Goal: Information Seeking & Learning: Learn about a topic

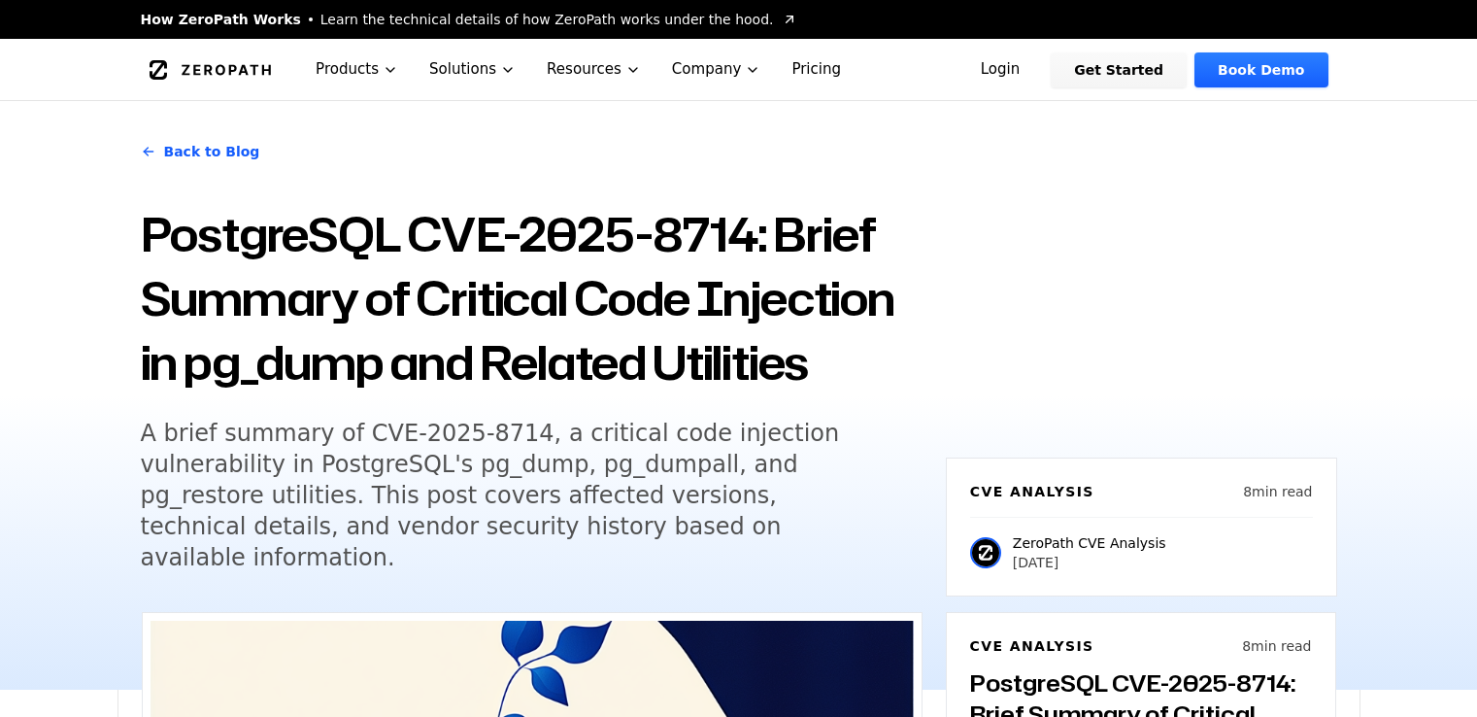
scroll to position [1263, 0]
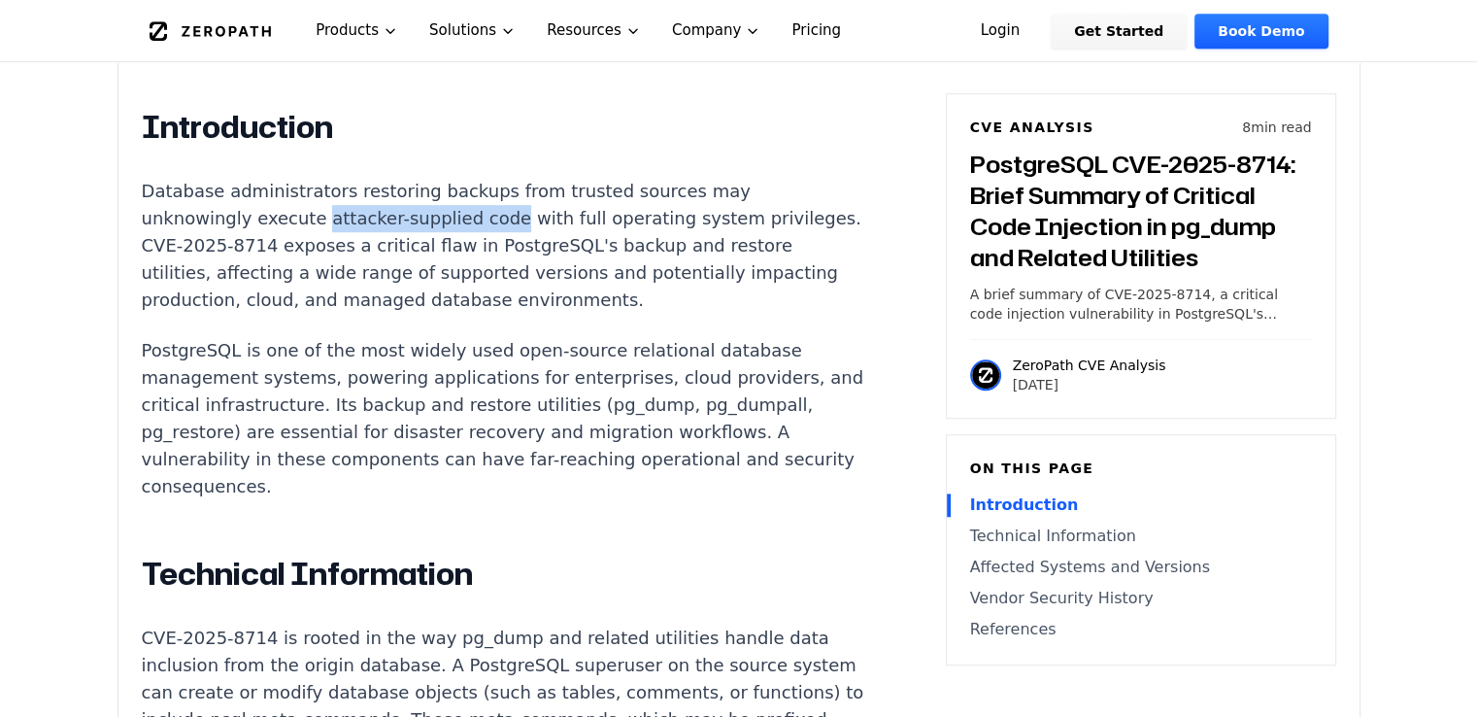
drag, startPoint x: 310, startPoint y: 164, endPoint x: 482, endPoint y: 171, distance: 172.1
click at [482, 178] on p "Database administrators restoring backups from trusted sources may unknowingly …" at bounding box center [503, 246] width 723 height 136
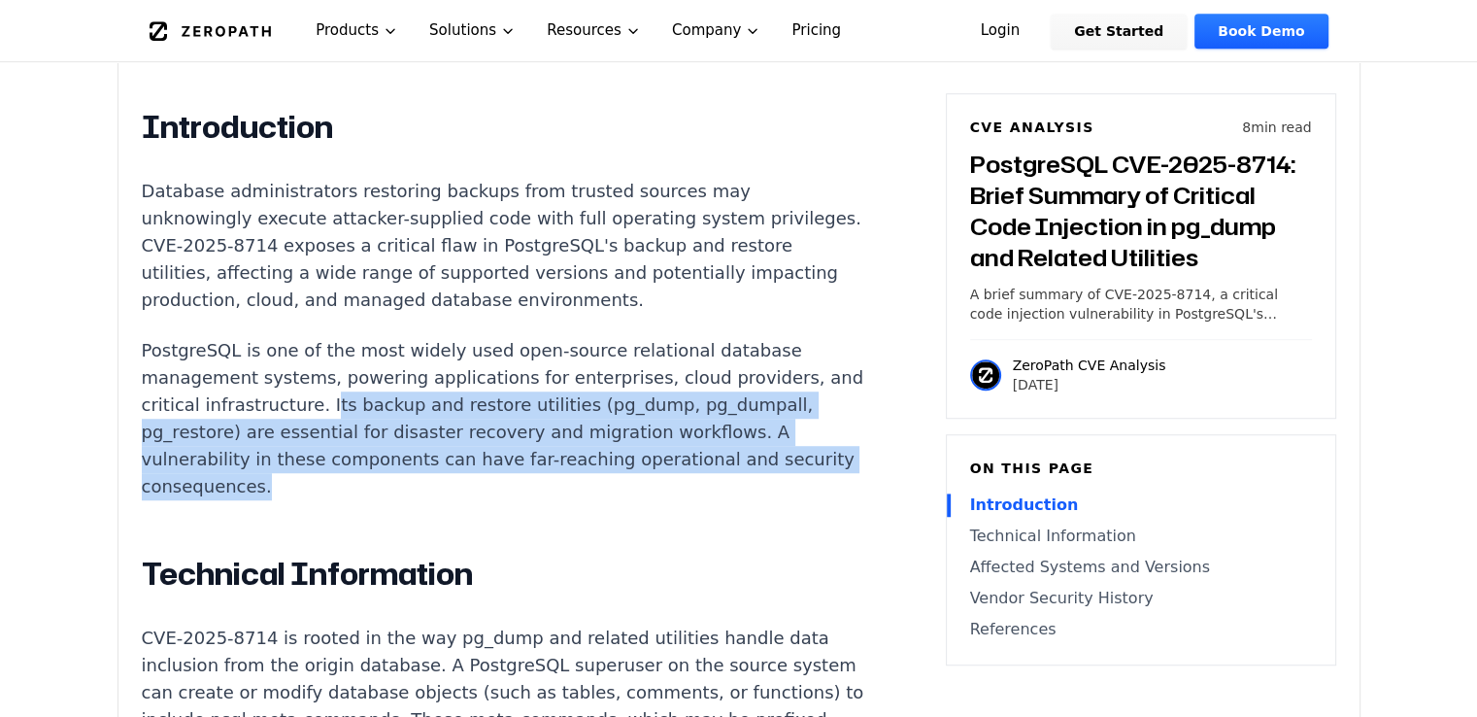
drag, startPoint x: 346, startPoint y: 351, endPoint x: 533, endPoint y: 429, distance: 203.3
click at [533, 429] on p "PostgreSQL is one of the most widely used open-source relational database manag…" at bounding box center [503, 418] width 723 height 163
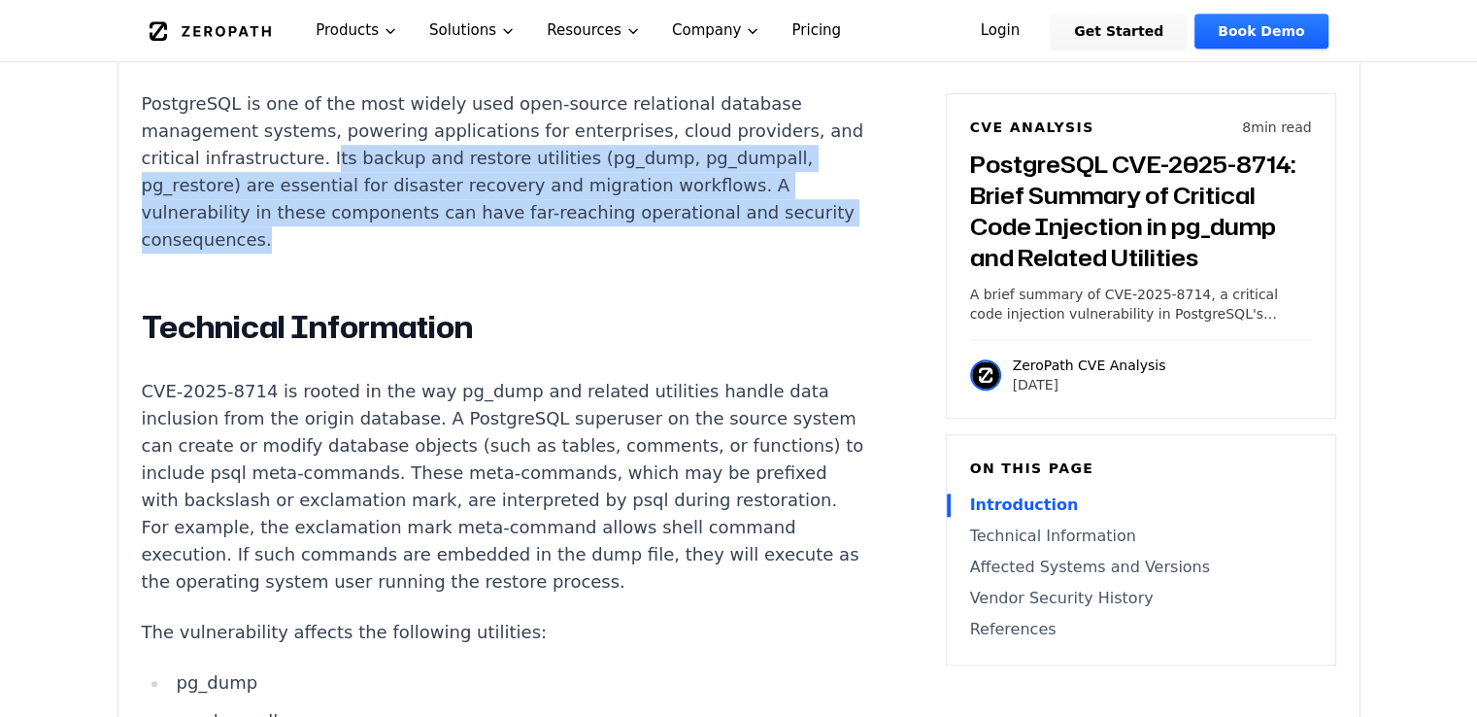
scroll to position [1554, 0]
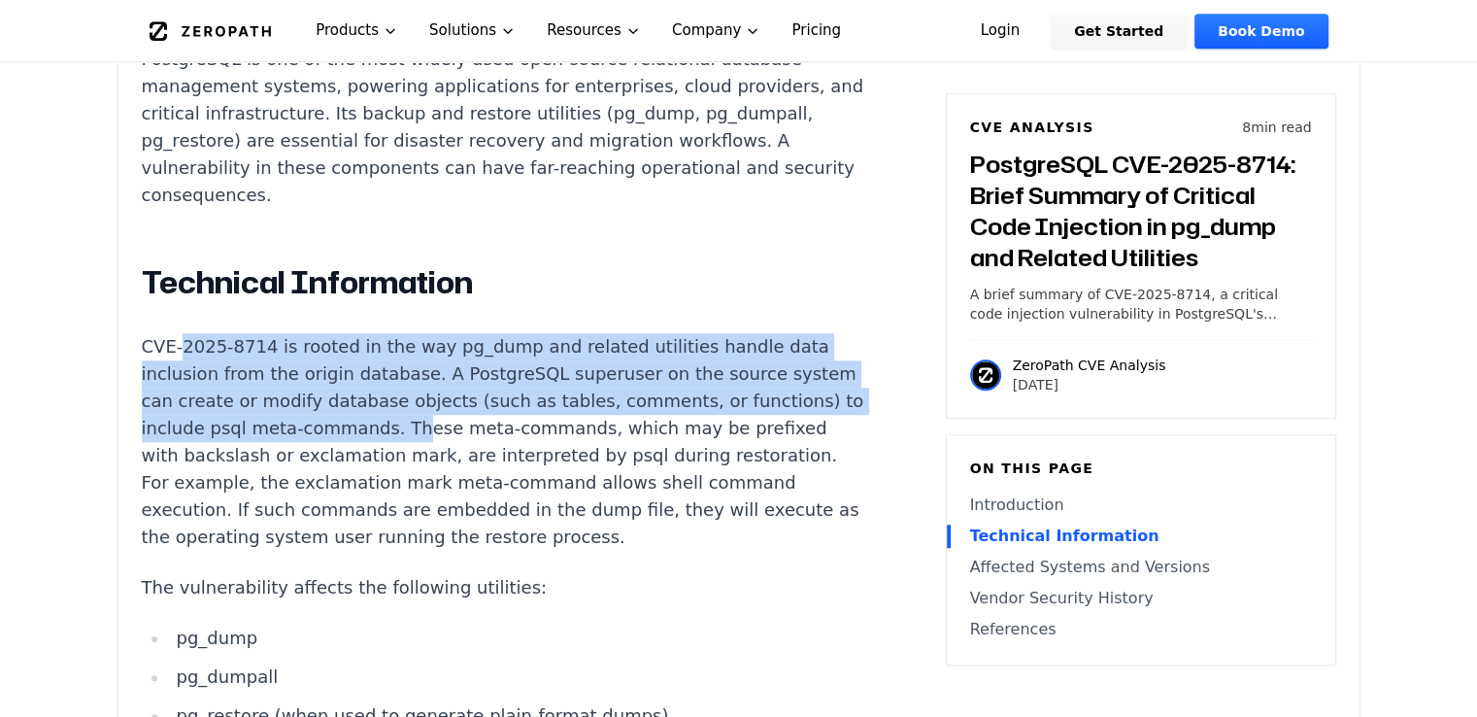
drag, startPoint x: 175, startPoint y: 287, endPoint x: 494, endPoint y: 374, distance: 331.3
click at [494, 374] on p "CVE-2025-8714 is rooted in the way pg_dump and related utilities handle data in…" at bounding box center [503, 442] width 723 height 218
click at [461, 333] on p "CVE-2025-8714 is rooted in the way pg_dump and related utilities handle data in…" at bounding box center [503, 442] width 723 height 218
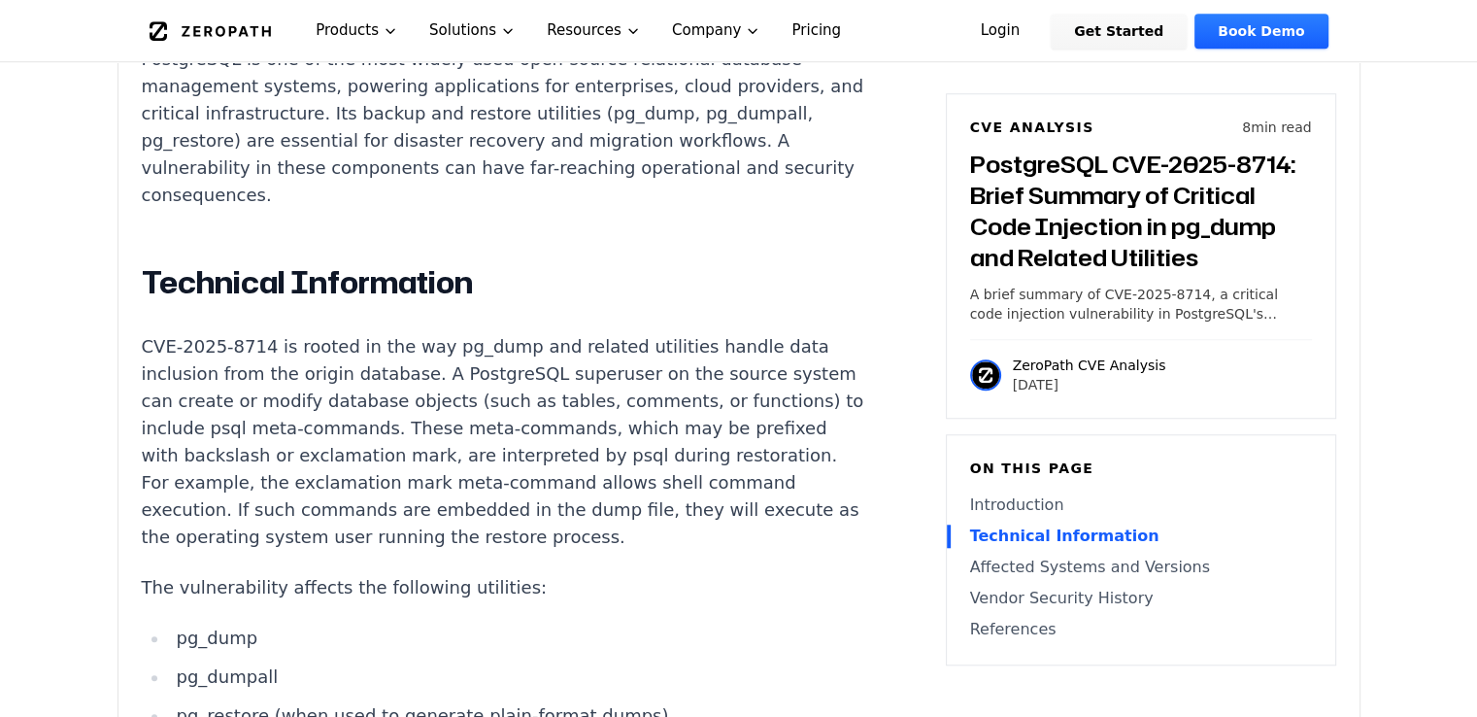
click at [436, 333] on p "CVE-2025-8714 is rooted in the way pg_dump and related utilities handle data in…" at bounding box center [503, 442] width 723 height 218
click at [531, 333] on p "CVE-2025-8714 is rooted in the way pg_dump and related utilities handle data in…" at bounding box center [503, 442] width 723 height 218
click at [524, 333] on p "CVE-2025-8714 is rooted in the way pg_dump and related utilities handle data in…" at bounding box center [503, 442] width 723 height 218
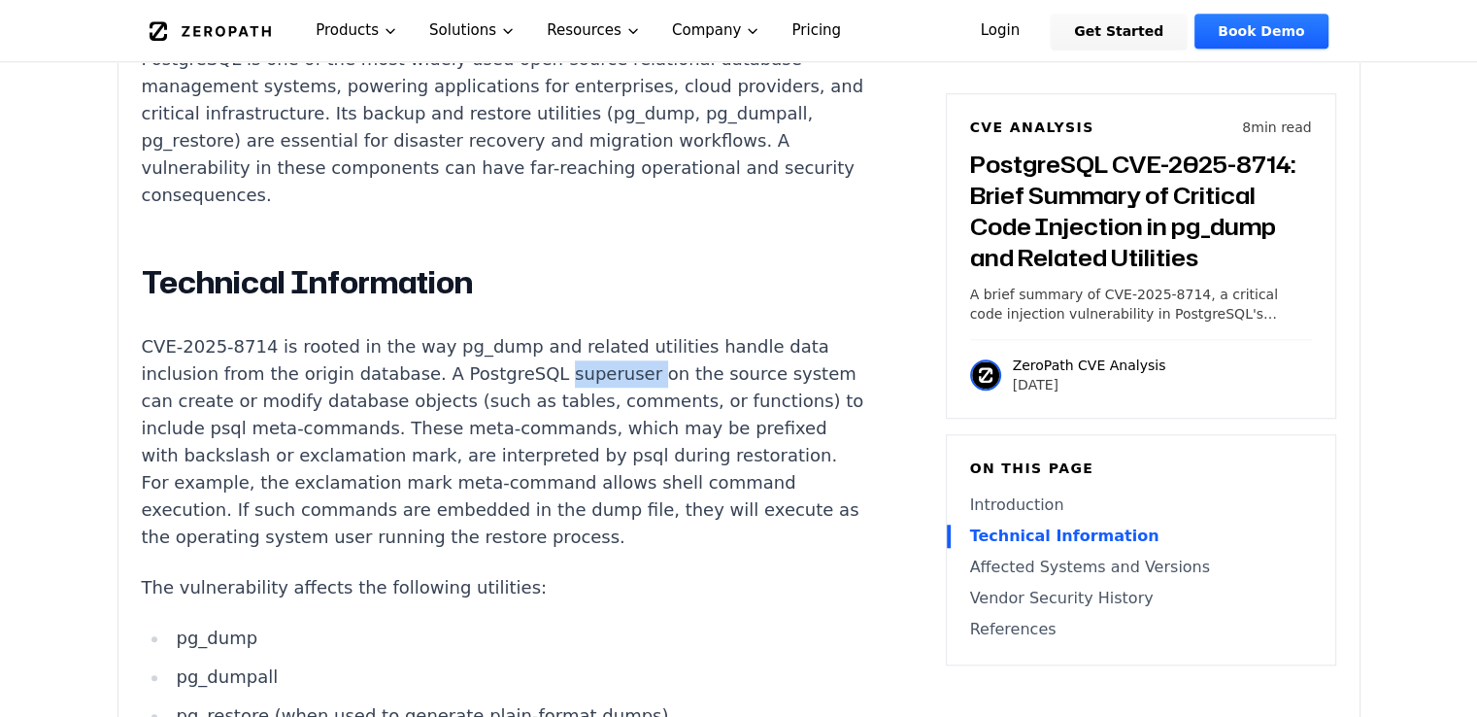
click at [534, 333] on p "CVE-2025-8714 is rooted in the way pg_dump and related utilities handle data in…" at bounding box center [503, 442] width 723 height 218
click at [591, 333] on p "CVE-2025-8714 is rooted in the way pg_dump and related utilities handle data in…" at bounding box center [503, 442] width 723 height 218
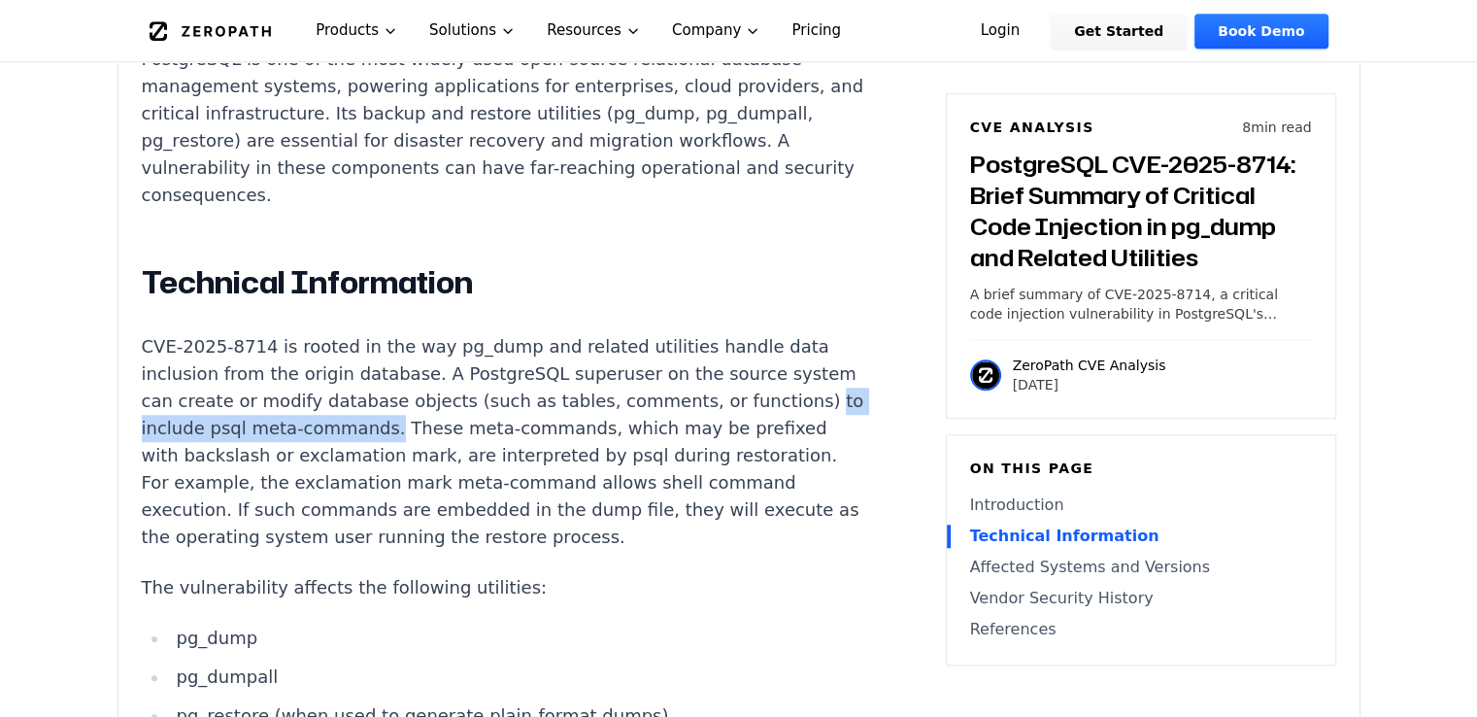
drag, startPoint x: 222, startPoint y: 374, endPoint x: 474, endPoint y: 375, distance: 251.6
click at [474, 375] on p "CVE-2025-8714 is rooted in the way pg_dump and related utilities handle data in…" at bounding box center [503, 442] width 723 height 218
click at [644, 397] on p "CVE-2025-8714 is rooted in the way pg_dump and related utilities handle data in…" at bounding box center [503, 442] width 723 height 218
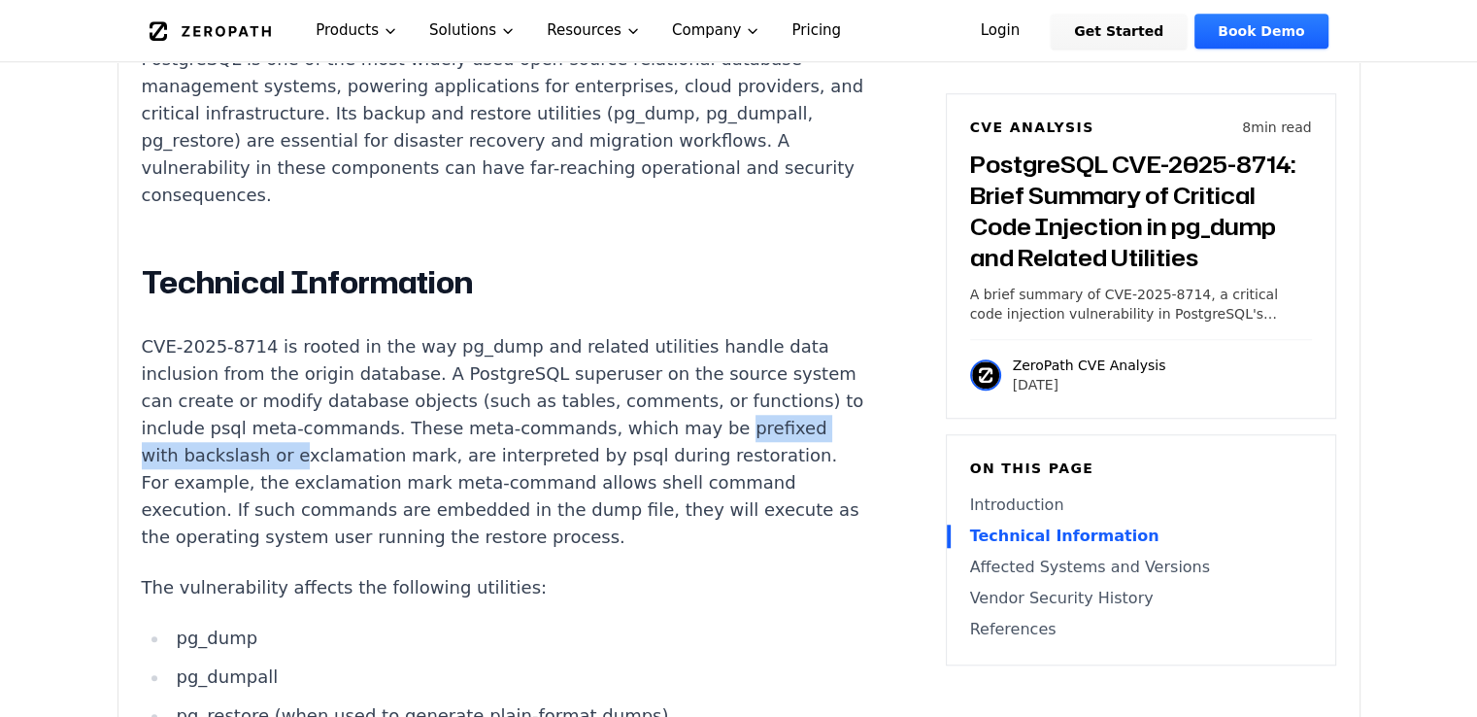
drag, startPoint x: 163, startPoint y: 397, endPoint x: 374, endPoint y: 402, distance: 210.8
click at [374, 402] on p "CVE-2025-8714 is rooted in the way pg_dump and related utilities handle data in…" at bounding box center [503, 442] width 723 height 218
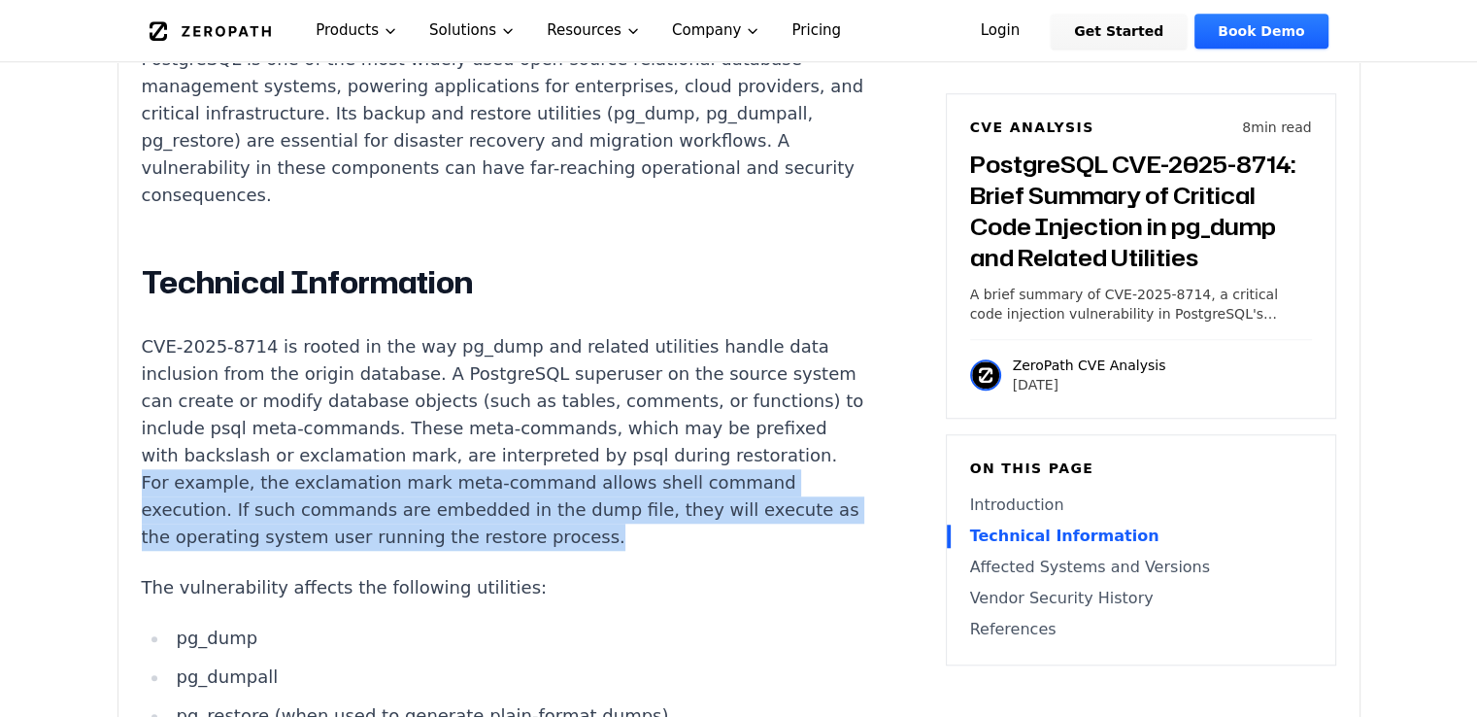
drag, startPoint x: 236, startPoint y: 425, endPoint x: 738, endPoint y: 479, distance: 505.0
click at [738, 479] on p "CVE-2025-8714 is rooted in the way pg_dump and related utilities handle data in…" at bounding box center [503, 442] width 723 height 218
click at [566, 434] on p "CVE-2025-8714 is rooted in the way pg_dump and related utilities handle data in…" at bounding box center [503, 442] width 723 height 218
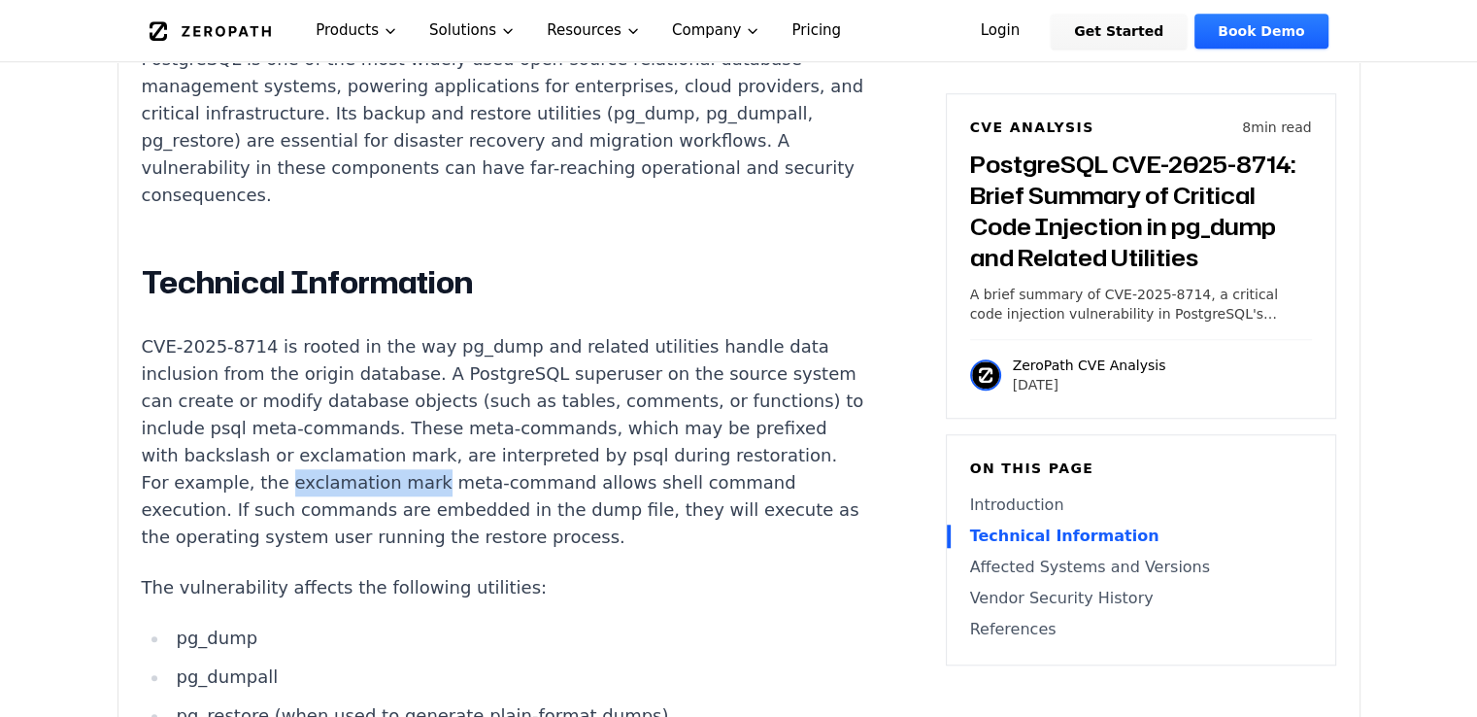
drag, startPoint x: 369, startPoint y: 430, endPoint x: 500, endPoint y: 433, distance: 131.2
click at [500, 433] on p "CVE-2025-8714 is rooted in the way pg_dump and related utilities handle data in…" at bounding box center [503, 442] width 723 height 218
copy p "exclamation mark"
click at [423, 422] on p "CVE-2025-8714 is rooted in the way pg_dump and related utilities handle data in…" at bounding box center [503, 442] width 723 height 218
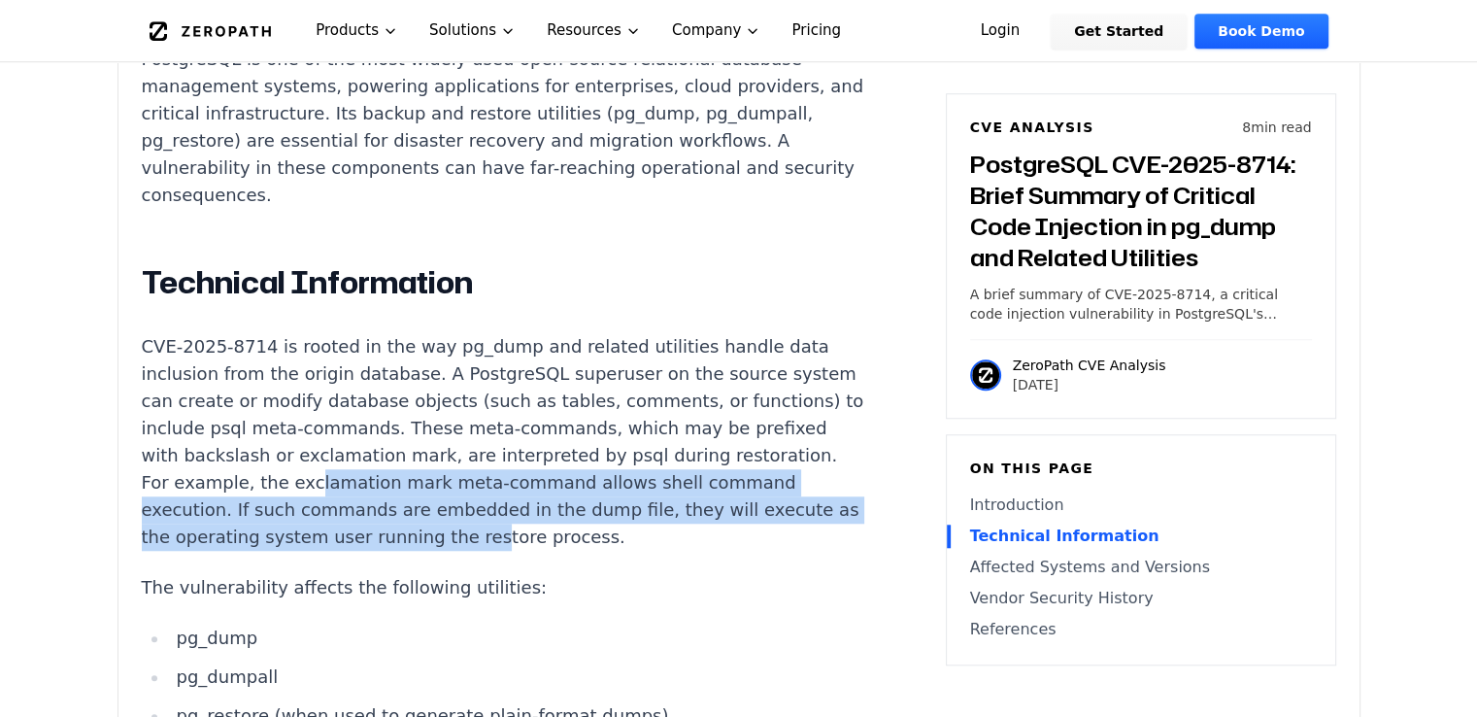
drag, startPoint x: 392, startPoint y: 426, endPoint x: 581, endPoint y: 485, distance: 197.2
click at [581, 485] on p "CVE-2025-8714 is rooted in the way pg_dump and related utilities handle data in…" at bounding box center [503, 442] width 723 height 218
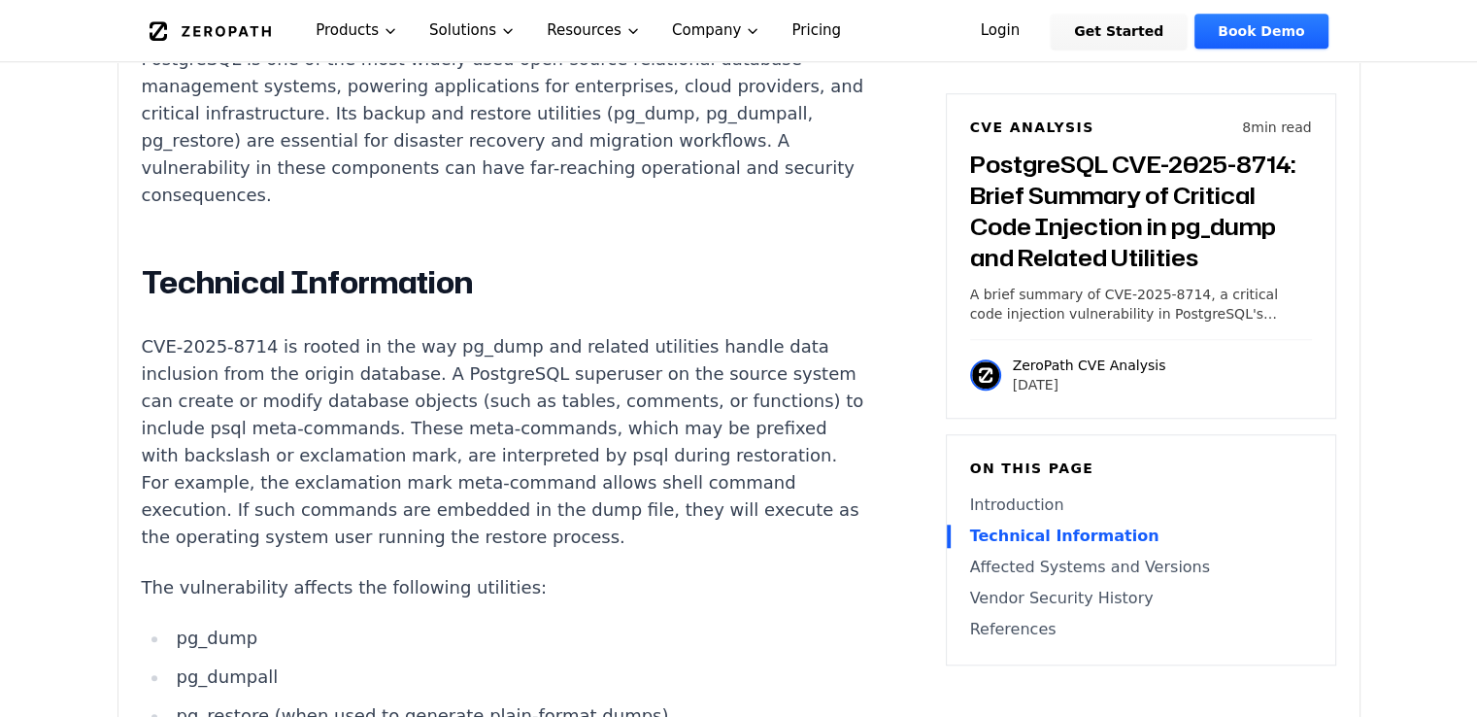
click at [584, 472] on p "CVE-2025-8714 is rooted in the way pg_dump and related utilities handle data in…" at bounding box center [503, 442] width 723 height 218
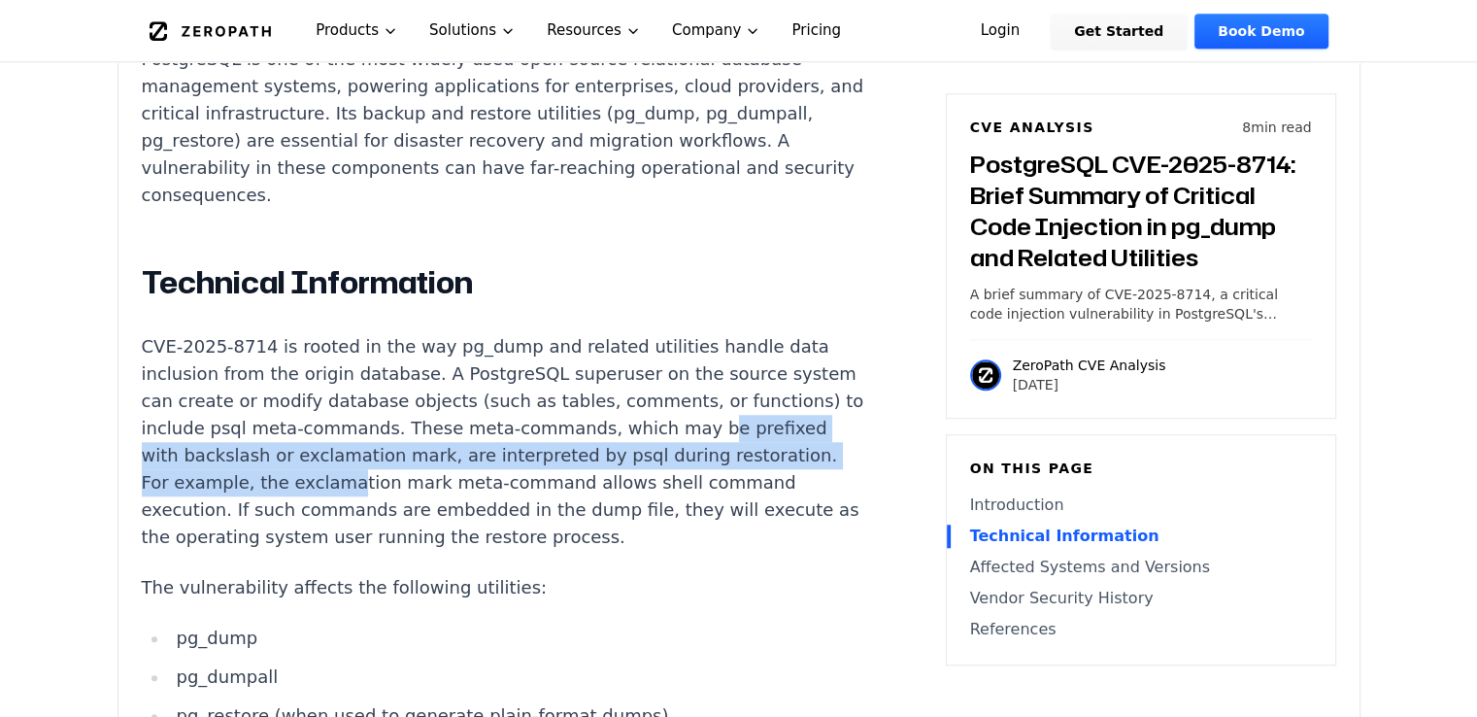
drag, startPoint x: 149, startPoint y: 400, endPoint x: 431, endPoint y: 424, distance: 283.7
click at [431, 424] on p "CVE-2025-8714 is rooted in the way pg_dump and related utilities handle data in…" at bounding box center [503, 442] width 723 height 218
click at [421, 424] on p "CVE-2025-8714 is rooted in the way pg_dump and related utilities handle data in…" at bounding box center [503, 442] width 723 height 218
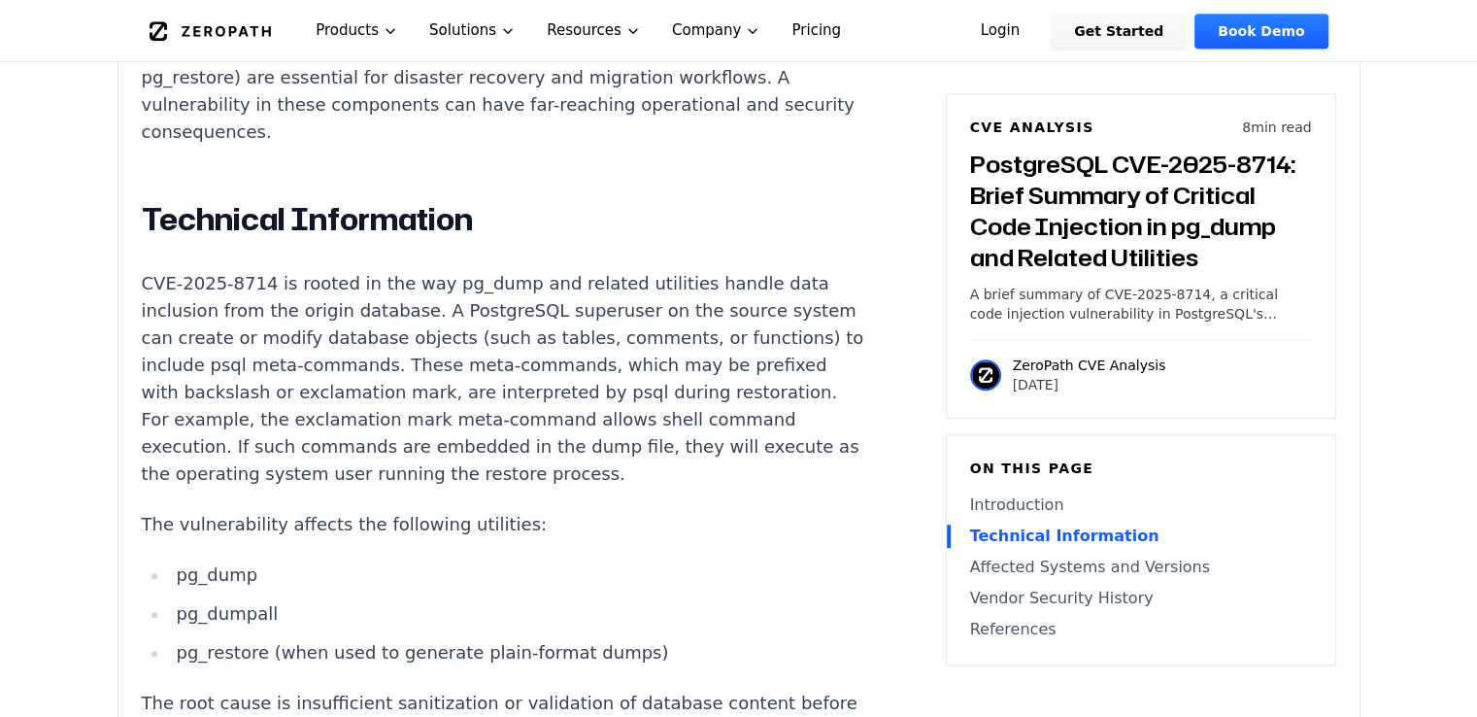
scroll to position [1651, 0]
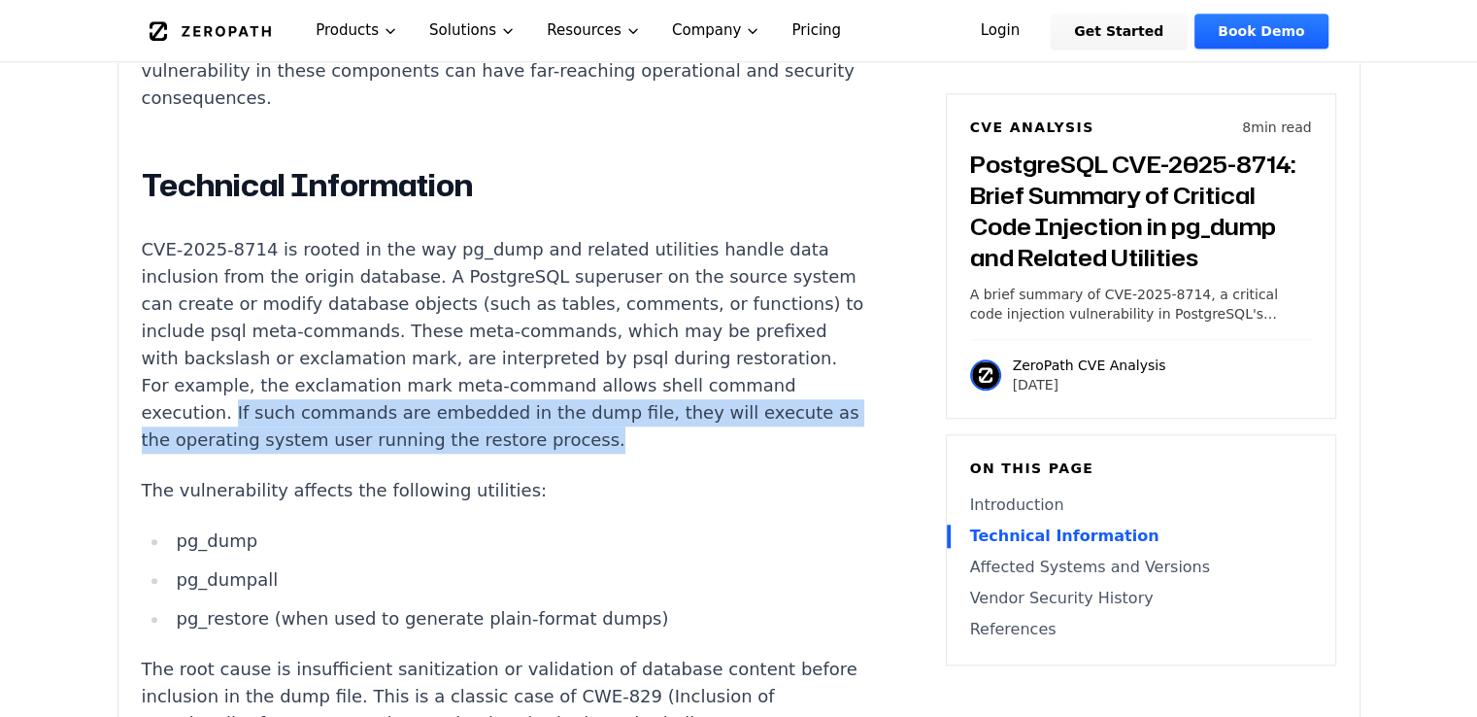
drag, startPoint x: 345, startPoint y: 365, endPoint x: 724, endPoint y: 394, distance: 379.9
click at [724, 394] on p "CVE-2025-8714 is rooted in the way pg_dump and related utilities handle data in…" at bounding box center [503, 345] width 723 height 218
drag, startPoint x: 695, startPoint y: 389, endPoint x: 284, endPoint y: 356, distance: 413.2
click at [284, 356] on p "CVE-2025-8714 is rooted in the way pg_dump and related utilities handle data in…" at bounding box center [503, 345] width 723 height 218
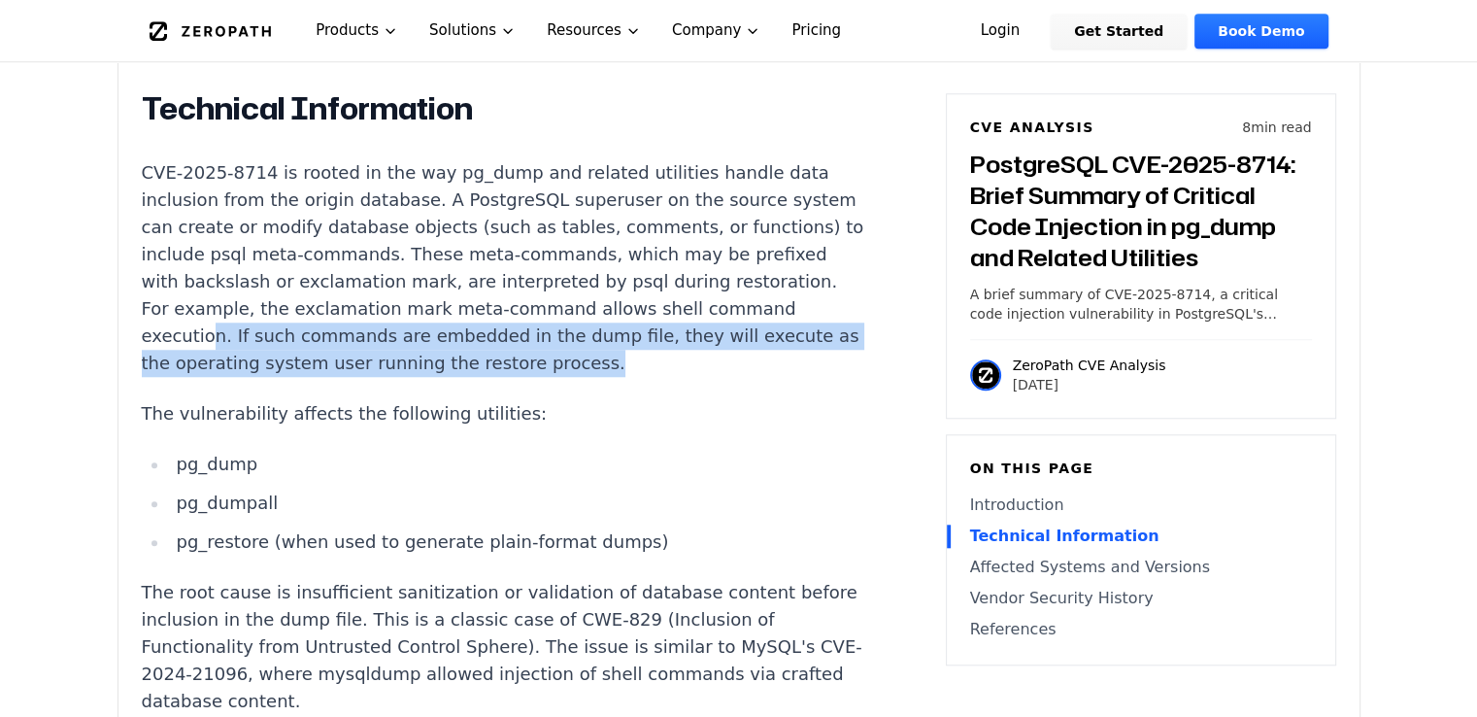
scroll to position [1845, 0]
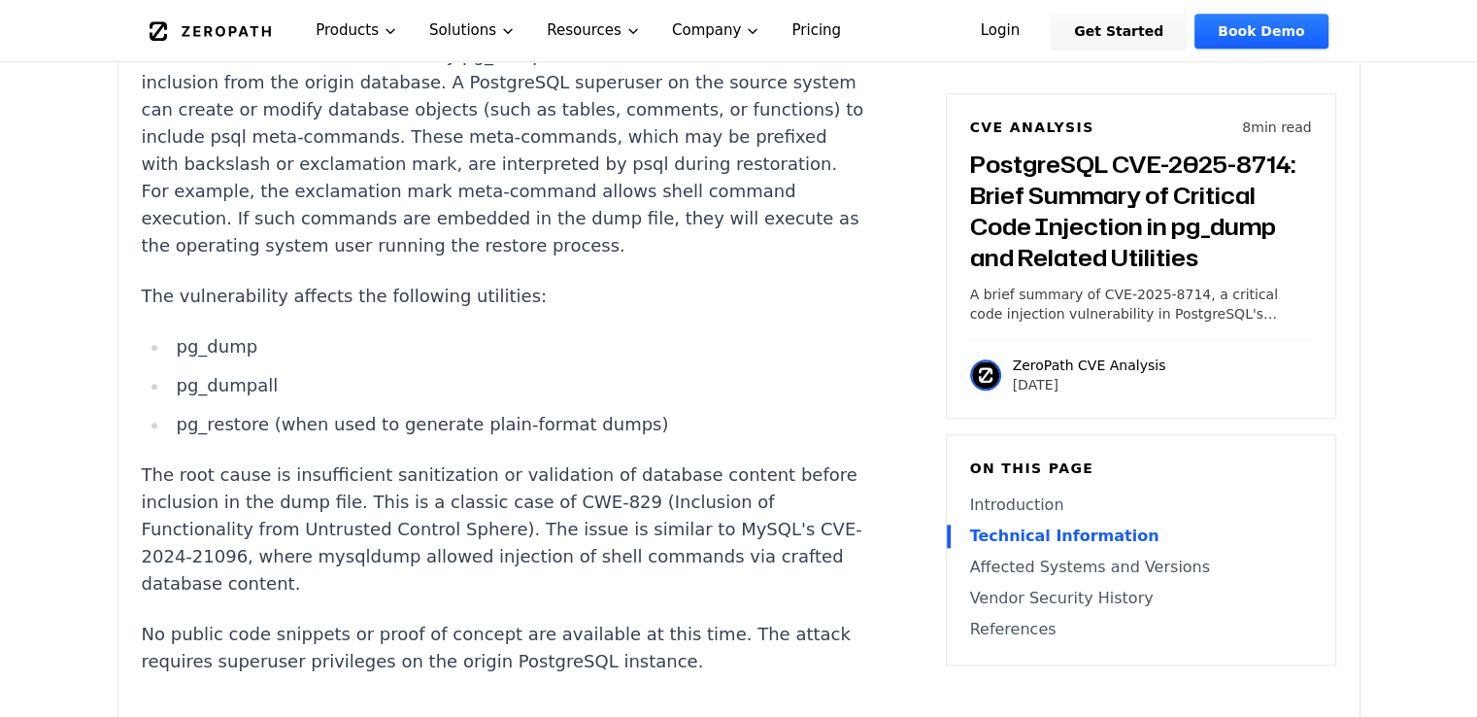
click at [342, 333] on li "pg_dump" at bounding box center [516, 346] width 695 height 27
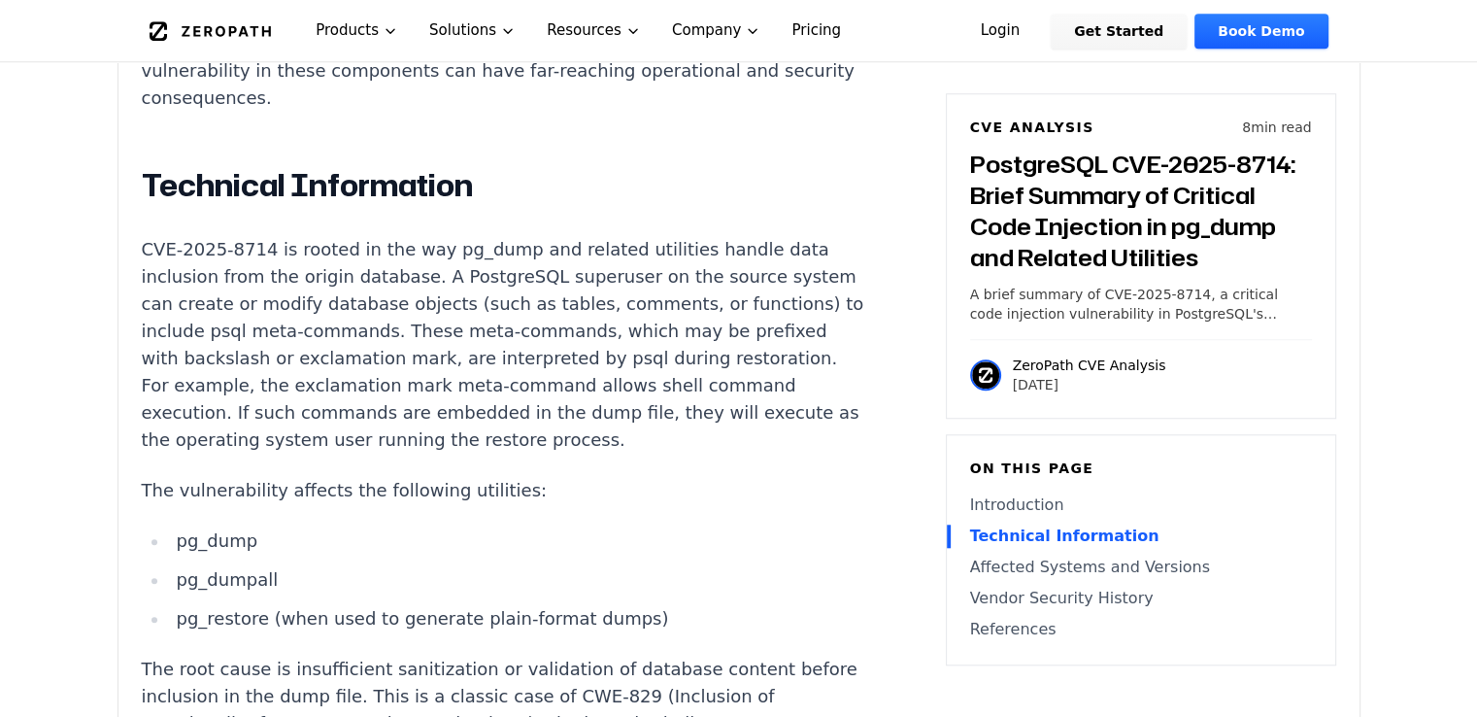
click at [227, 566] on li "pg_dumpall" at bounding box center [516, 579] width 695 height 27
click at [366, 566] on li "pg_dumpall" at bounding box center [516, 579] width 695 height 27
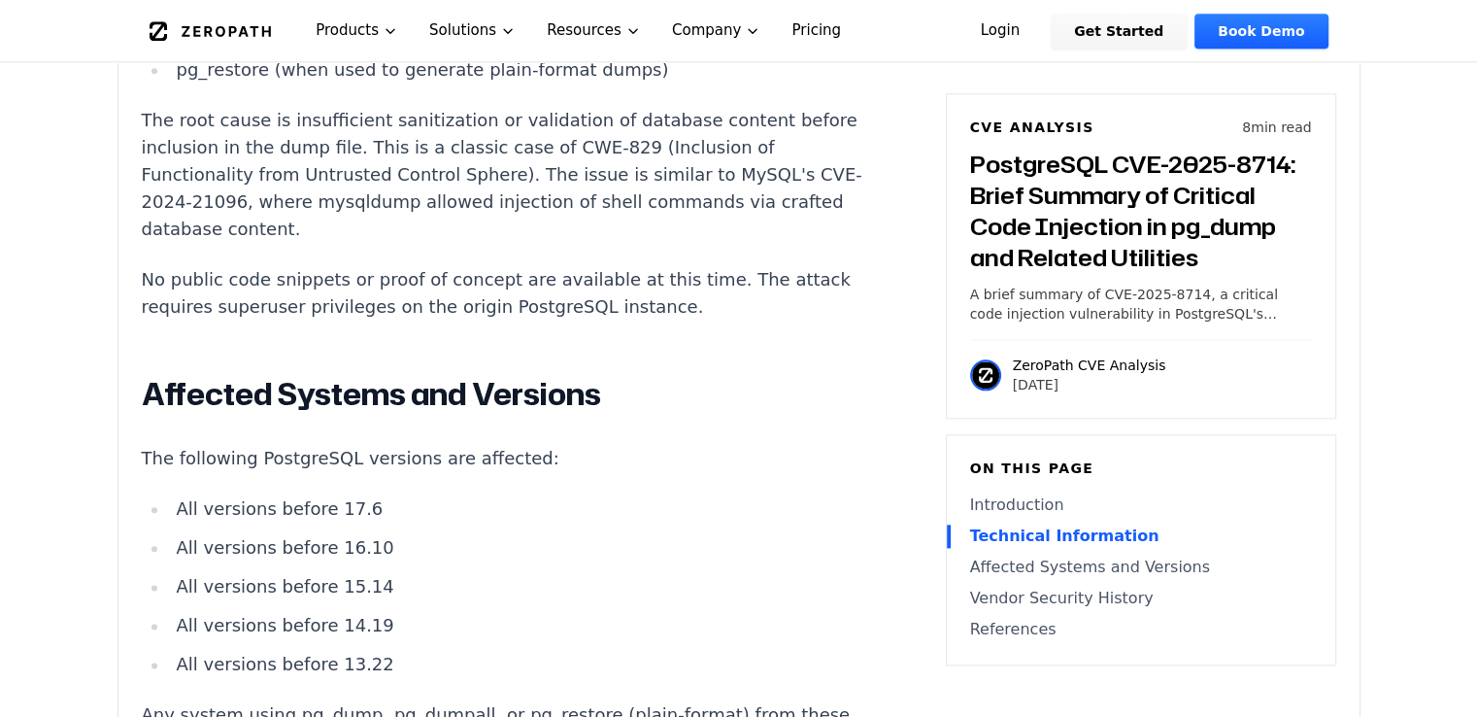
scroll to position [2234, 0]
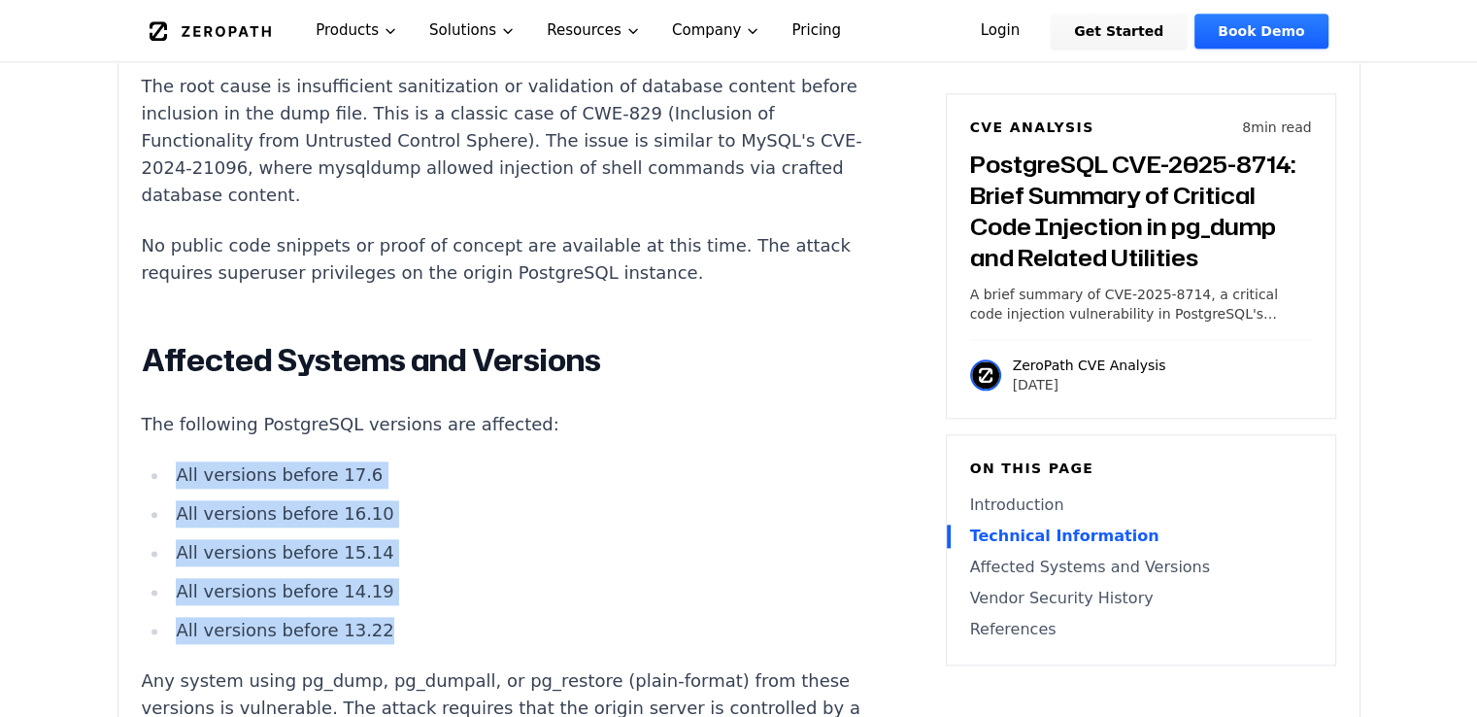
drag, startPoint x: 179, startPoint y: 420, endPoint x: 372, endPoint y: 563, distance: 240.9
click at [372, 563] on ul "All versions before 17.6 All versions before 16.10 All versions before 15.14 Al…" at bounding box center [503, 552] width 723 height 183
click at [388, 522] on ul "All versions before 17.6 All versions before 16.10 All versions before 15.14 Al…" at bounding box center [503, 552] width 723 height 183
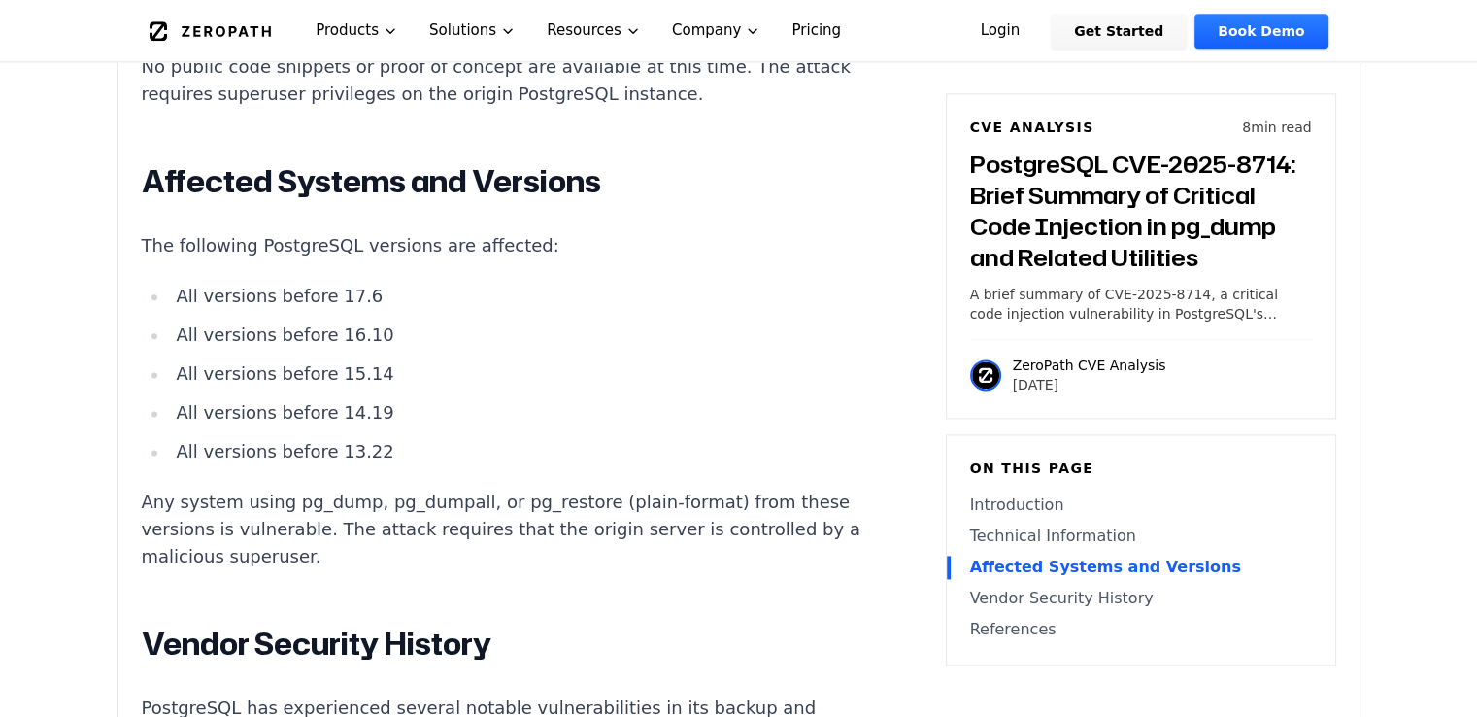
scroll to position [2331, 0]
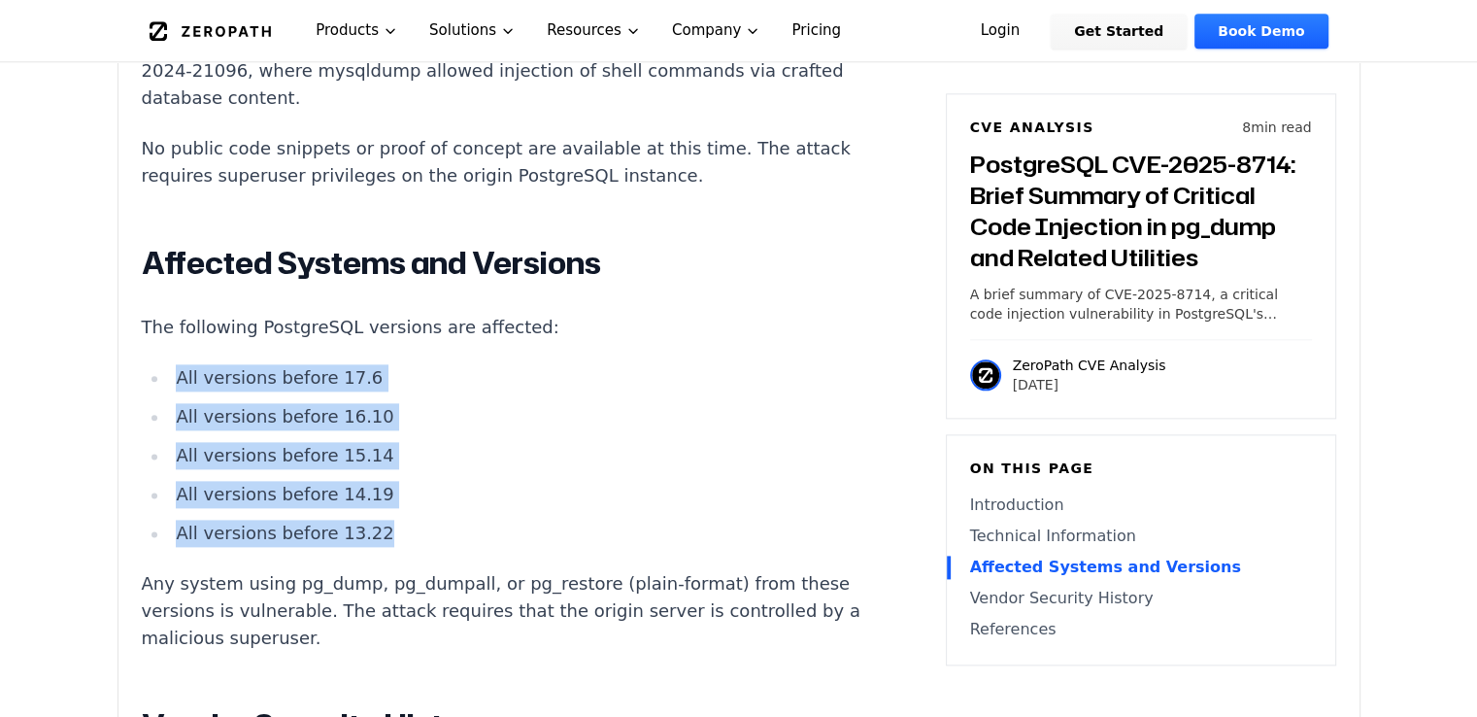
drag, startPoint x: 178, startPoint y: 319, endPoint x: 372, endPoint y: 483, distance: 254.3
click at [372, 483] on ul "All versions before 17.6 All versions before 16.10 All versions before 15.14 Al…" at bounding box center [503, 455] width 723 height 183
click at [370, 520] on li "All versions before 13.22" at bounding box center [516, 533] width 695 height 27
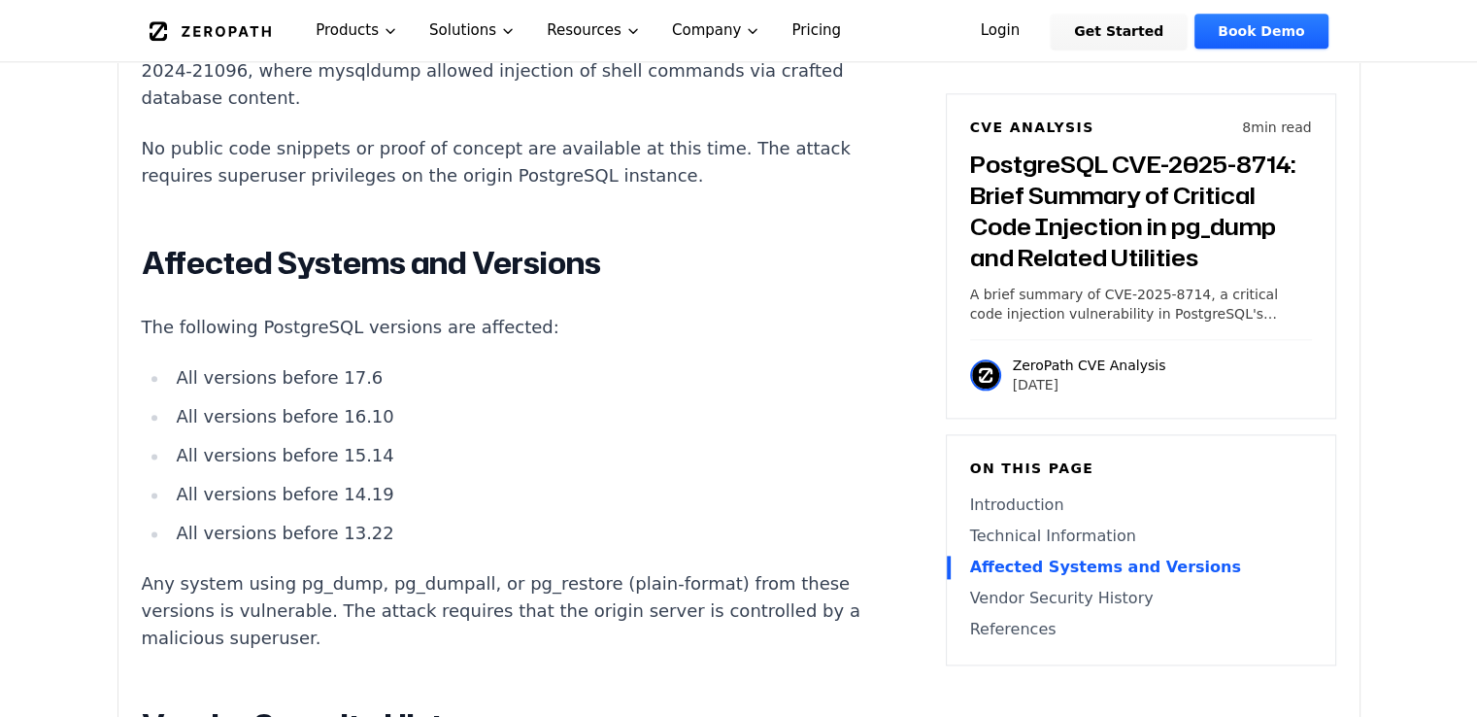
scroll to position [2720, 0]
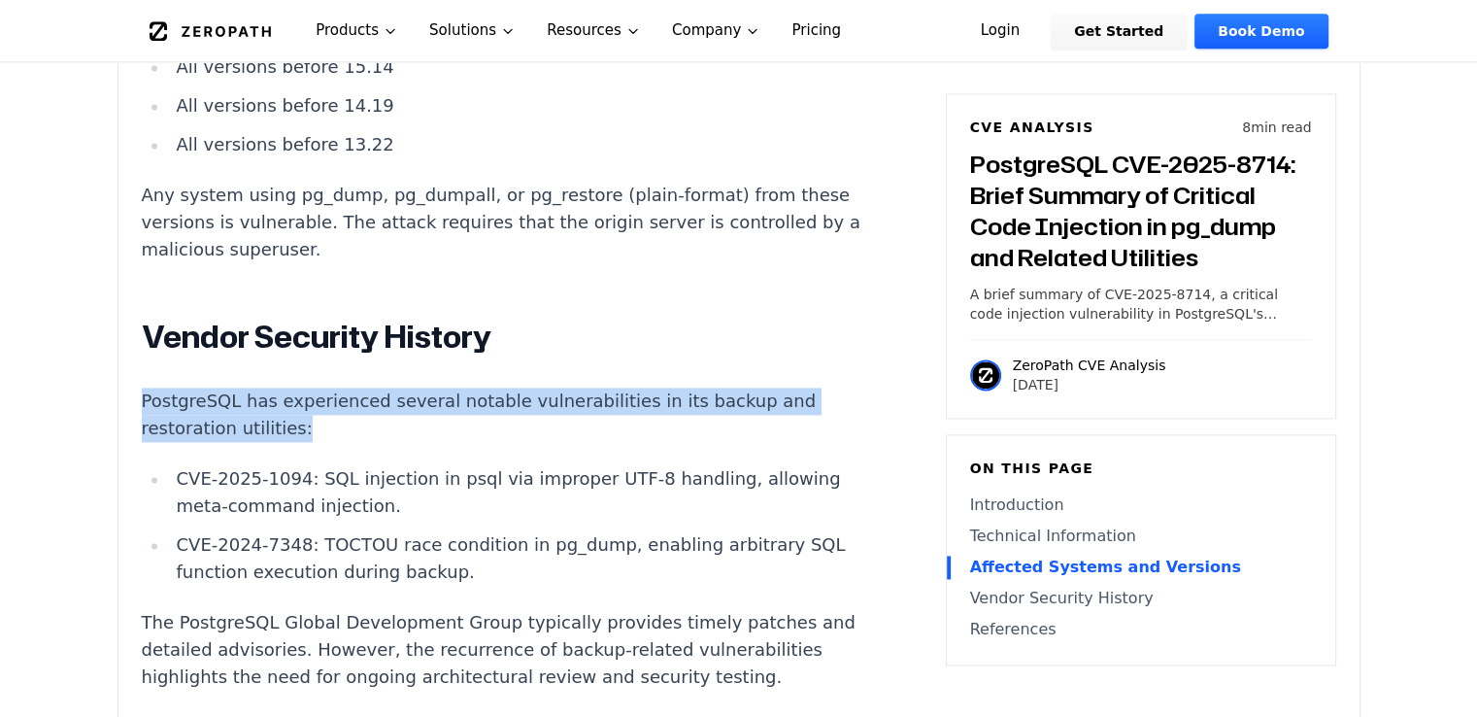
drag, startPoint x: 137, startPoint y: 342, endPoint x: 321, endPoint y: 377, distance: 186.9
click at [321, 388] on p "PostgreSQL has experienced several notable vulnerabilities in its backup and re…" at bounding box center [503, 415] width 723 height 54
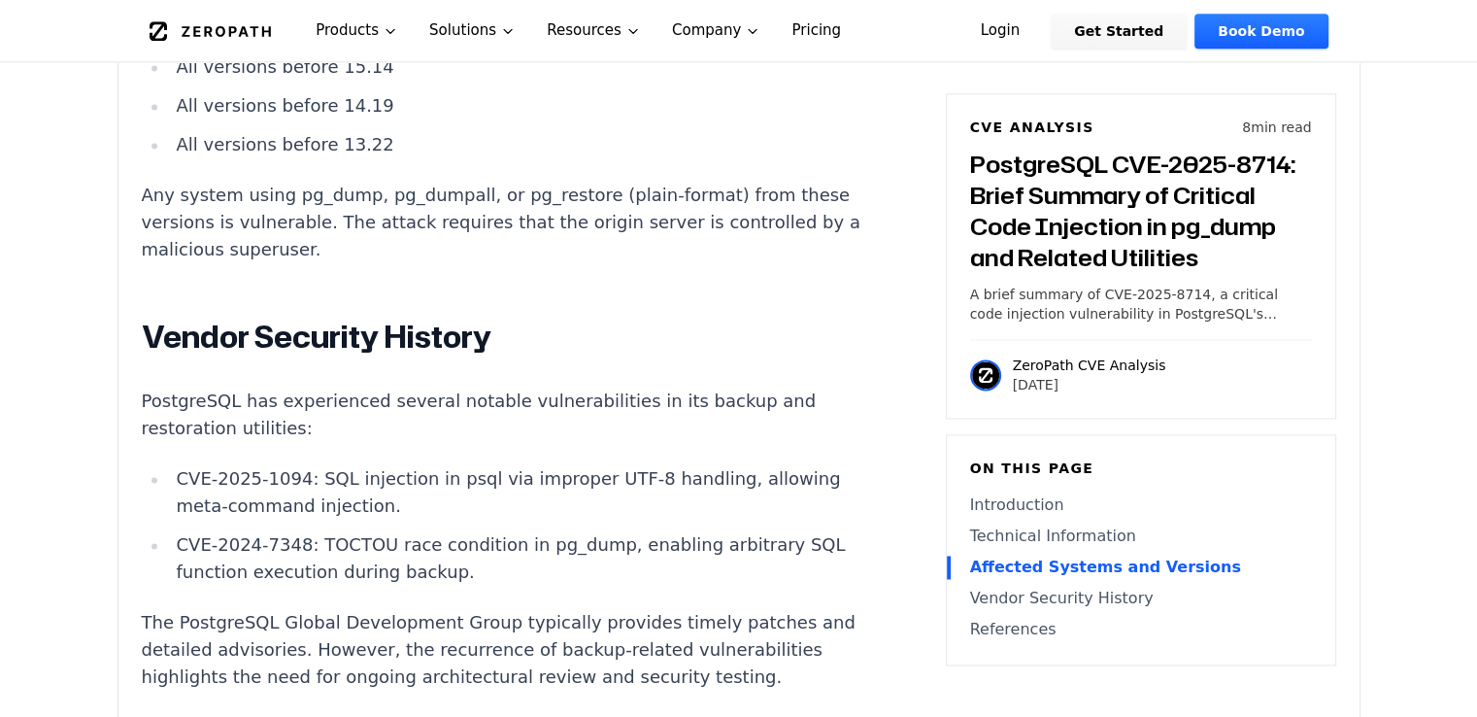
click at [336, 465] on li "CVE-2025-1094: SQL injection in psql via improper UTF-8 handling, allowing meta…" at bounding box center [516, 492] width 695 height 54
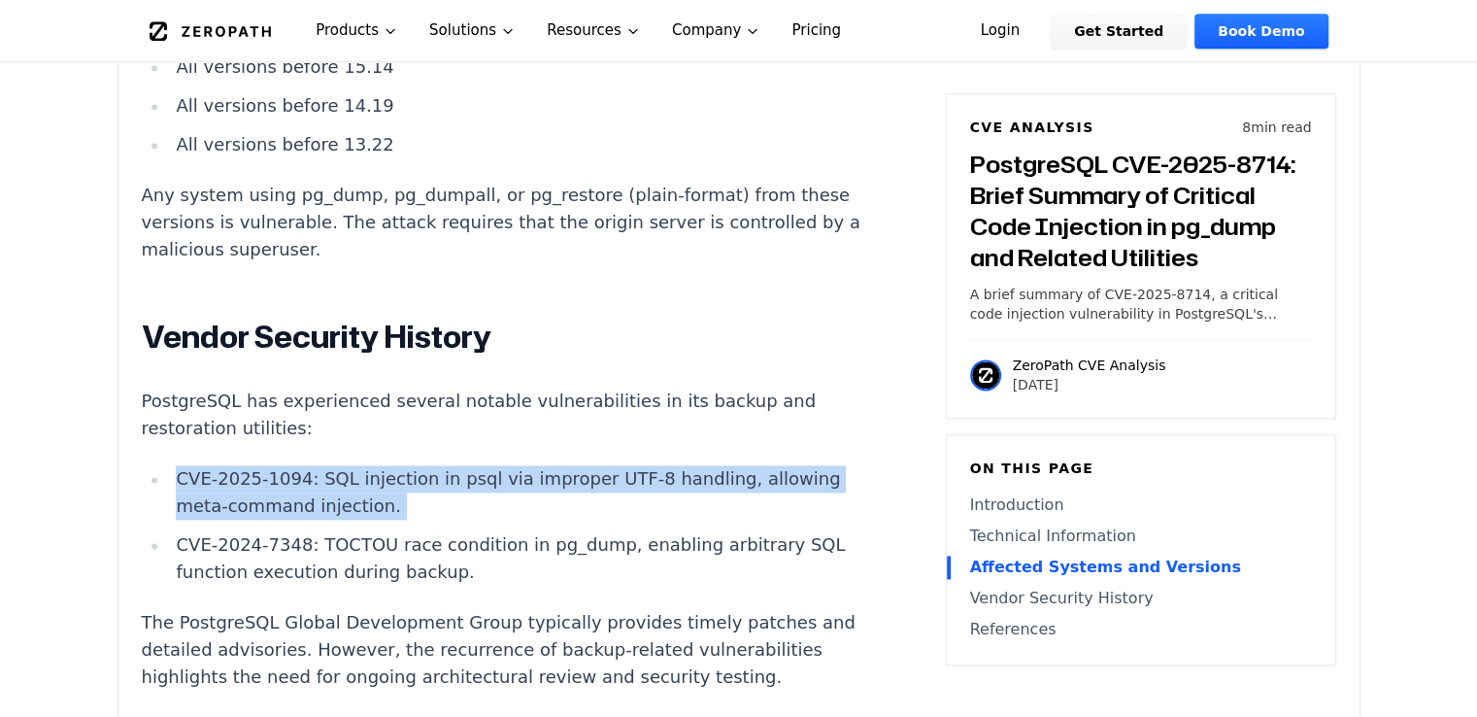
click at [338, 465] on li "CVE-2025-1094: SQL injection in psql via improper UTF-8 handling, allowing meta…" at bounding box center [516, 492] width 695 height 54
click at [337, 465] on li "CVE-2025-1094: SQL injection in psql via improper UTF-8 handling, allowing meta…" at bounding box center [516, 492] width 695 height 54
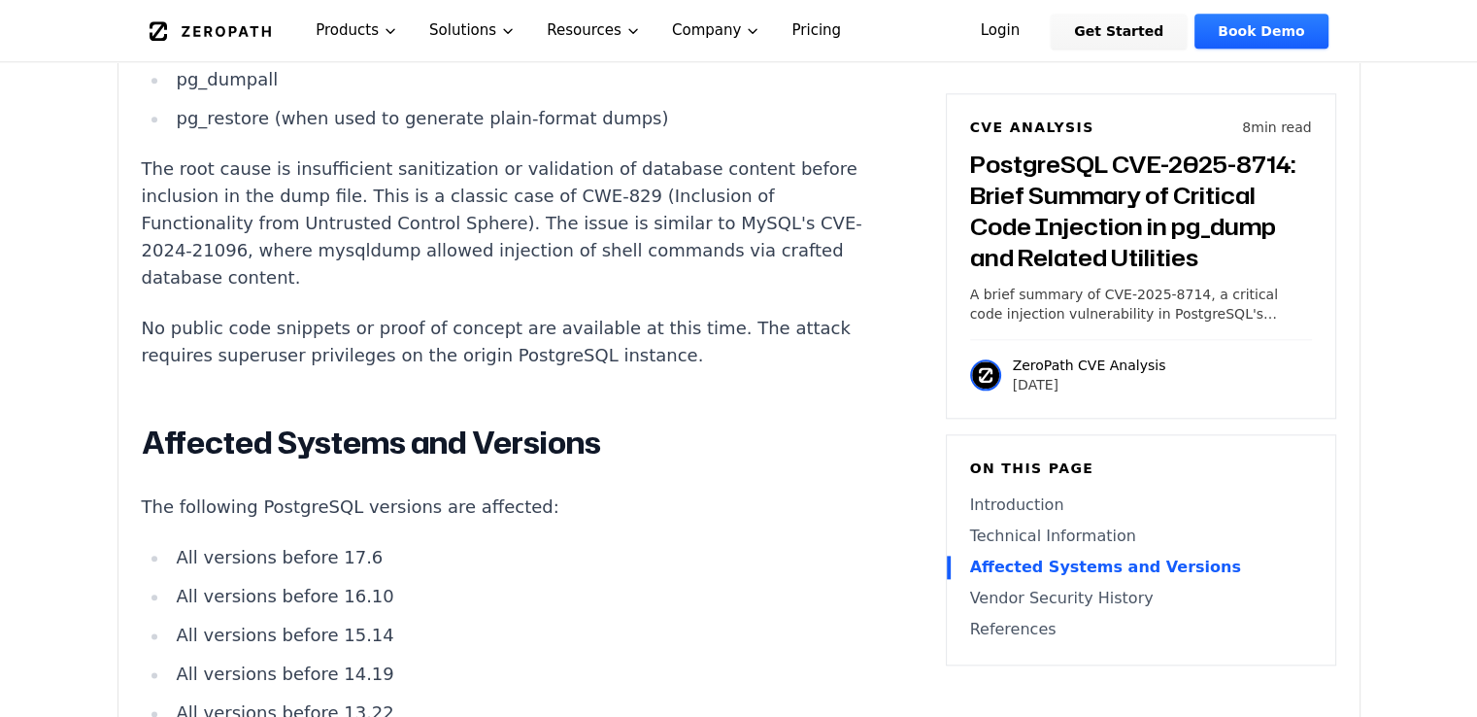
scroll to position [1943, 0]
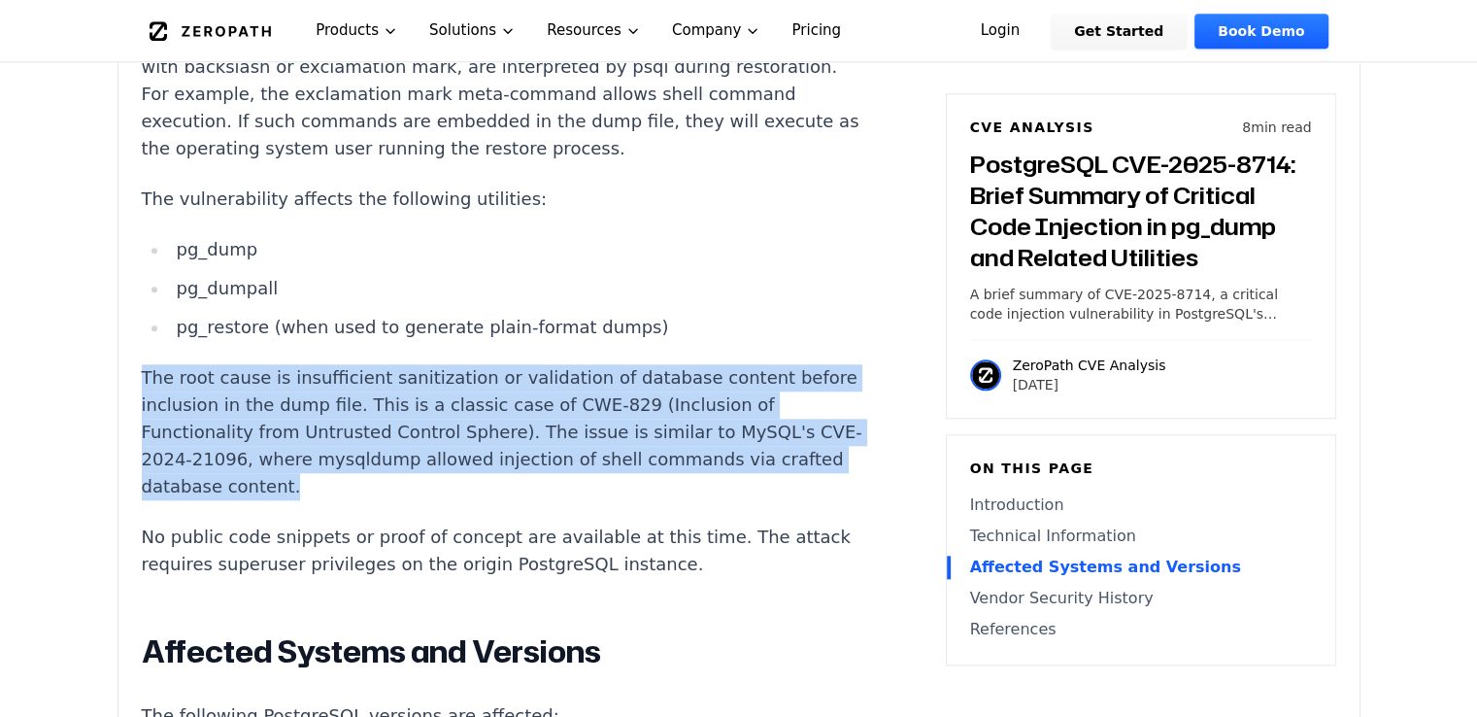
drag, startPoint x: 143, startPoint y: 322, endPoint x: 397, endPoint y: 392, distance: 263.9
click at [397, 443] on p "The root cause is insufficient sanitization or validation of database content b…" at bounding box center [503, 432] width 723 height 136
click at [395, 371] on p "The root cause is insufficient sanitization or validation of database content b…" at bounding box center [503, 432] width 723 height 136
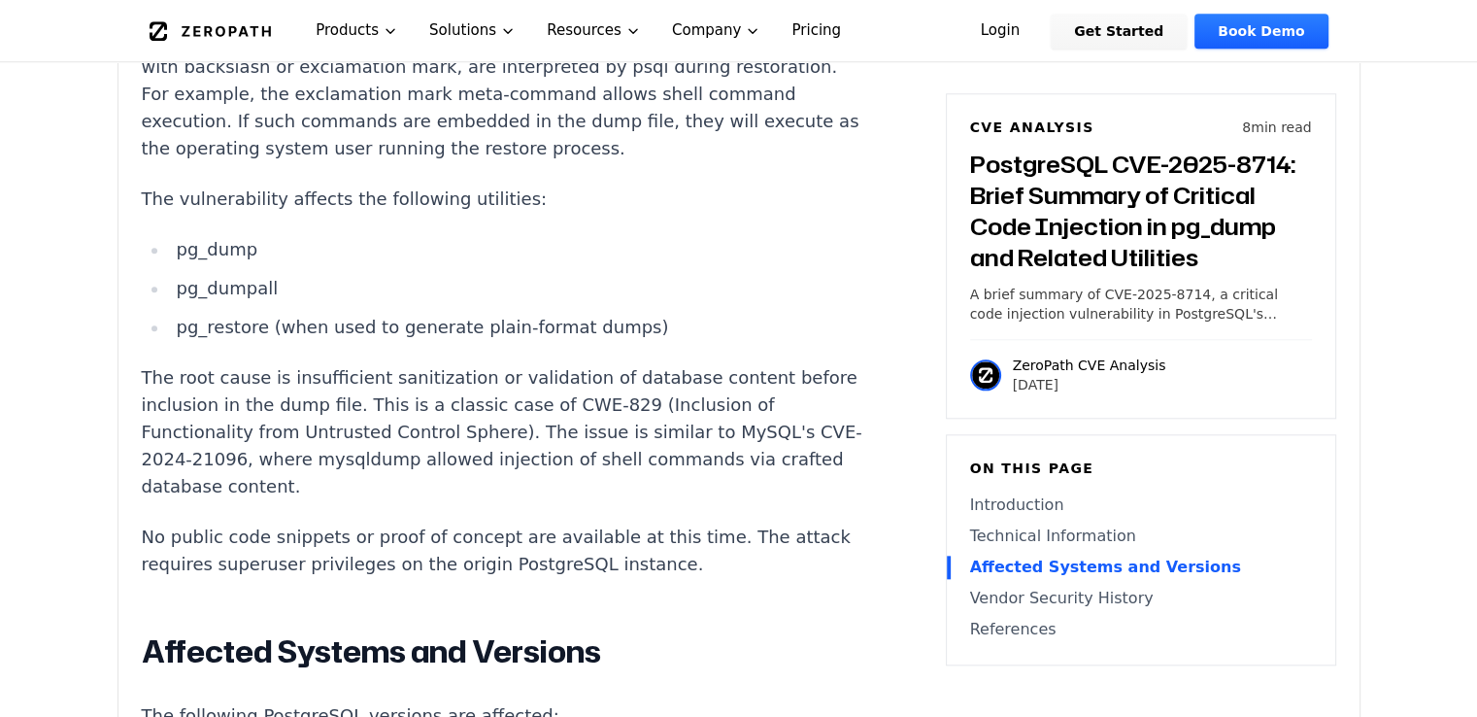
click at [428, 364] on p "The root cause is insufficient sanitization or validation of database content b…" at bounding box center [503, 432] width 723 height 136
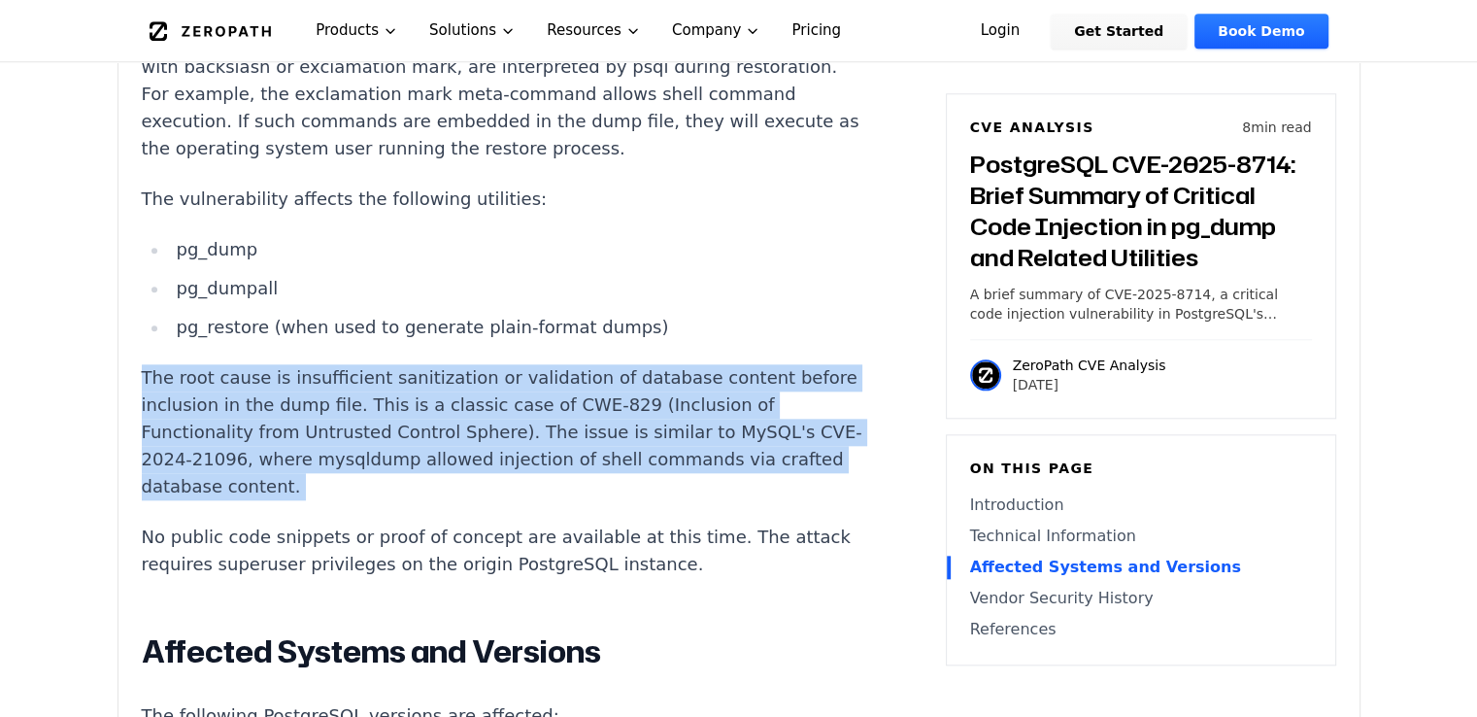
click at [428, 364] on p "The root cause is insufficient sanitization or validation of database content b…" at bounding box center [503, 432] width 723 height 136
click at [326, 365] on p "The root cause is insufficient sanitization or validation of database content b…" at bounding box center [503, 432] width 723 height 136
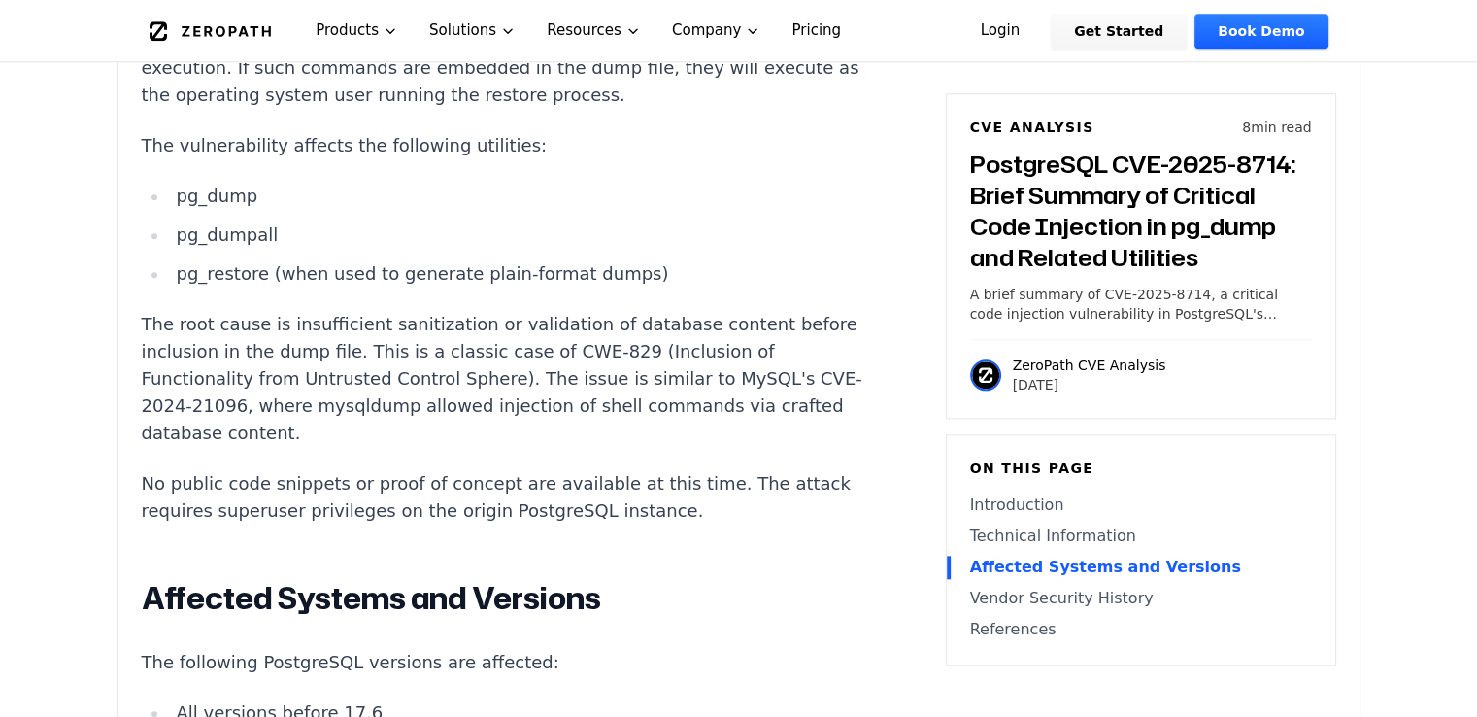
scroll to position [2040, 0]
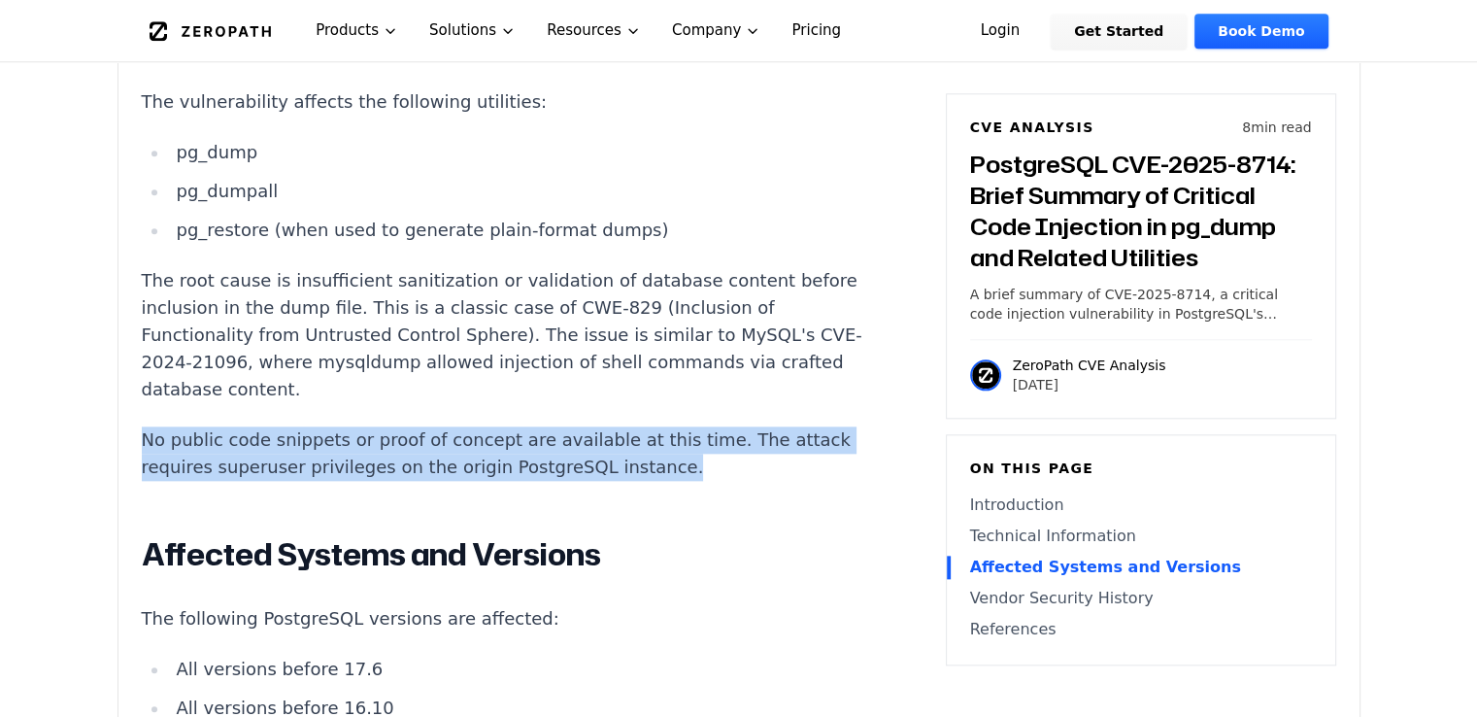
drag, startPoint x: 145, startPoint y: 386, endPoint x: 699, endPoint y: 413, distance: 555.3
click at [699, 426] on p "No public code snippets or proof of concept are available at this time. The att…" at bounding box center [503, 453] width 723 height 54
click at [686, 426] on p "No public code snippets or proof of concept are available at this time. The att…" at bounding box center [503, 453] width 723 height 54
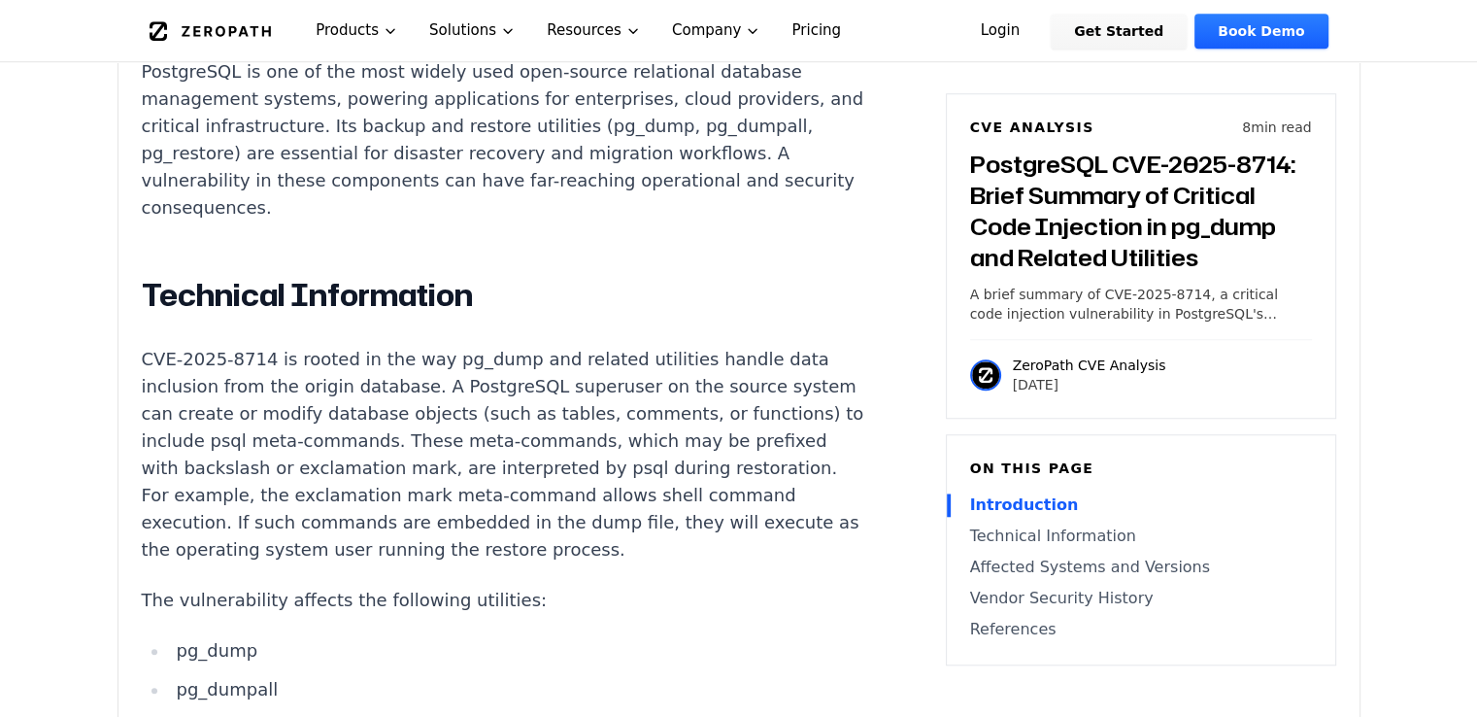
scroll to position [1554, 0]
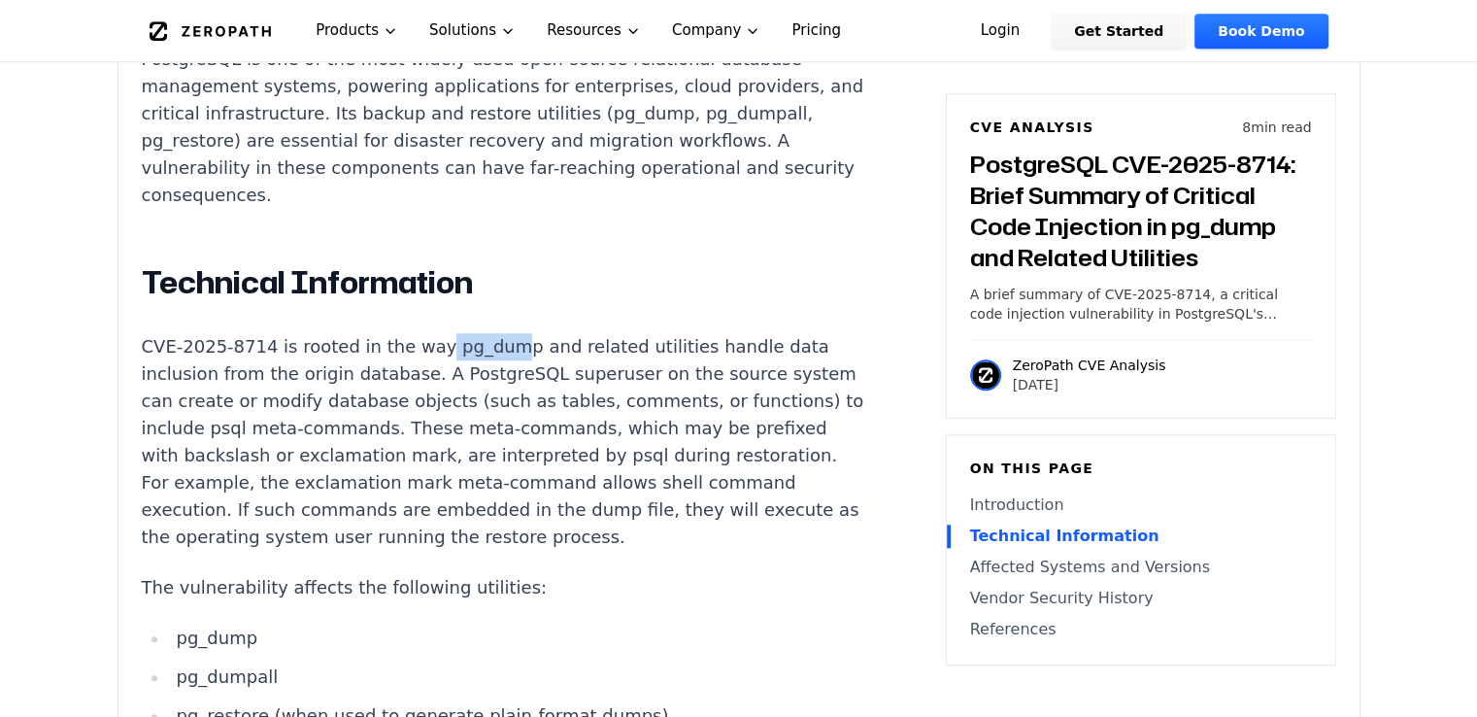
drag, startPoint x: 418, startPoint y: 291, endPoint x: 482, endPoint y: 292, distance: 64.1
click at [482, 333] on p "CVE-2025-8714 is rooted in the way pg_dump and related utilities handle data in…" at bounding box center [503, 442] width 723 height 218
click at [481, 333] on p "CVE-2025-8714 is rooted in the way pg_dump and related utilities handle data in…" at bounding box center [503, 442] width 723 height 218
click at [460, 333] on p "CVE-2025-8714 is rooted in the way pg_dump and related utilities handle data in…" at bounding box center [503, 442] width 723 height 218
click at [458, 333] on p "CVE-2025-8714 is rooted in the way pg_dump and related utilities handle data in…" at bounding box center [503, 442] width 723 height 218
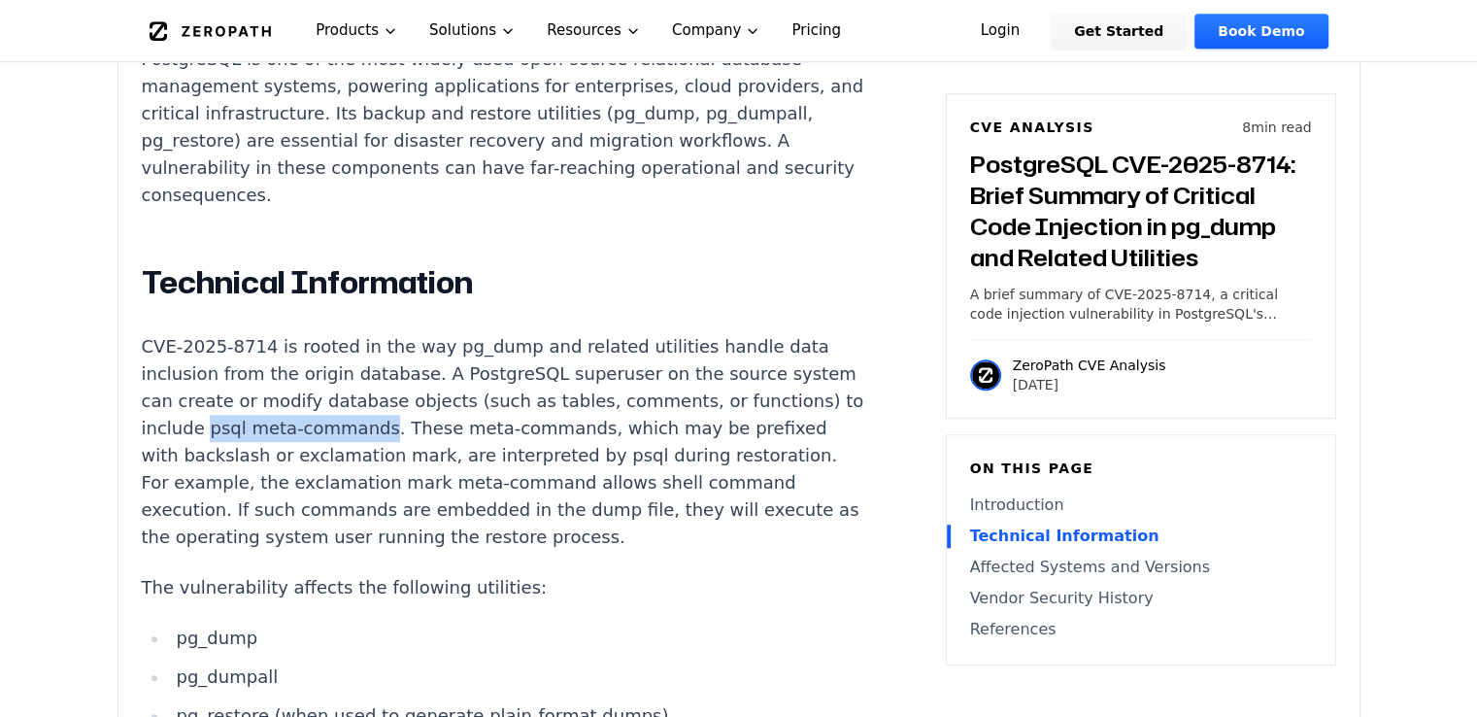
drag, startPoint x: 306, startPoint y: 374, endPoint x: 473, endPoint y: 374, distance: 167.1
click at [473, 374] on p "CVE-2025-8714 is rooted in the way pg_dump and related utilities handle data in…" at bounding box center [503, 442] width 723 height 218
copy p "psql meta-commands"
click at [494, 387] on p "CVE-2025-8714 is rooted in the way pg_dump and related utilities handle data in…" at bounding box center [503, 442] width 723 height 218
click at [581, 402] on p "CVE-2025-8714 is rooted in the way pg_dump and related utilities handle data in…" at bounding box center [503, 442] width 723 height 218
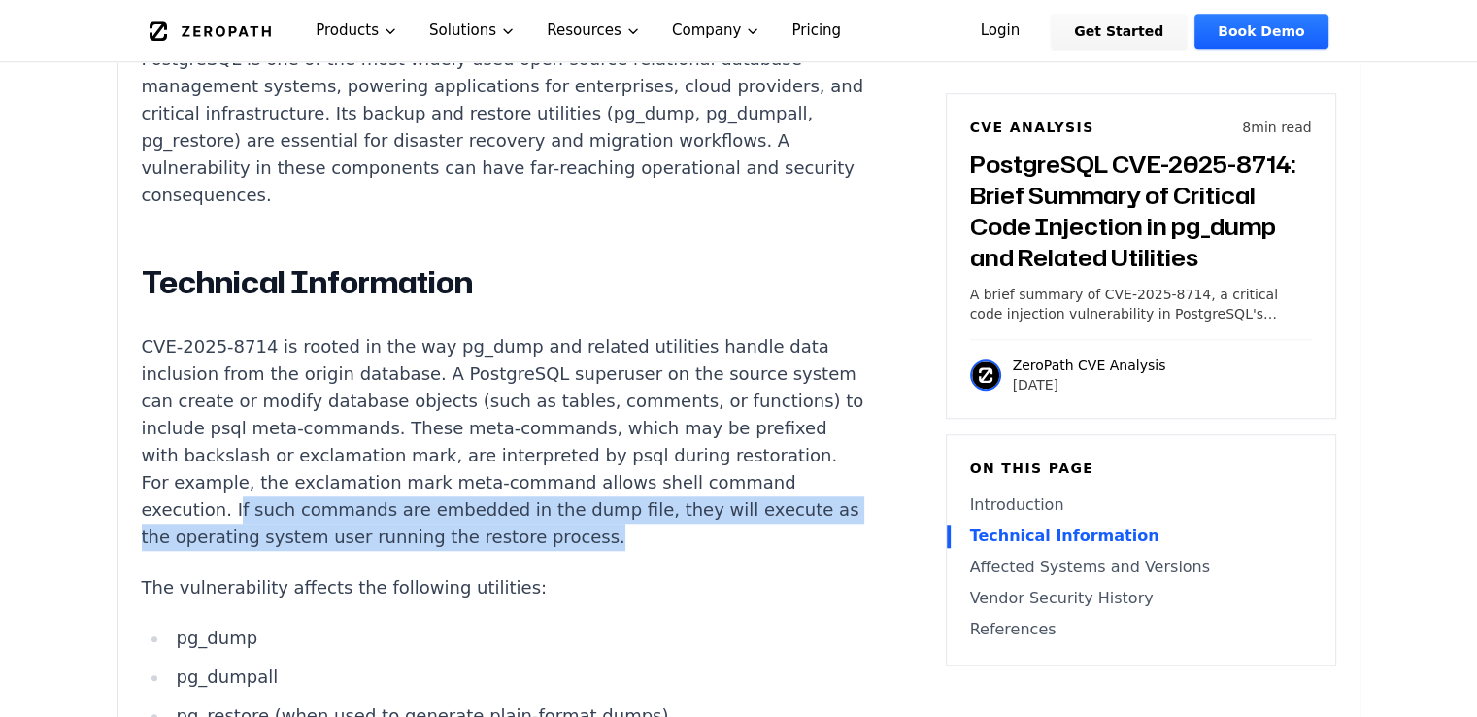
drag, startPoint x: 311, startPoint y: 461, endPoint x: 736, endPoint y: 495, distance: 426.8
click at [736, 495] on p "CVE-2025-8714 is rooted in the way pg_dump and related utilities handle data in…" at bounding box center [503, 442] width 723 height 218
click at [524, 475] on p "CVE-2025-8714 is rooted in the way pg_dump and related utilities handle data in…" at bounding box center [503, 442] width 723 height 218
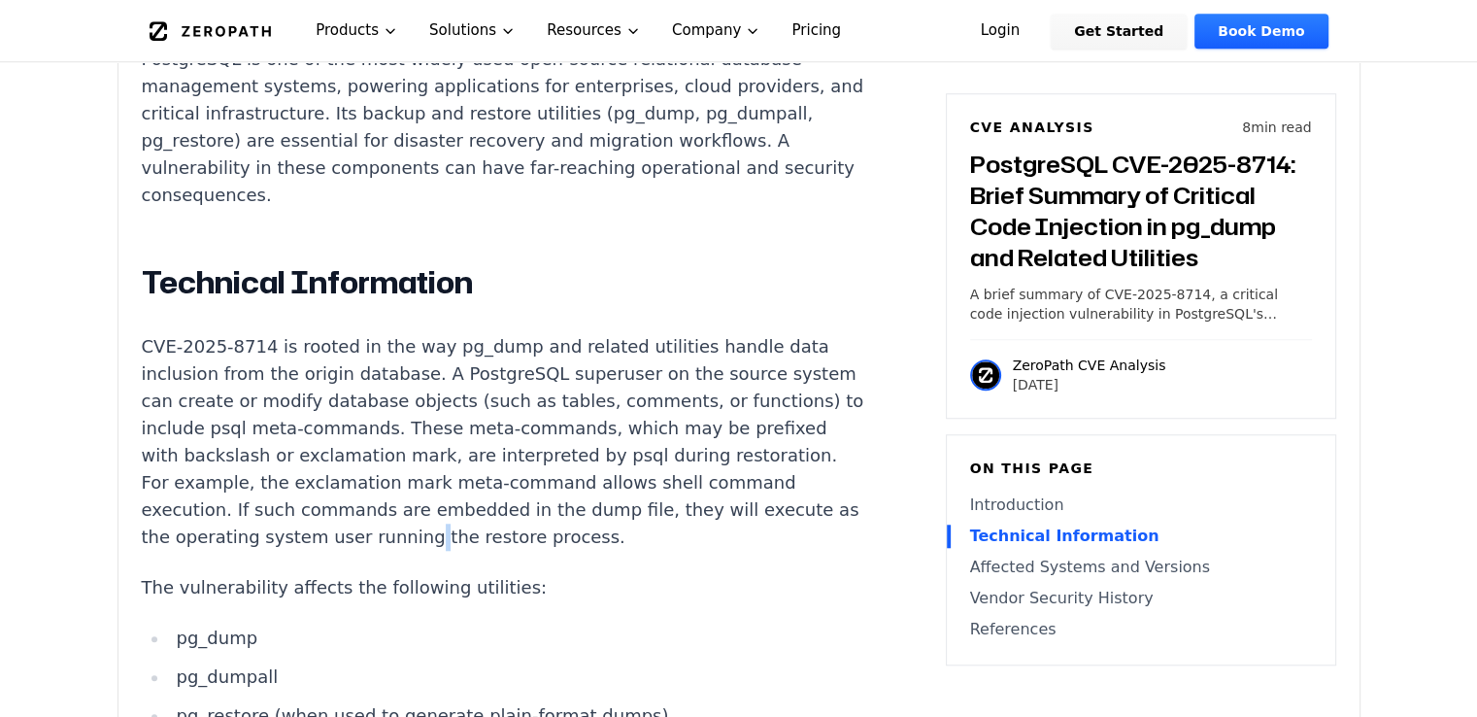
click at [524, 475] on p "CVE-2025-8714 is rooted in the way pg_dump and related utilities handle data in…" at bounding box center [503, 442] width 723 height 218
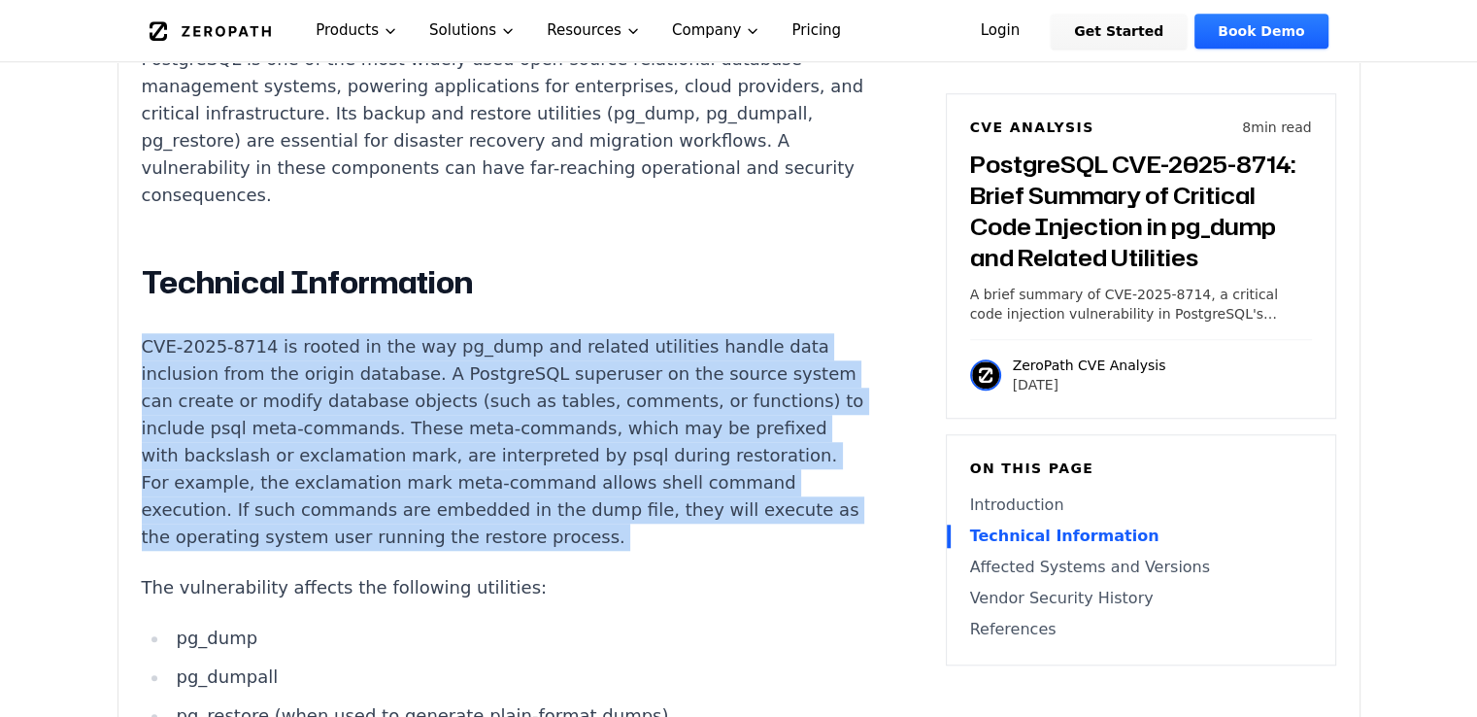
click at [524, 475] on p "CVE-2025-8714 is rooted in the way pg_dump and related utilities handle data in…" at bounding box center [503, 442] width 723 height 218
click at [383, 475] on p "CVE-2025-8714 is rooted in the way pg_dump and related utilities handle data in…" at bounding box center [503, 442] width 723 height 218
click at [307, 487] on p "CVE-2025-8714 is rooted in the way pg_dump and related utilities handle data in…" at bounding box center [503, 442] width 723 height 218
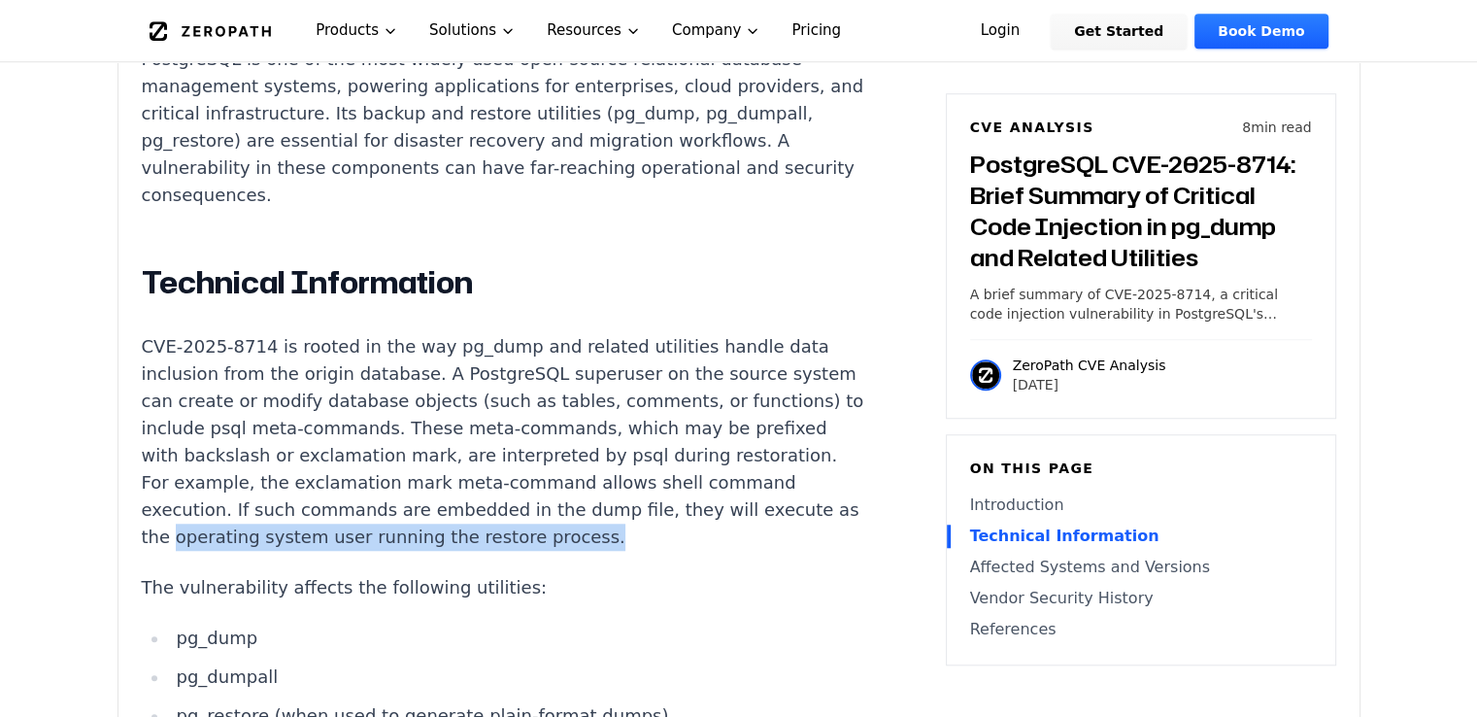
drag, startPoint x: 288, startPoint y: 485, endPoint x: 693, endPoint y: 485, distance: 405.0
click at [693, 485] on p "CVE-2025-8714 is rooted in the way pg_dump and related utilities handle data in…" at bounding box center [503, 442] width 723 height 218
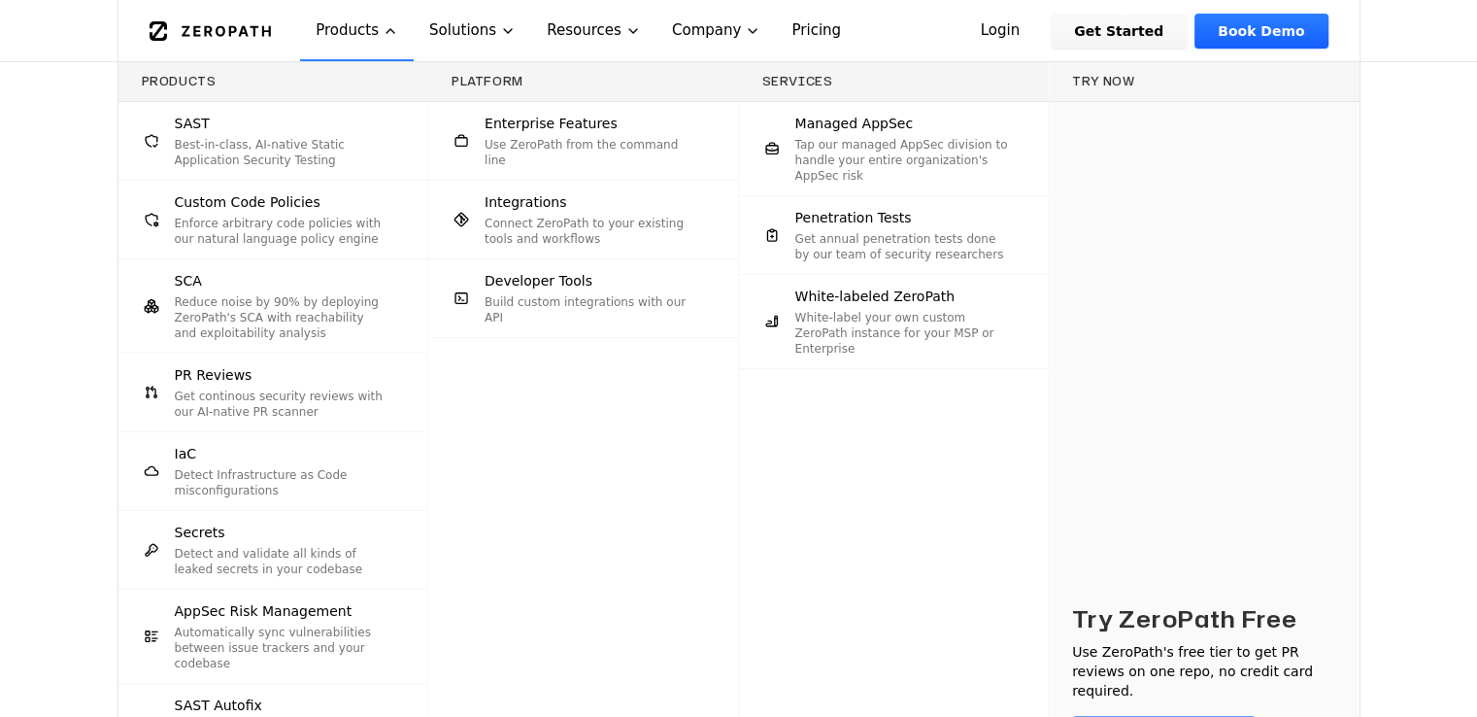
scroll to position [0, 0]
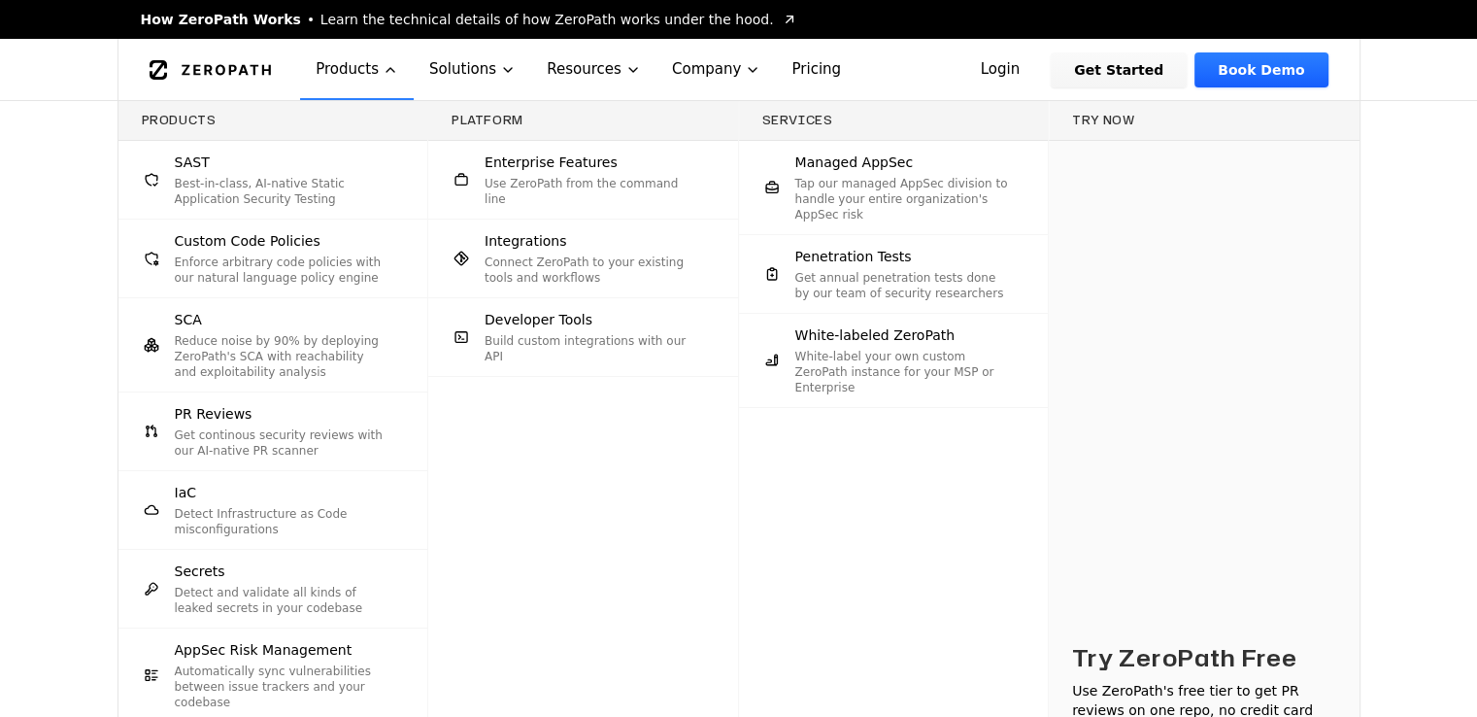
click at [66, 204] on div "Products SAST Best-in-class, AI-native Static Application Security Testing Cust…" at bounding box center [738, 486] width 1477 height 771
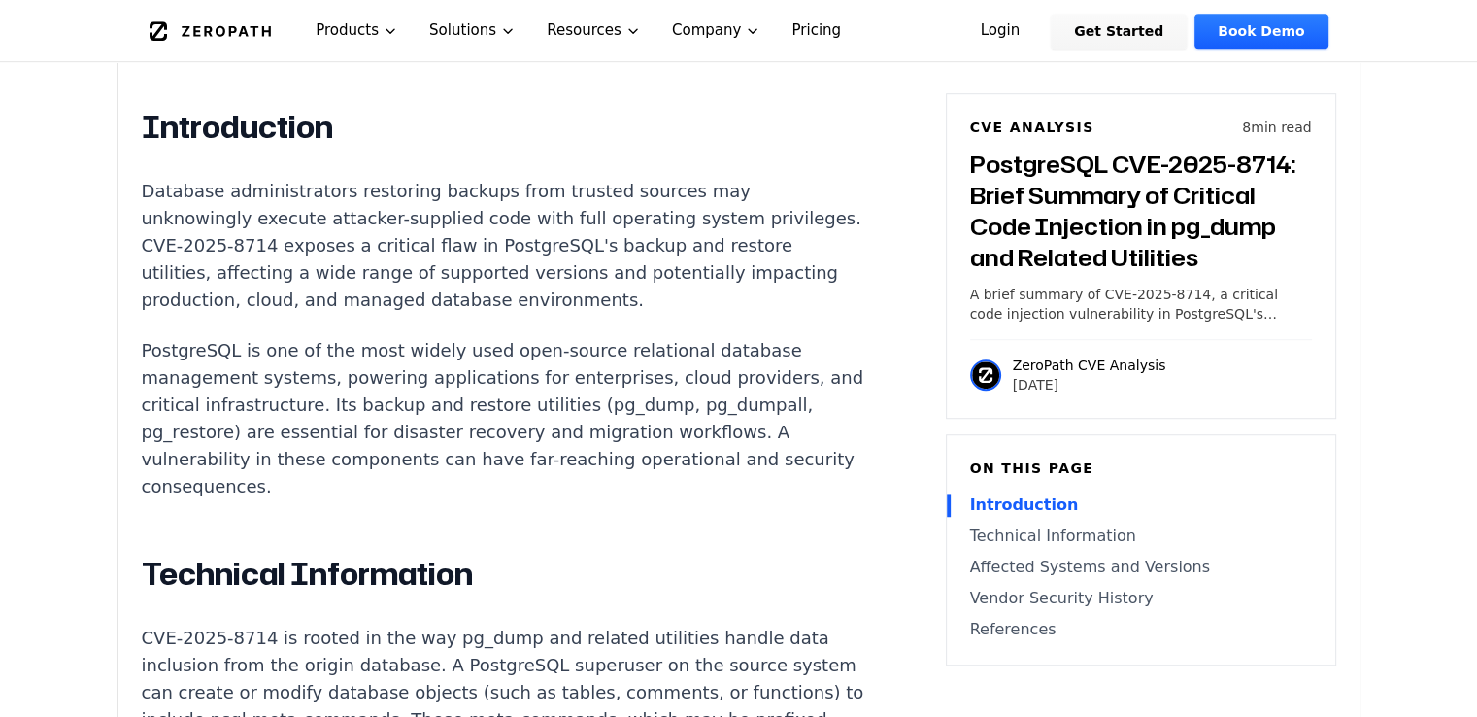
scroll to position [1457, 0]
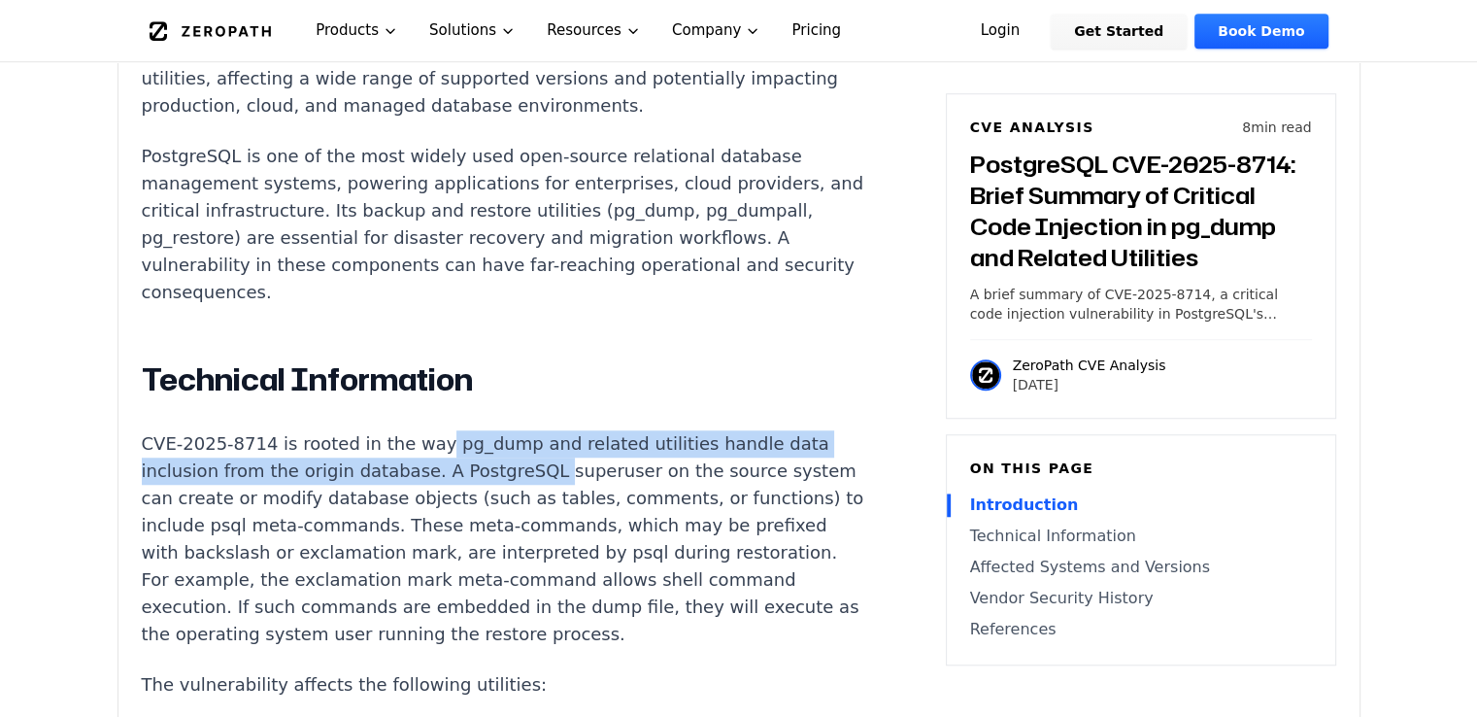
drag, startPoint x: 425, startPoint y: 389, endPoint x: 525, endPoint y: 419, distance: 104.5
click at [525, 430] on p "CVE-2025-8714 is rooted in the way pg_dump and related utilities handle data in…" at bounding box center [503, 539] width 723 height 218
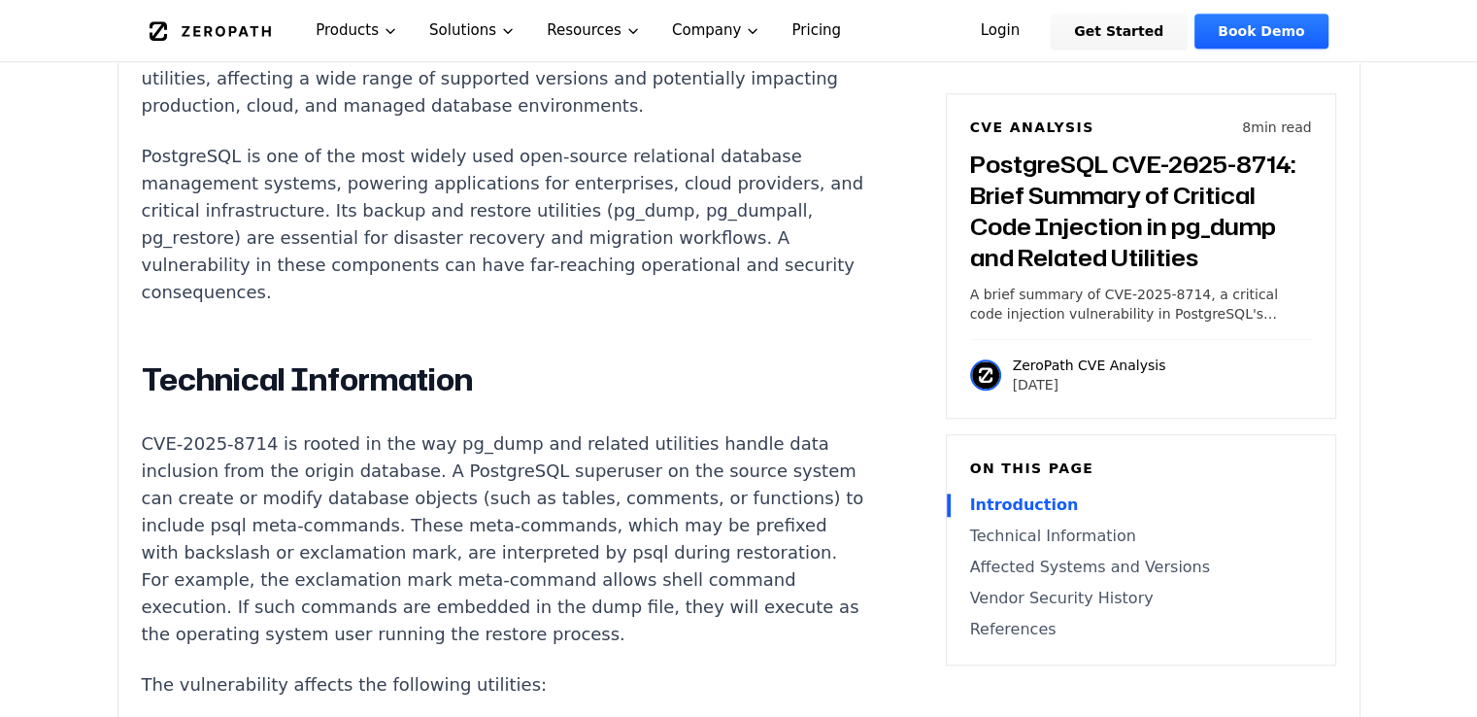
click at [519, 433] on p "CVE-2025-8714 is rooted in the way pg_dump and related utilities handle data in…" at bounding box center [503, 539] width 723 height 218
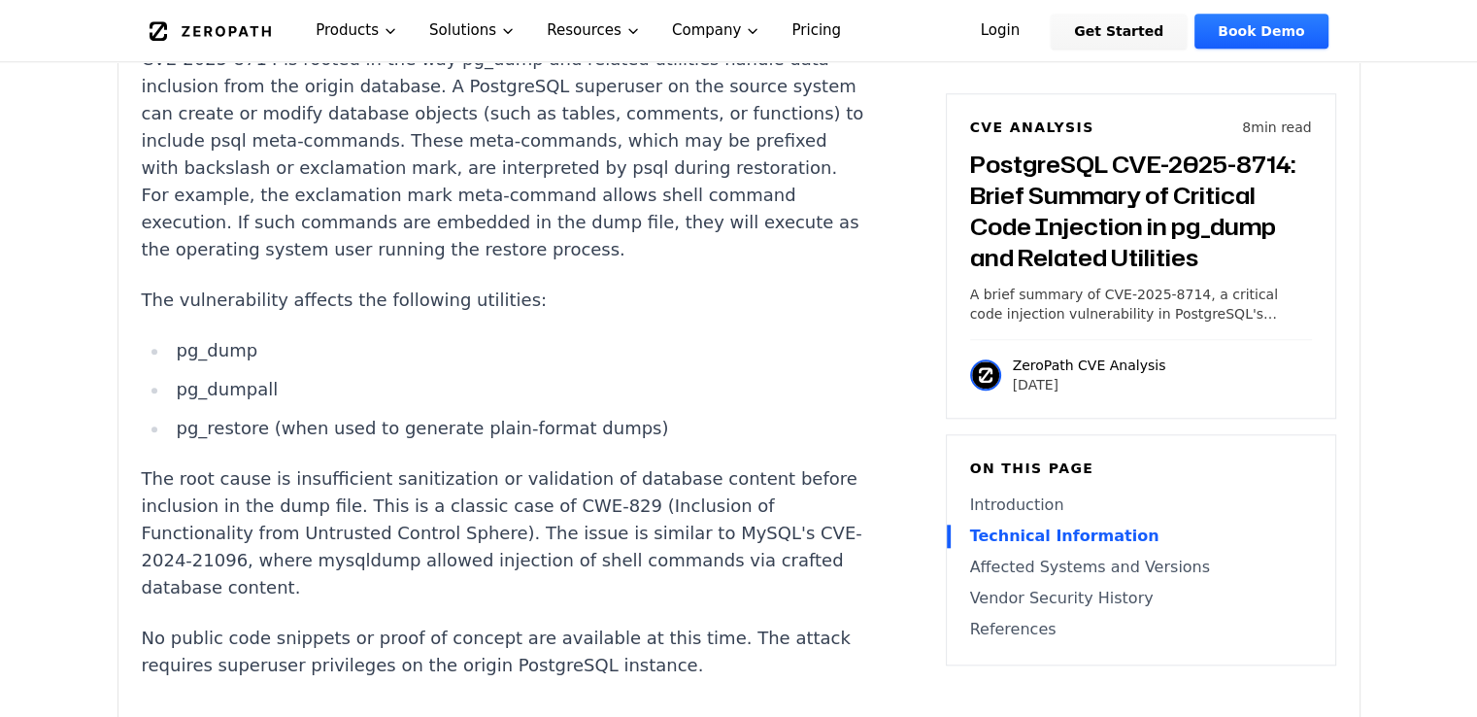
scroll to position [1845, 0]
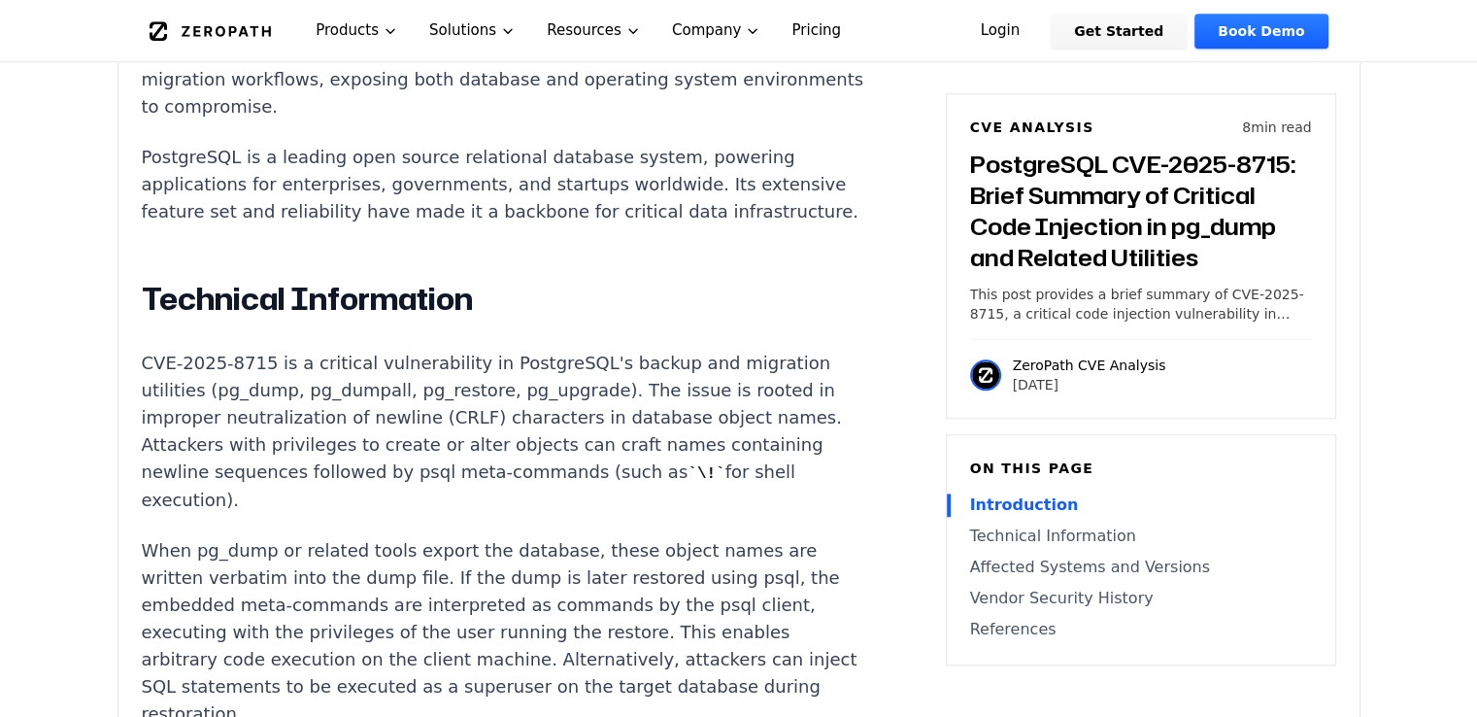
scroll to position [1457, 0]
drag, startPoint x: 335, startPoint y: 335, endPoint x: 568, endPoint y: 331, distance: 233.1
click at [568, 349] on p "CVE-2025-8715 is a critical vulnerability in PostgreSQL's backup and migration …" at bounding box center [503, 431] width 723 height 164
drag, startPoint x: 558, startPoint y: 417, endPoint x: 757, endPoint y: 421, distance: 199.2
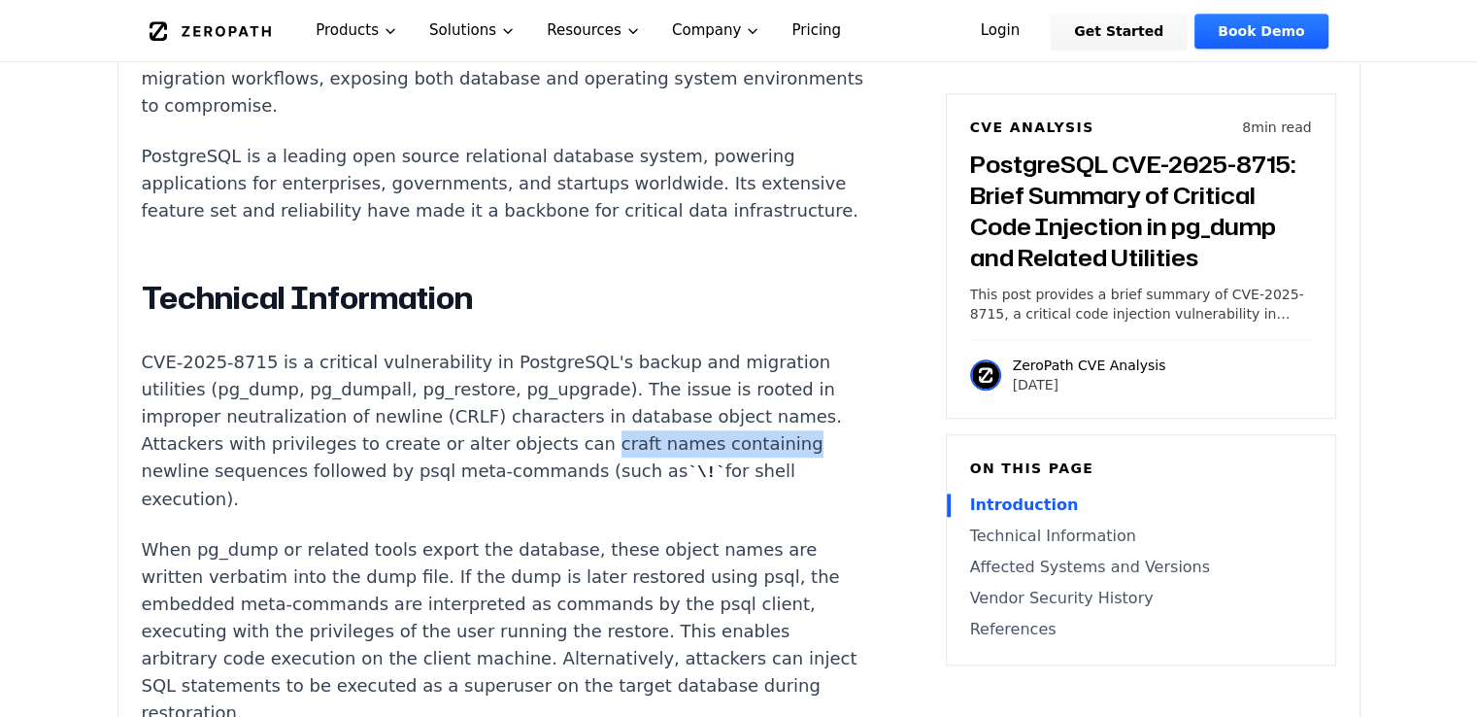
click at [745, 434] on p "CVE-2025-8715 is a critical vulnerability in PostgreSQL's backup and migration …" at bounding box center [503, 431] width 723 height 164
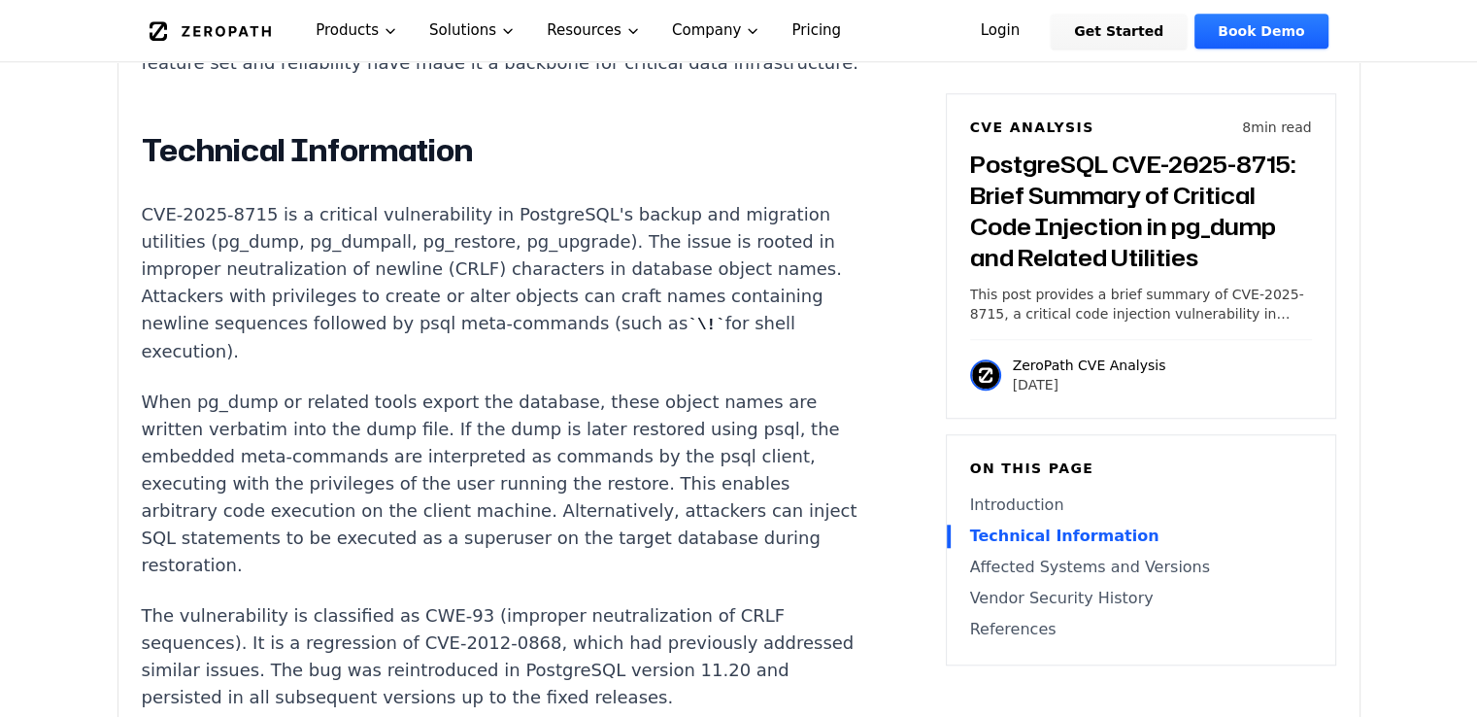
scroll to position [1651, 0]
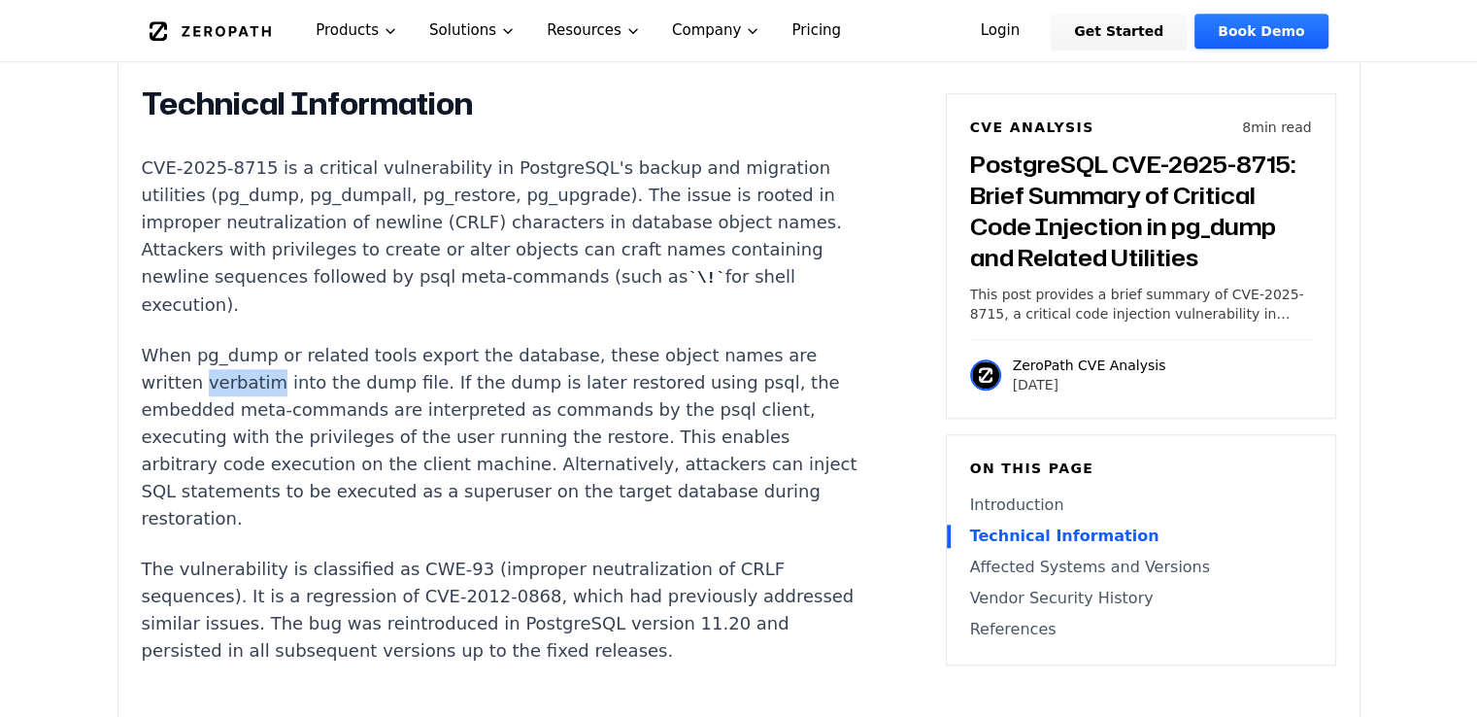
drag, startPoint x: 206, startPoint y: 355, endPoint x: 262, endPoint y: 346, distance: 57.0
click at [262, 346] on p "When pg_dump or related tools export the database, these object names are writt…" at bounding box center [503, 437] width 723 height 190
copy p "verbatim"
click at [607, 349] on p "When pg_dump or related tools export the database, these object names are writt…" at bounding box center [503, 437] width 723 height 190
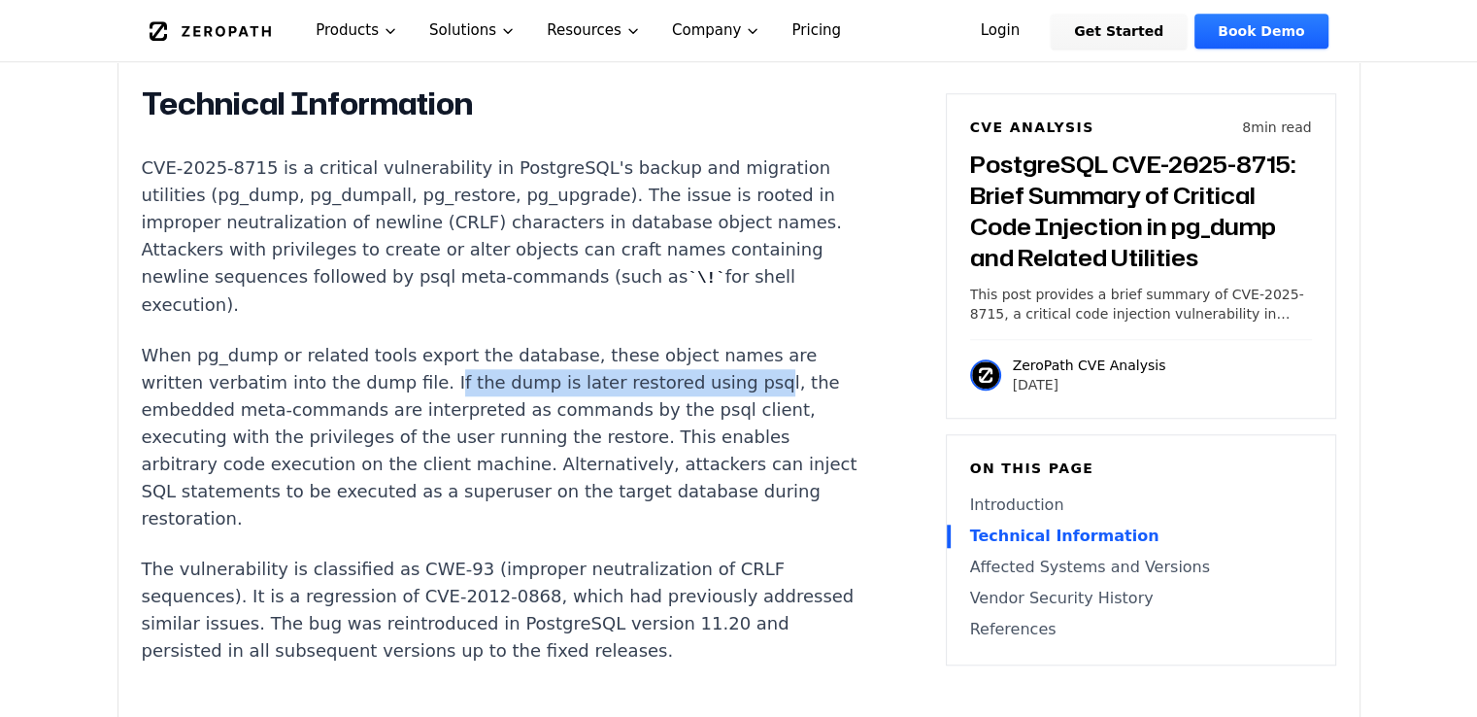
drag, startPoint x: 424, startPoint y: 359, endPoint x: 703, endPoint y: 357, distance: 278.8
click at [707, 359] on p "When pg_dump or related tools export the database, these object names are writt…" at bounding box center [503, 437] width 723 height 190
click at [699, 356] on p "When pg_dump or related tools export the database, these object names are writt…" at bounding box center [503, 437] width 723 height 190
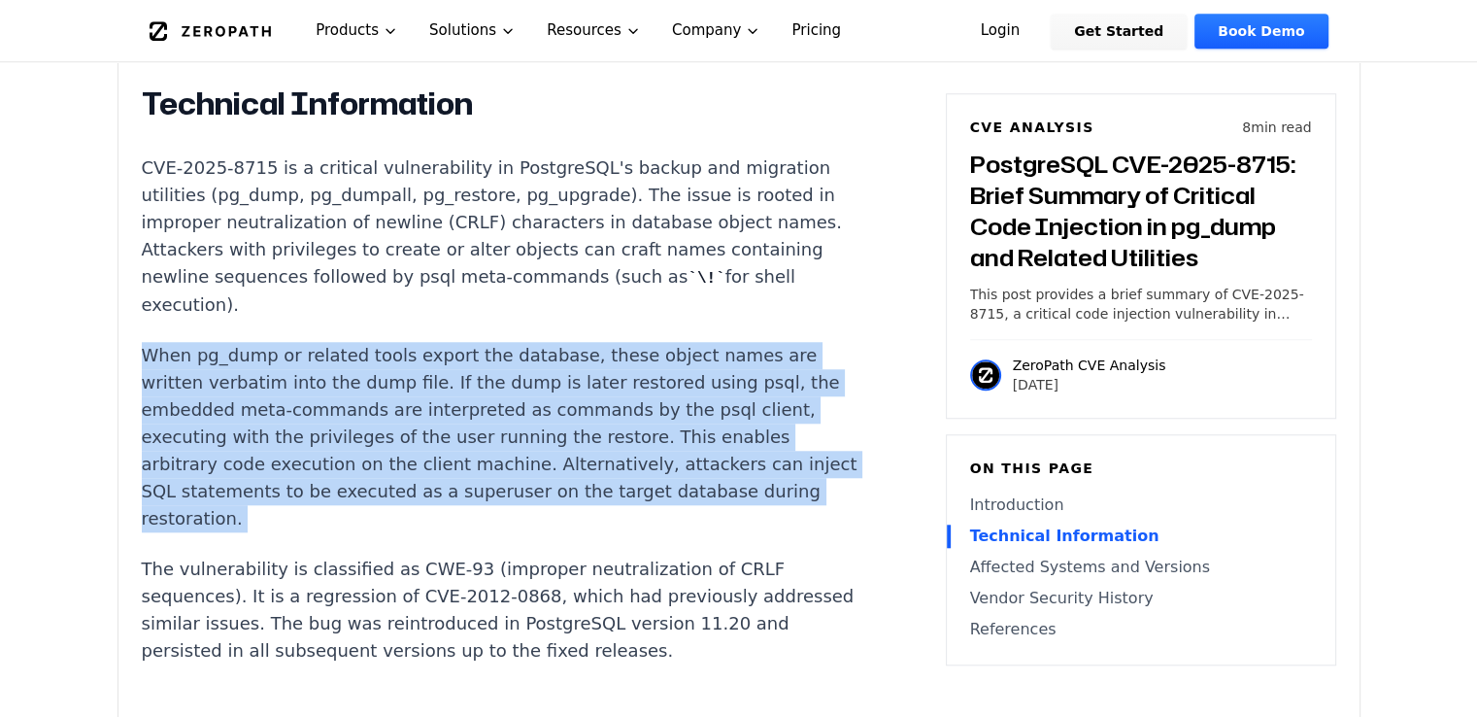
click at [699, 356] on p "When pg_dump or related tools export the database, these object names are writt…" at bounding box center [503, 437] width 723 height 190
click at [710, 354] on p "When pg_dump or related tools export the database, these object names are writt…" at bounding box center [503, 437] width 723 height 190
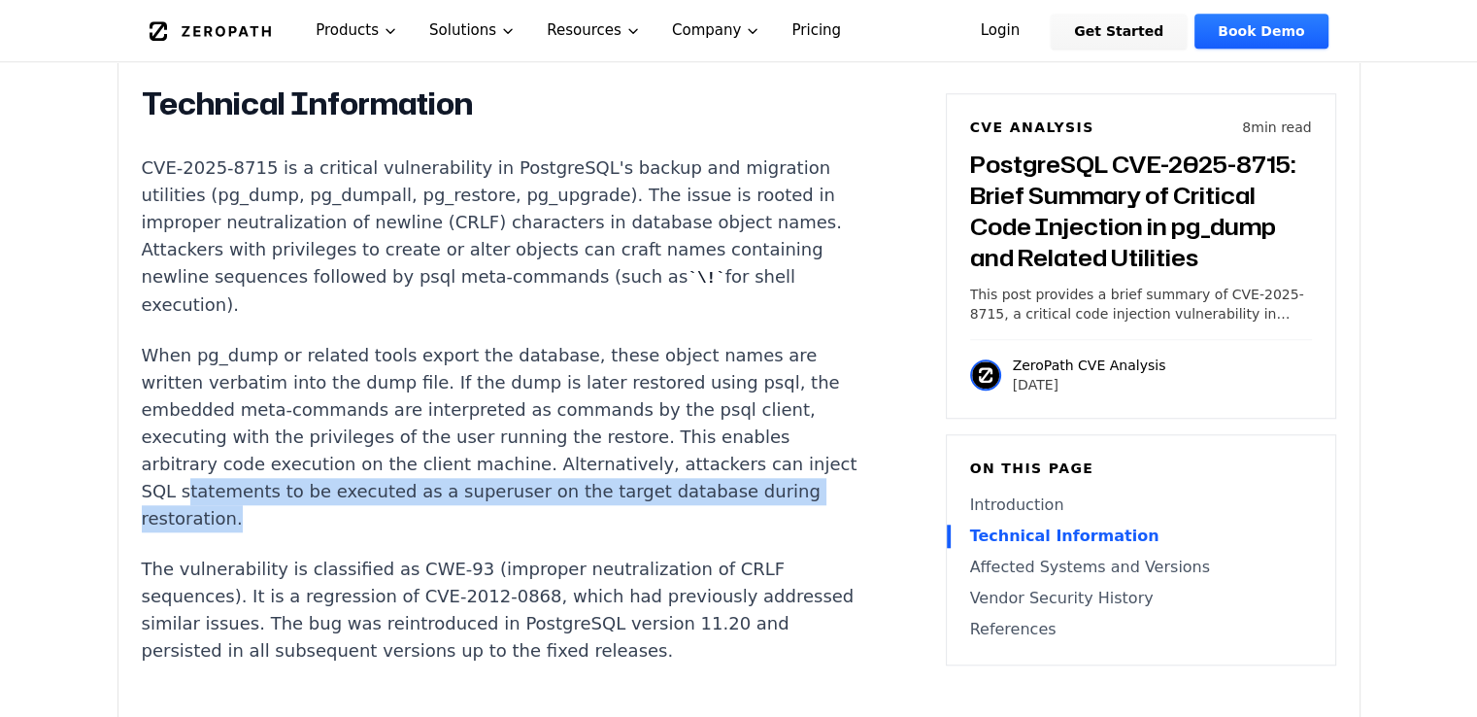
drag, startPoint x: 228, startPoint y: 461, endPoint x: 573, endPoint y: 488, distance: 345.8
click at [573, 488] on p "When pg_dump or related tools export the database, these object names are writt…" at bounding box center [503, 437] width 723 height 190
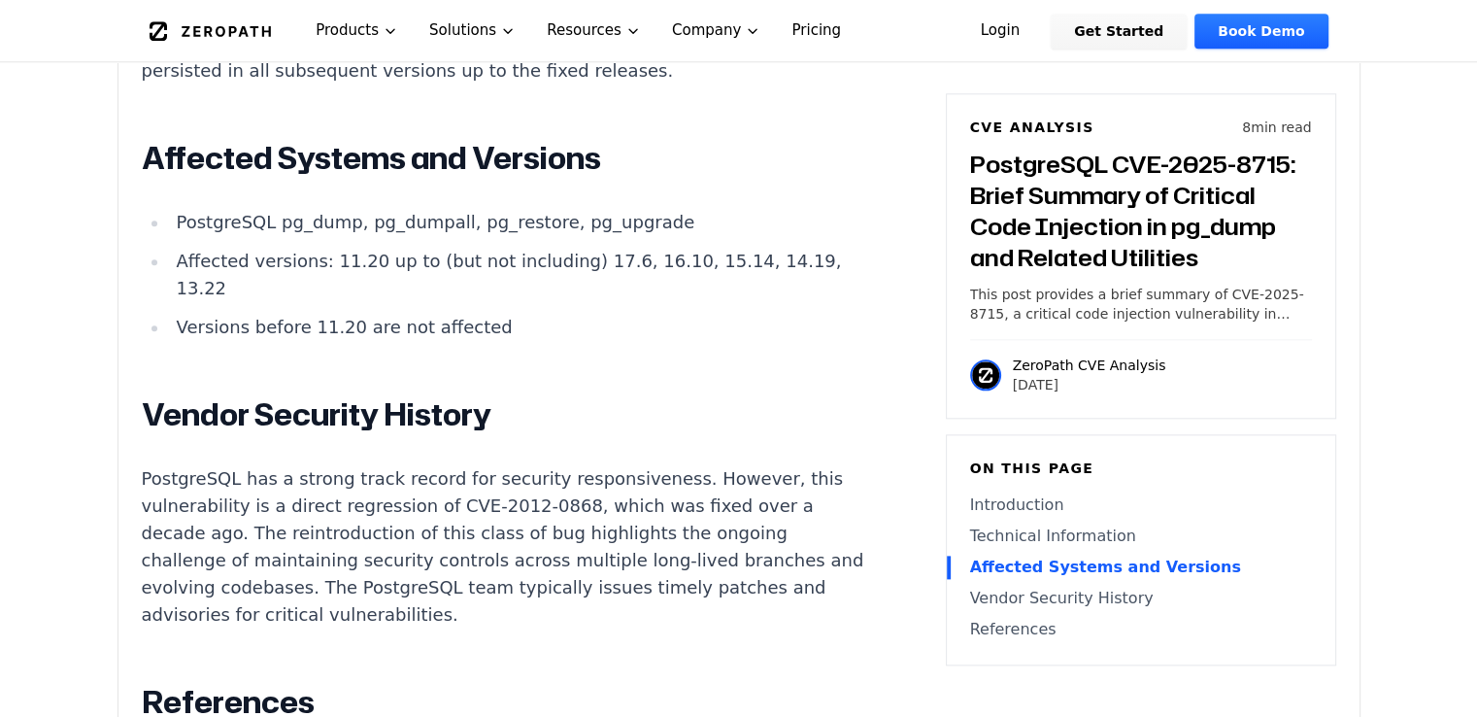
scroll to position [2234, 0]
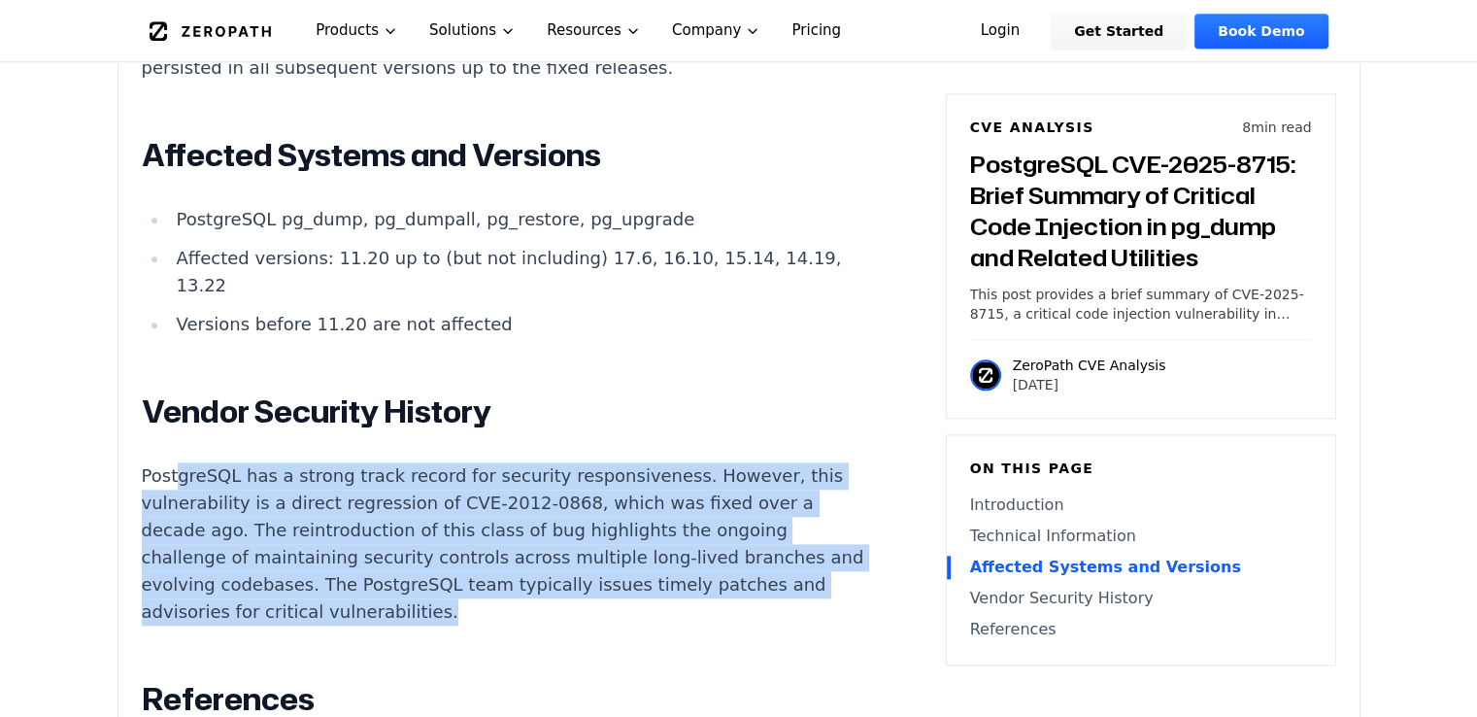
drag, startPoint x: 174, startPoint y: 448, endPoint x: 461, endPoint y: 584, distance: 318.0
click at [461, 584] on p "PostgreSQL has a strong track record for security responsiveness. However, this…" at bounding box center [503, 543] width 723 height 163
click at [462, 584] on p "PostgreSQL has a strong track record for security responsiveness. However, this…" at bounding box center [503, 543] width 723 height 163
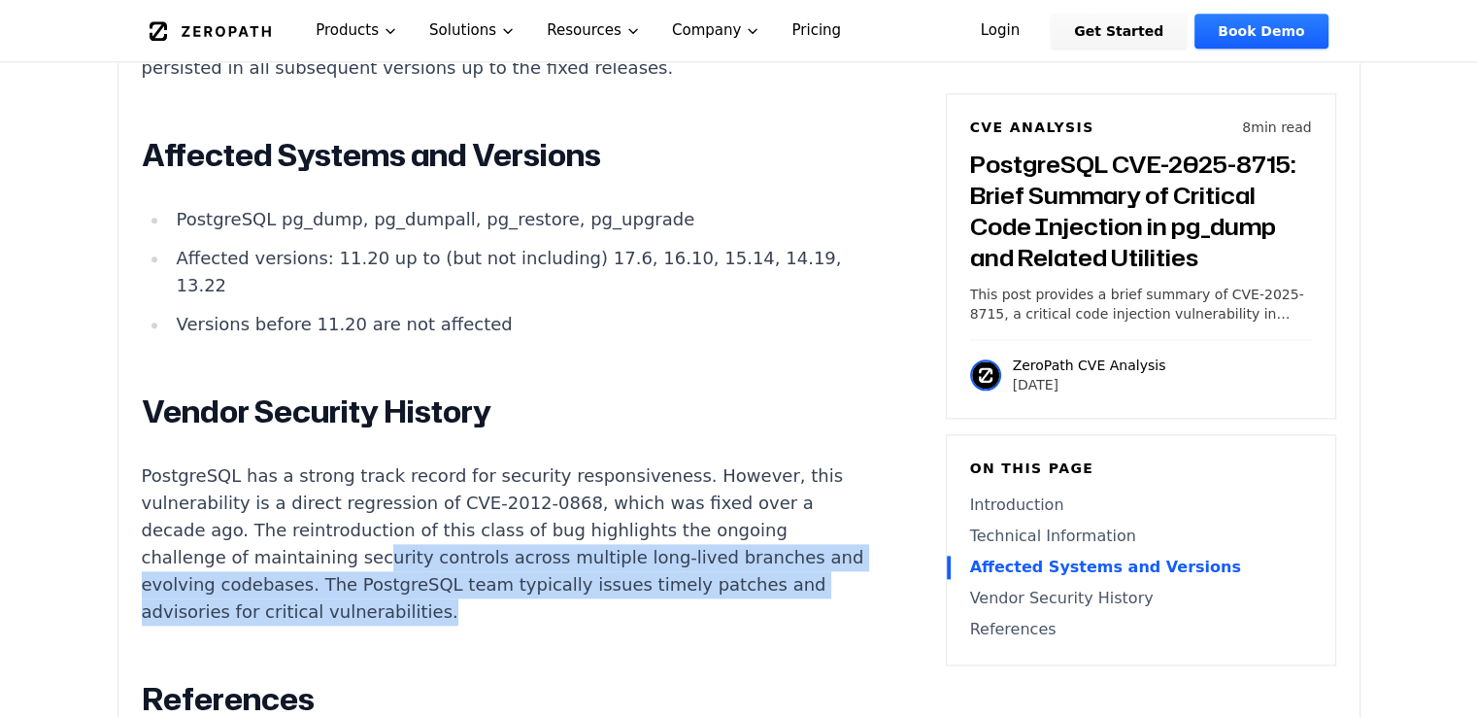
drag, startPoint x: 462, startPoint y: 582, endPoint x: 336, endPoint y: 508, distance: 146.3
click at [349, 519] on p "PostgreSQL has a strong track record for security responsiveness. However, this…" at bounding box center [503, 543] width 723 height 163
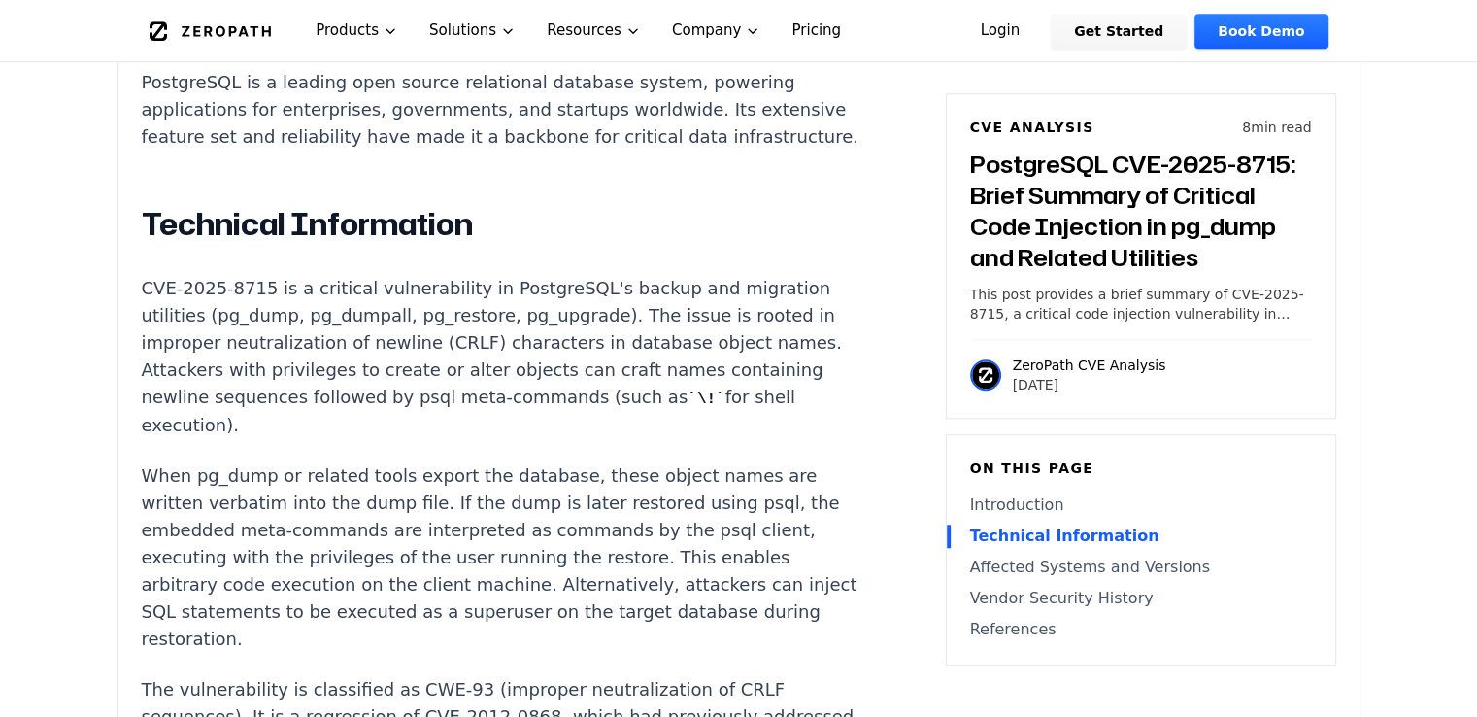
scroll to position [1651, 0]
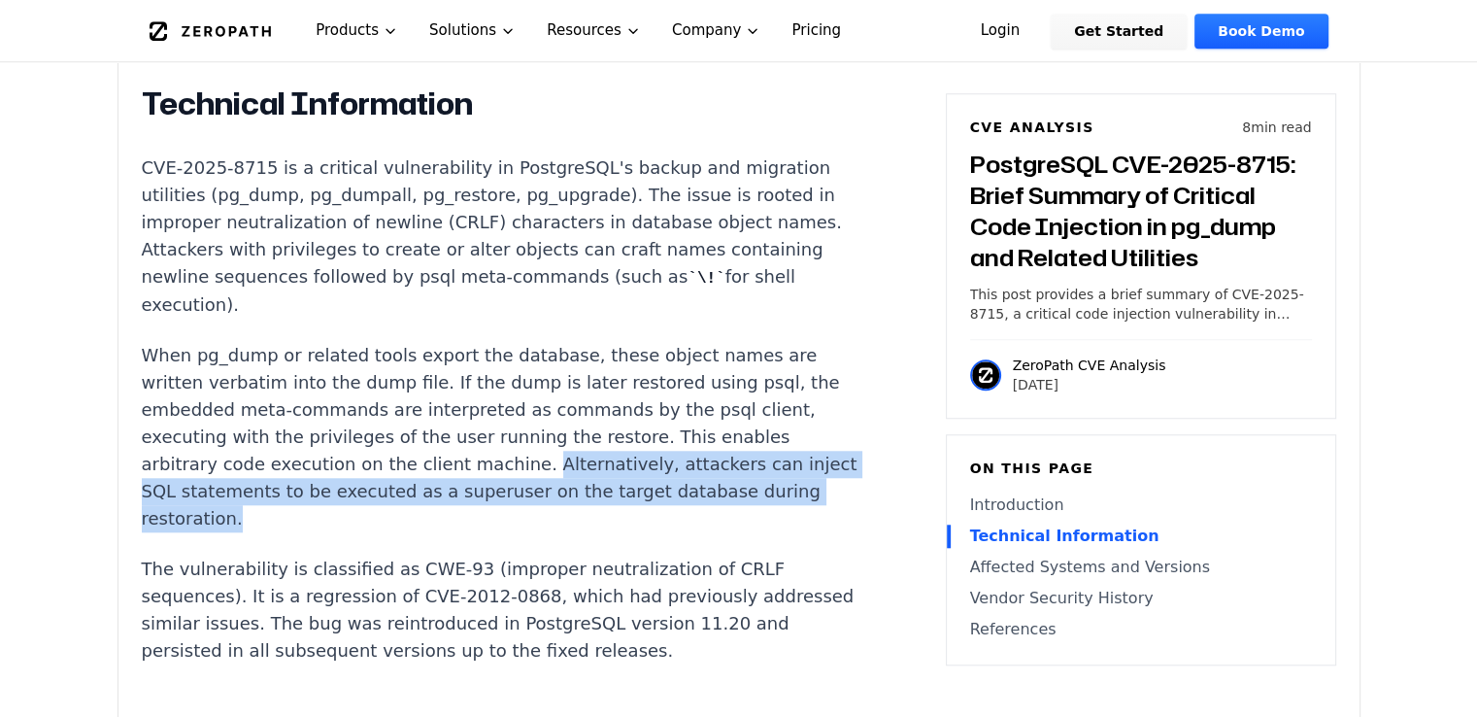
drag, startPoint x: 509, startPoint y: 444, endPoint x: 527, endPoint y: 495, distance: 54.7
click at [527, 495] on p "When pg_dump or related tools export the database, these object names are writt…" at bounding box center [503, 437] width 723 height 190
click at [523, 494] on p "When pg_dump or related tools export the database, these object names are writt…" at bounding box center [503, 437] width 723 height 190
drag, startPoint x: 522, startPoint y: 494, endPoint x: 528, endPoint y: 444, distance: 51.0
click at [528, 444] on p "When pg_dump or related tools export the database, these object names are writt…" at bounding box center [503, 437] width 723 height 190
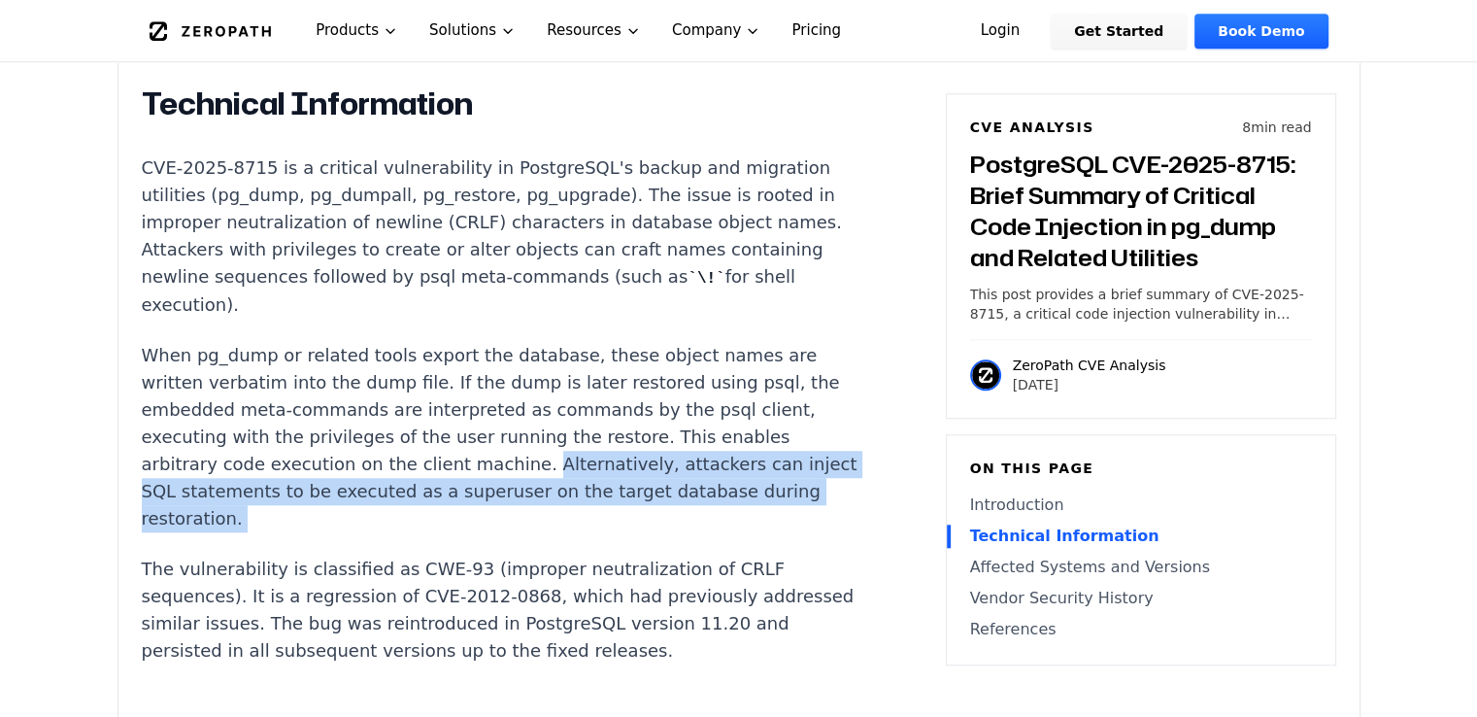
click at [337, 467] on p "When pg_dump or related tools export the database, these object names are writt…" at bounding box center [503, 437] width 723 height 190
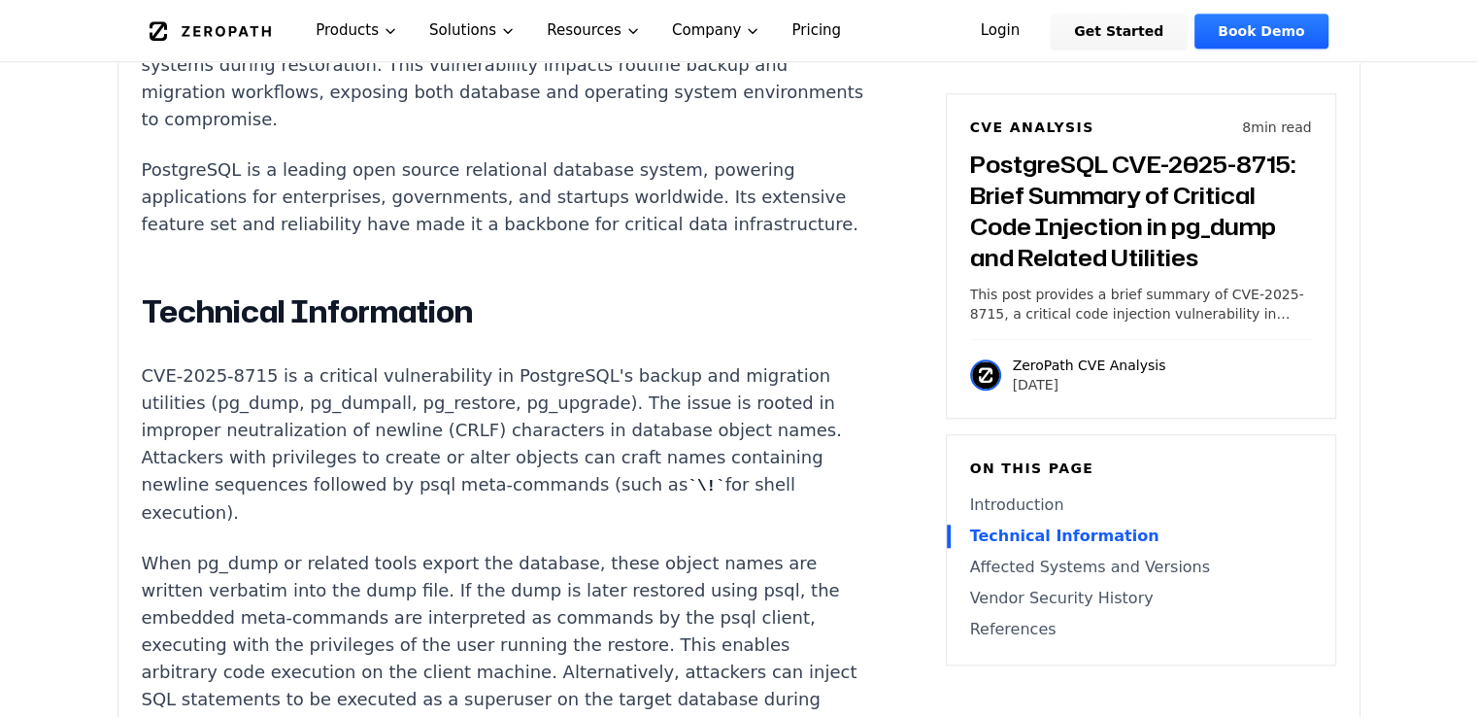
scroll to position [1360, 0]
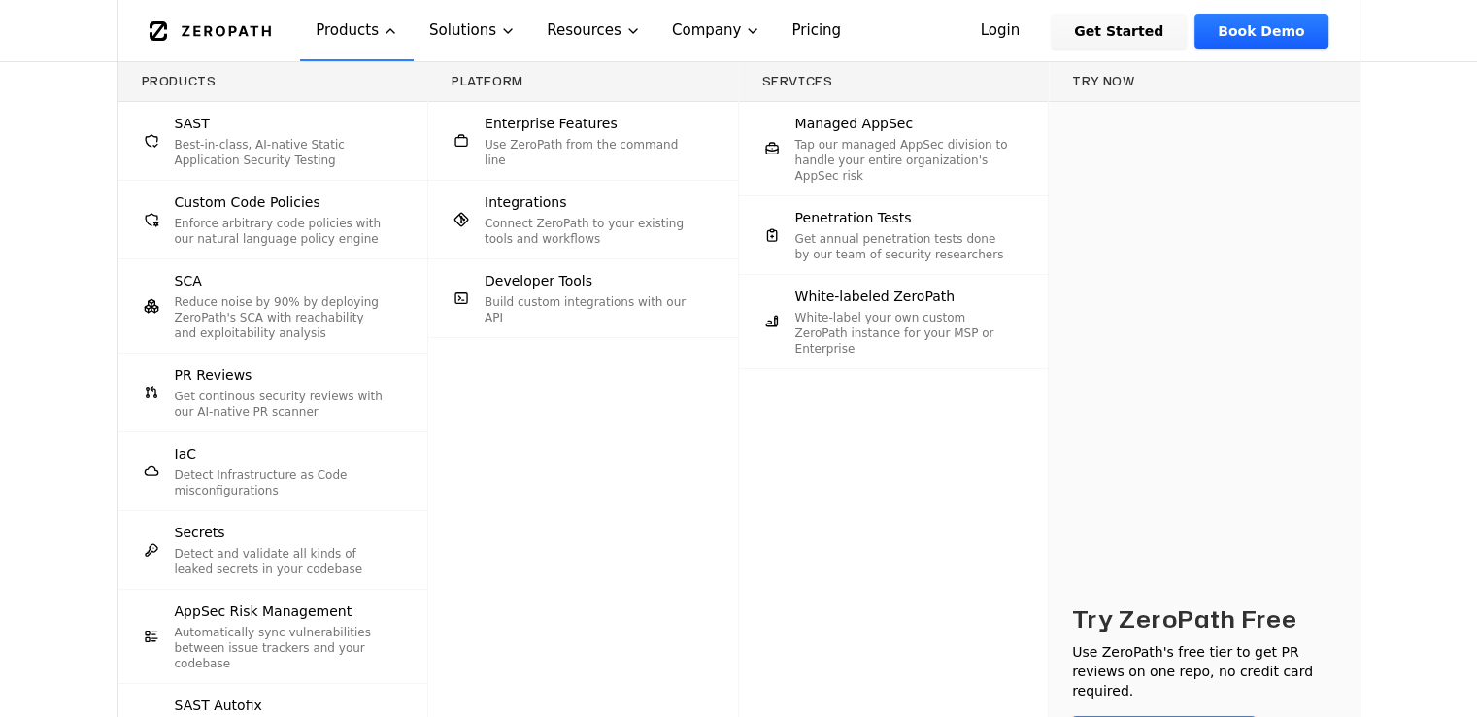
scroll to position [97, 0]
click at [41, 237] on div "Products SAST Best-in-class, AI-native Static Application Security Testing Cust…" at bounding box center [738, 447] width 1477 height 771
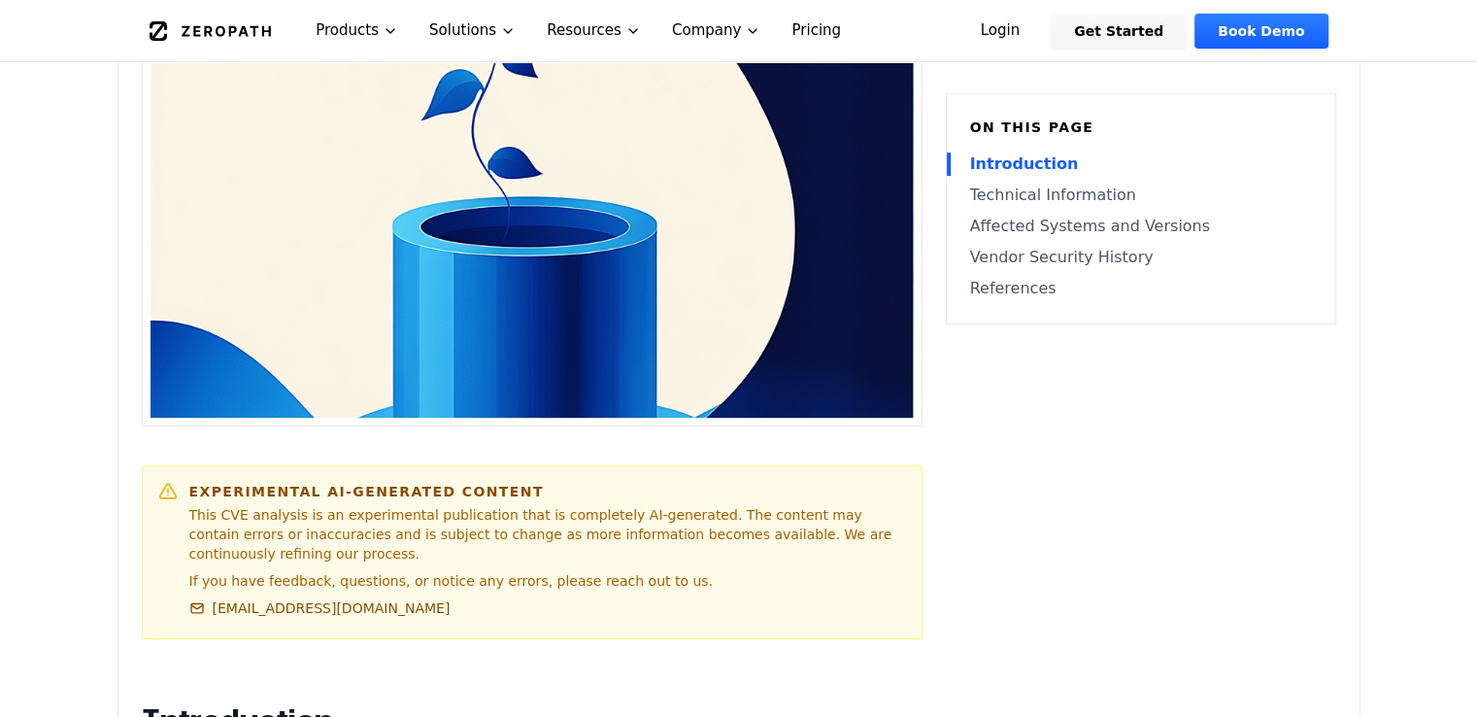
scroll to position [680, 0]
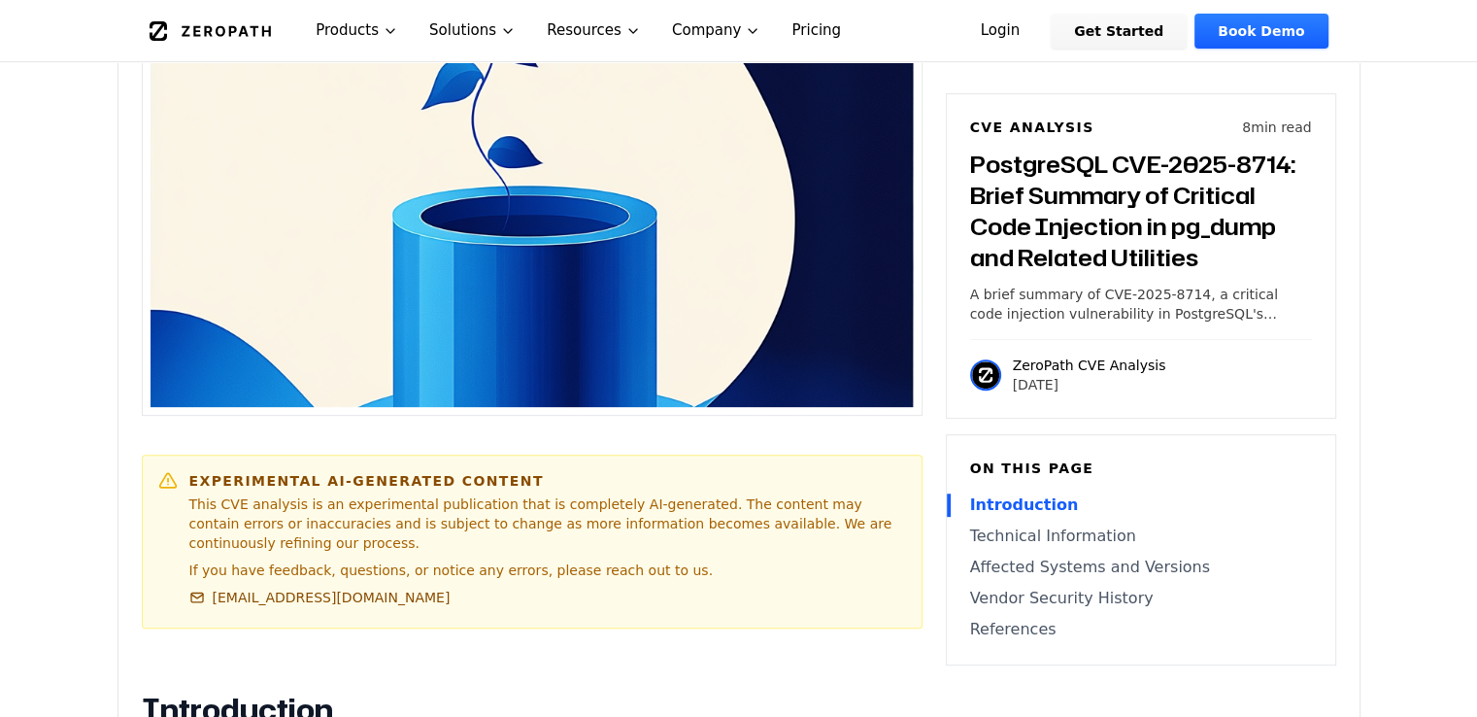
drag, startPoint x: 222, startPoint y: 331, endPoint x: 341, endPoint y: 334, distance: 118.5
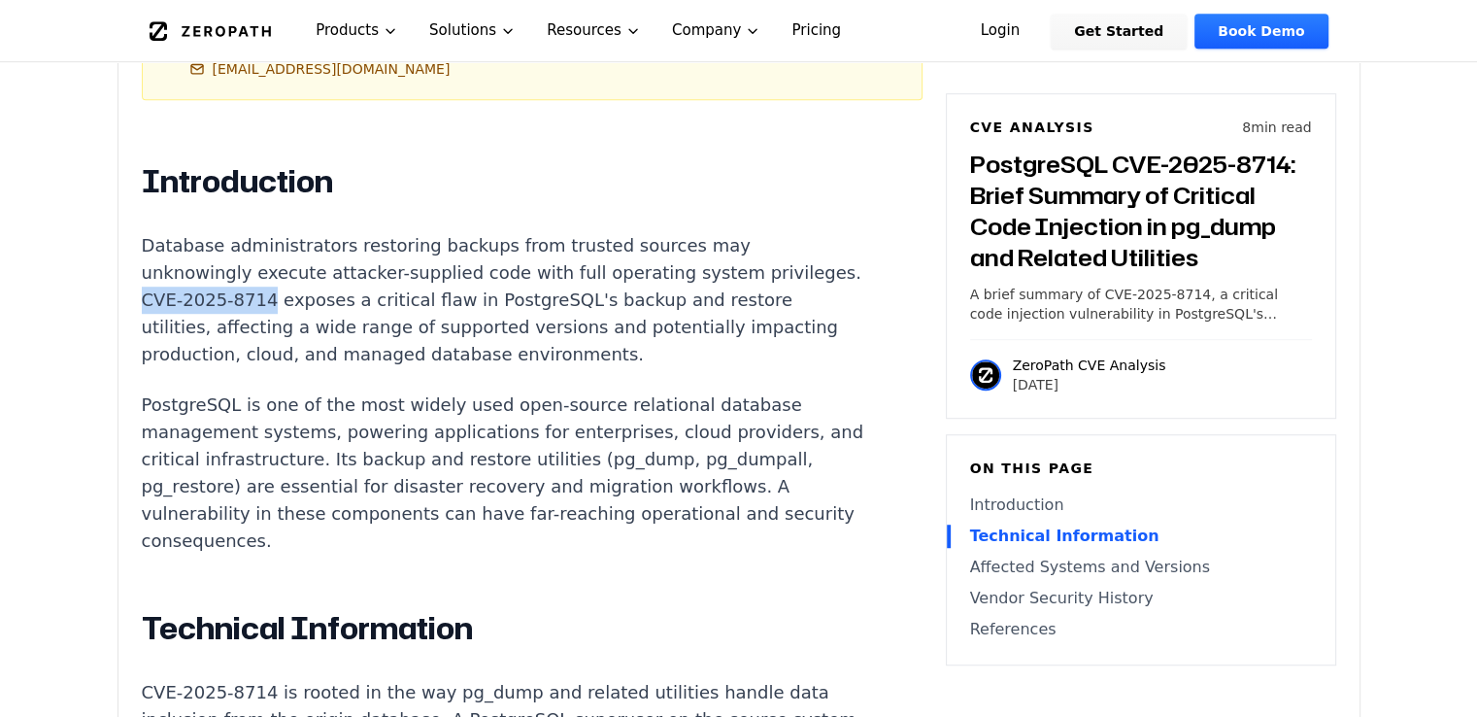
scroll to position [1166, 0]
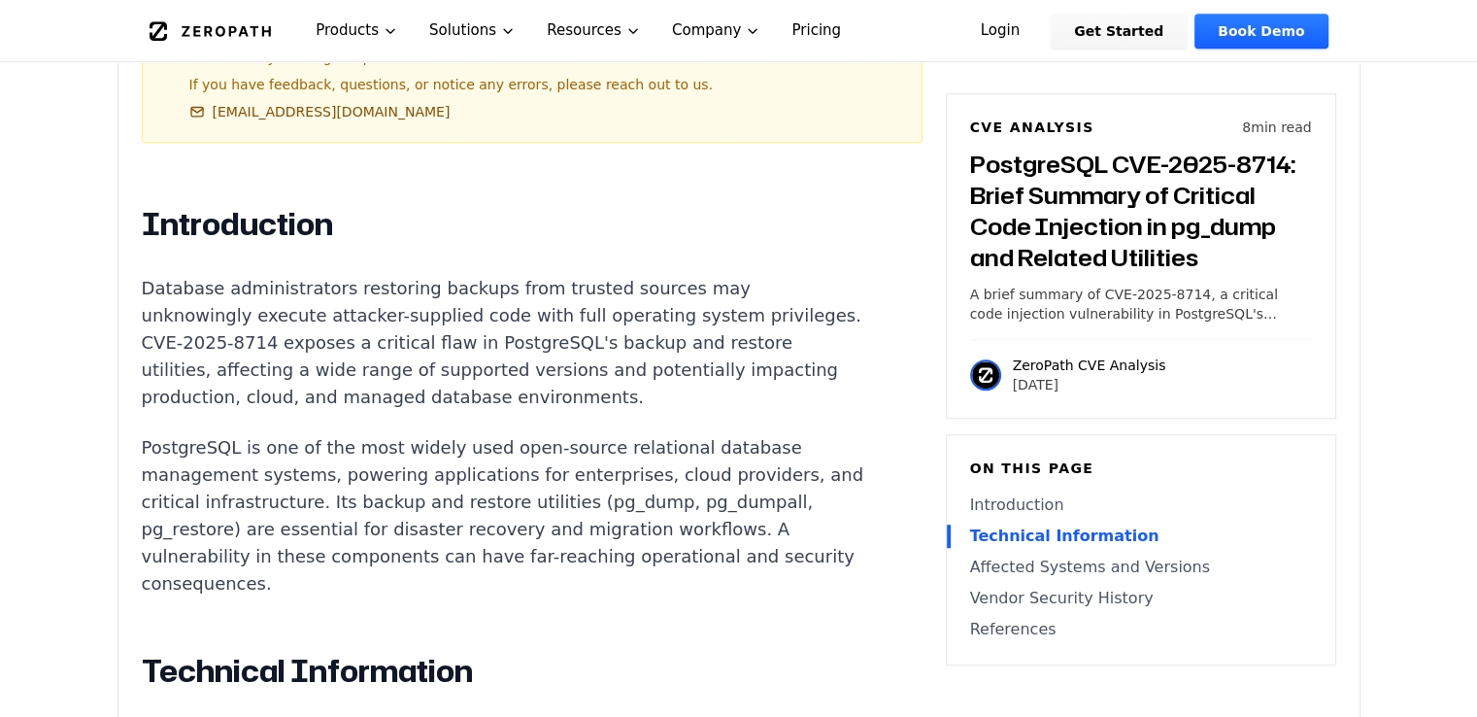
drag, startPoint x: 216, startPoint y: 236, endPoint x: 484, endPoint y: 288, distance: 273.0
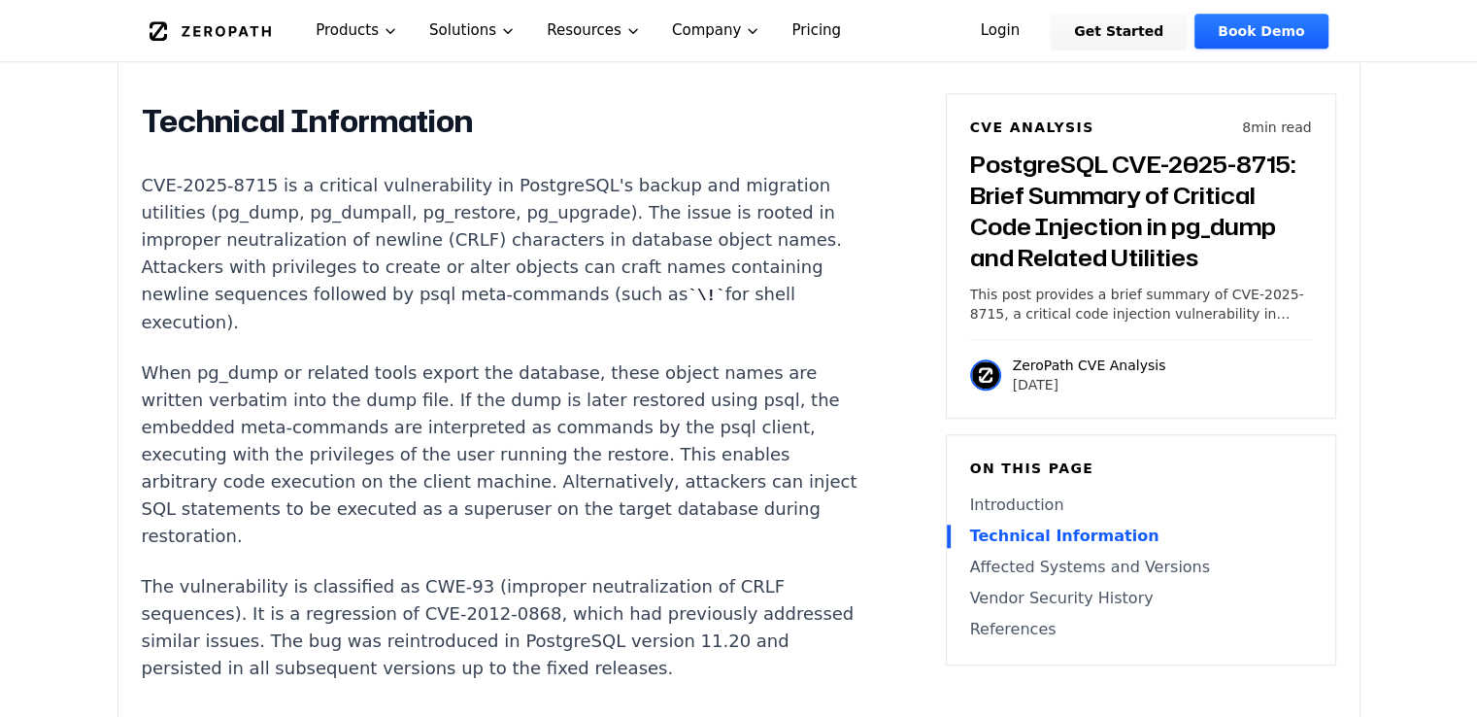
scroll to position [1748, 0]
